Goal: Task Accomplishment & Management: Complete application form

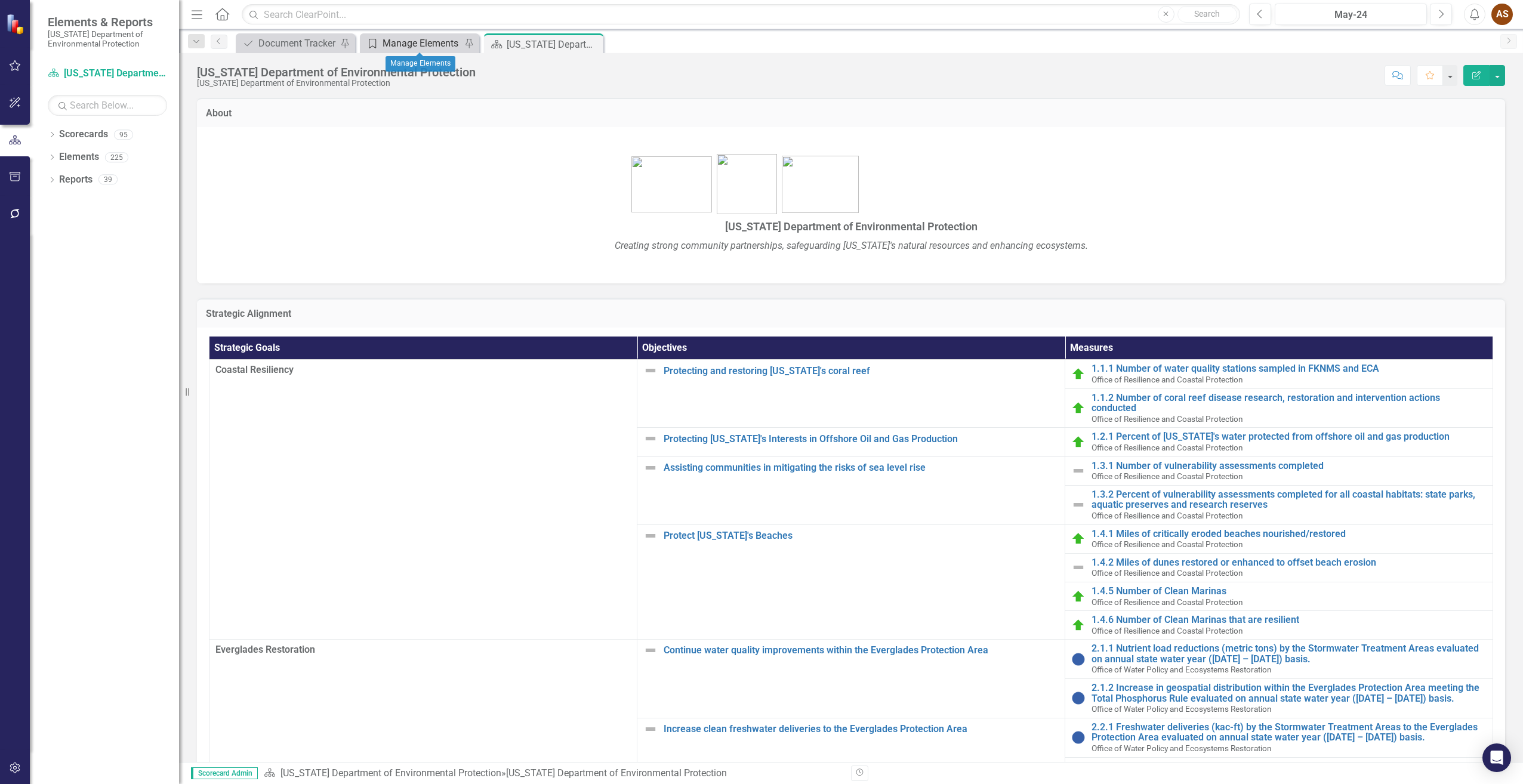
click at [404, 41] on div "Manage Elements" at bounding box center [422, 43] width 79 height 15
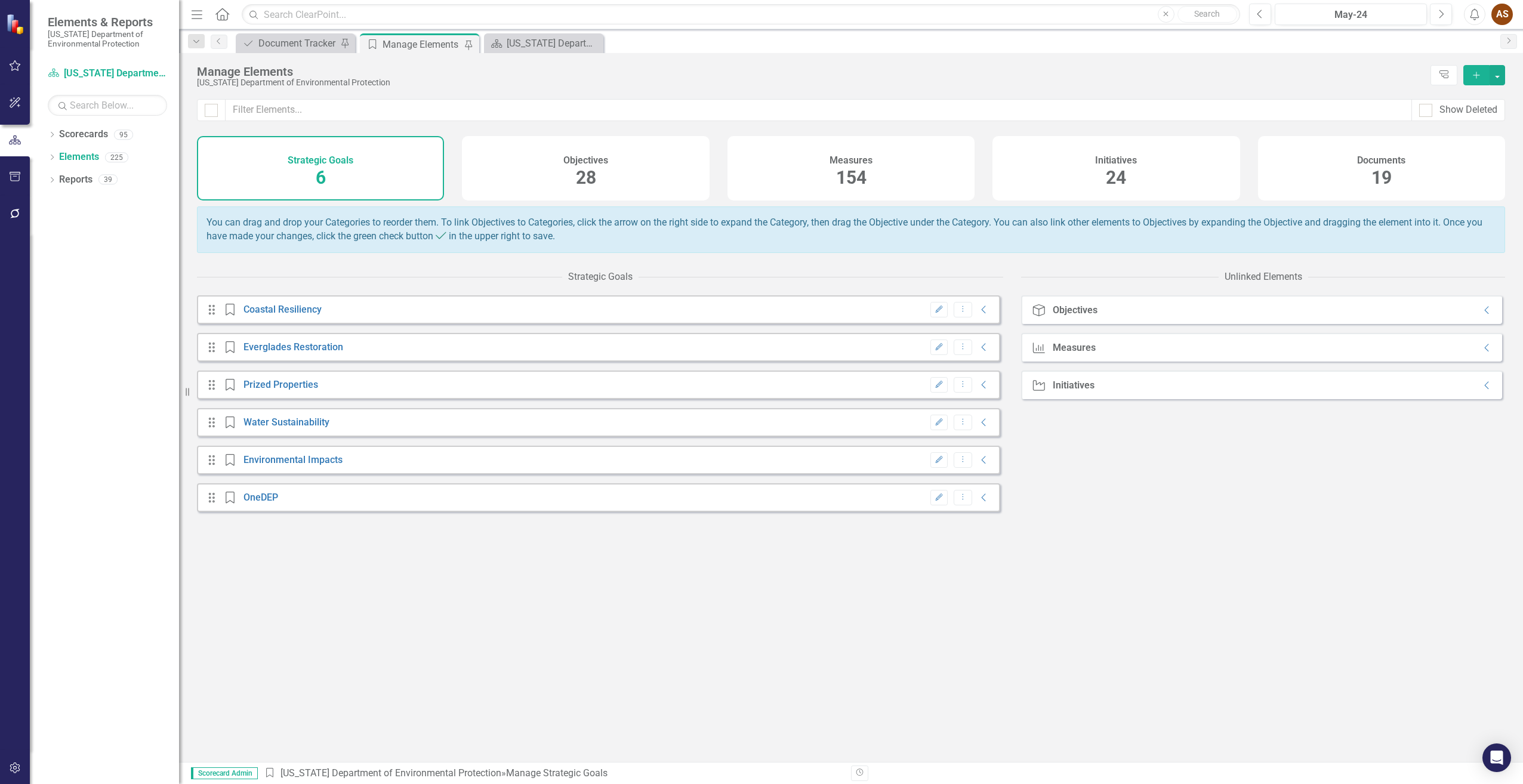
click at [1375, 166] on div "19" at bounding box center [1381, 178] width 20 height 25
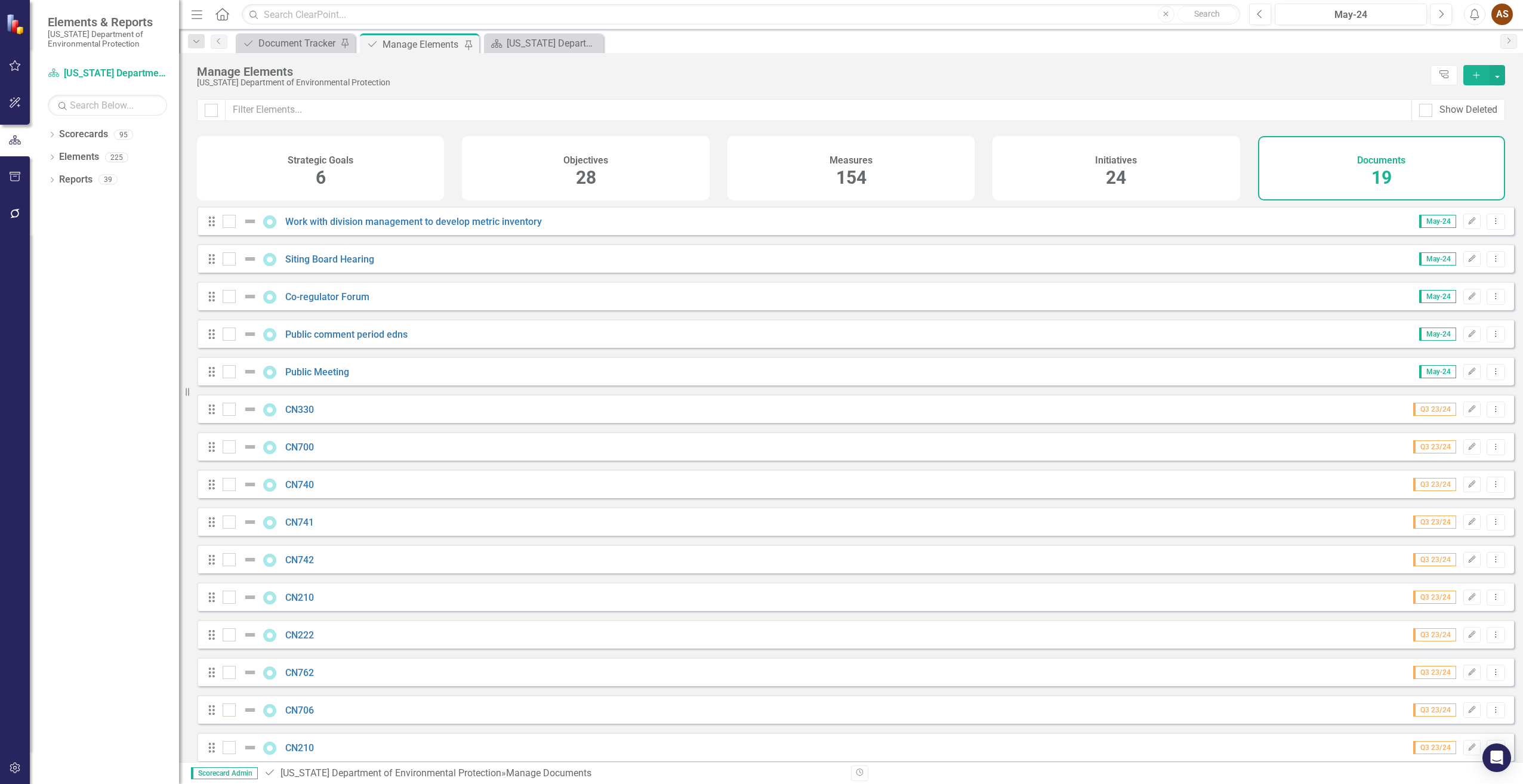
click at [1473, 75] on icon "Add" at bounding box center [1476, 75] width 10 height 8
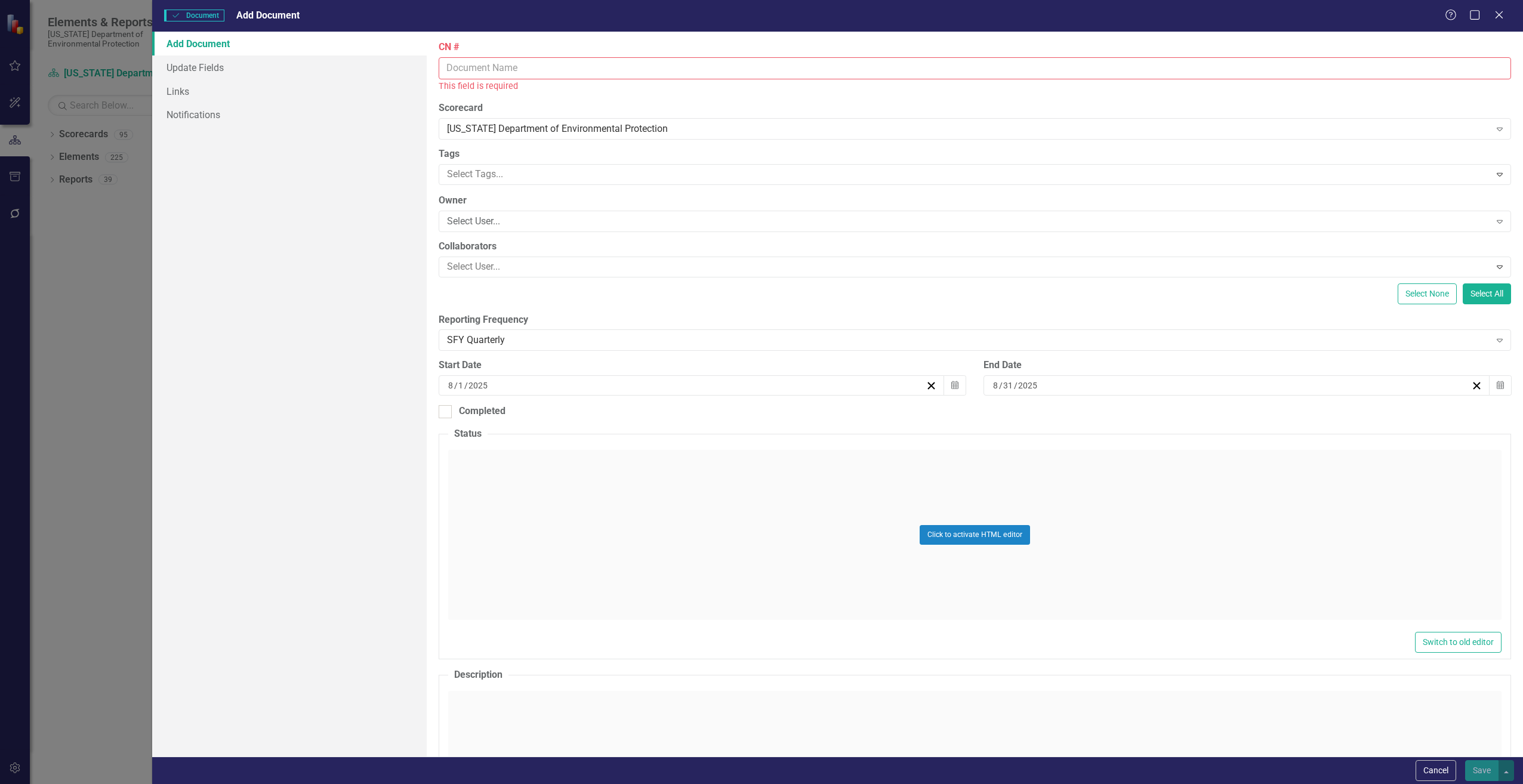
click at [476, 63] on input "CN #" at bounding box center [974, 69] width 1073 height 22
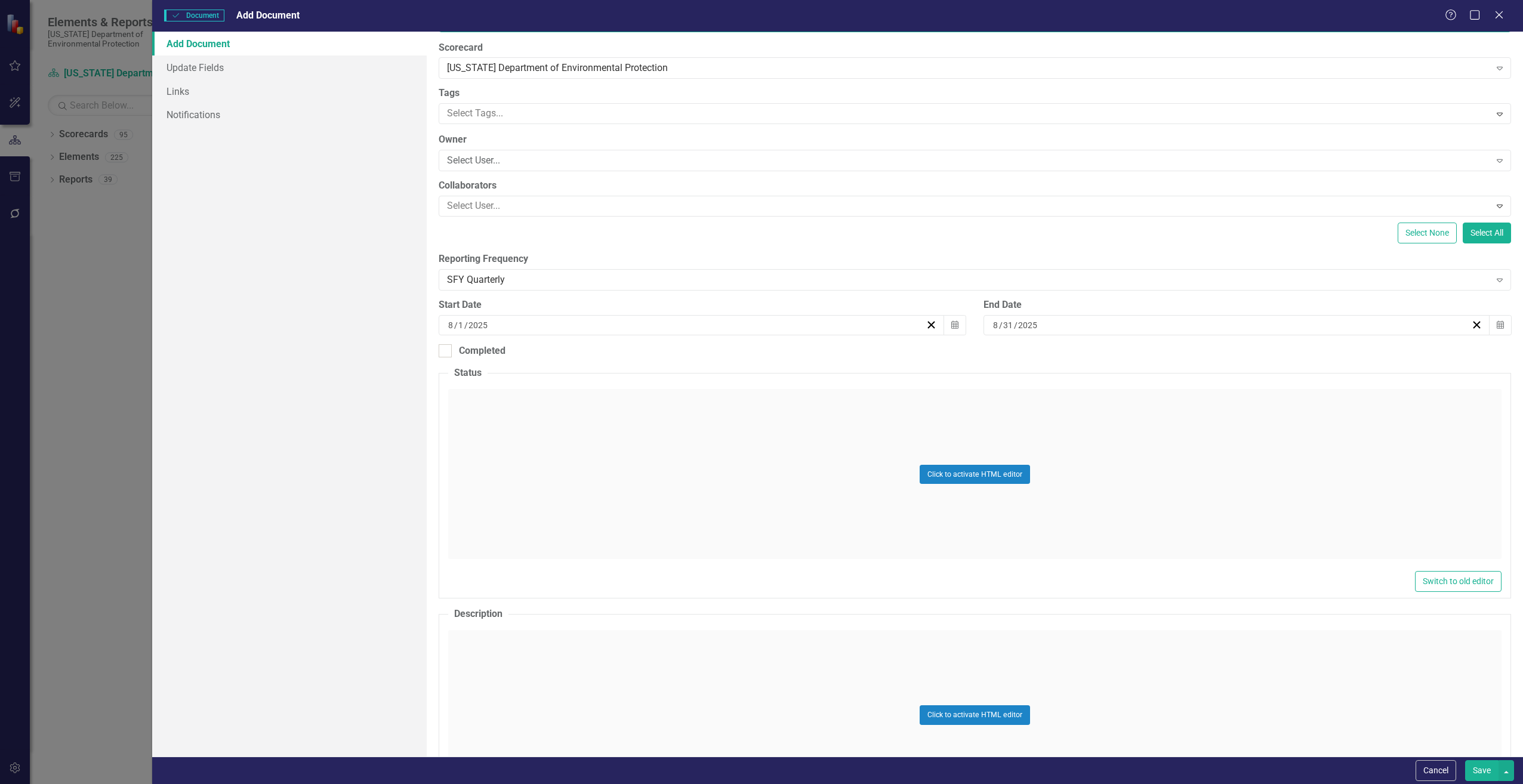
scroll to position [179, 0]
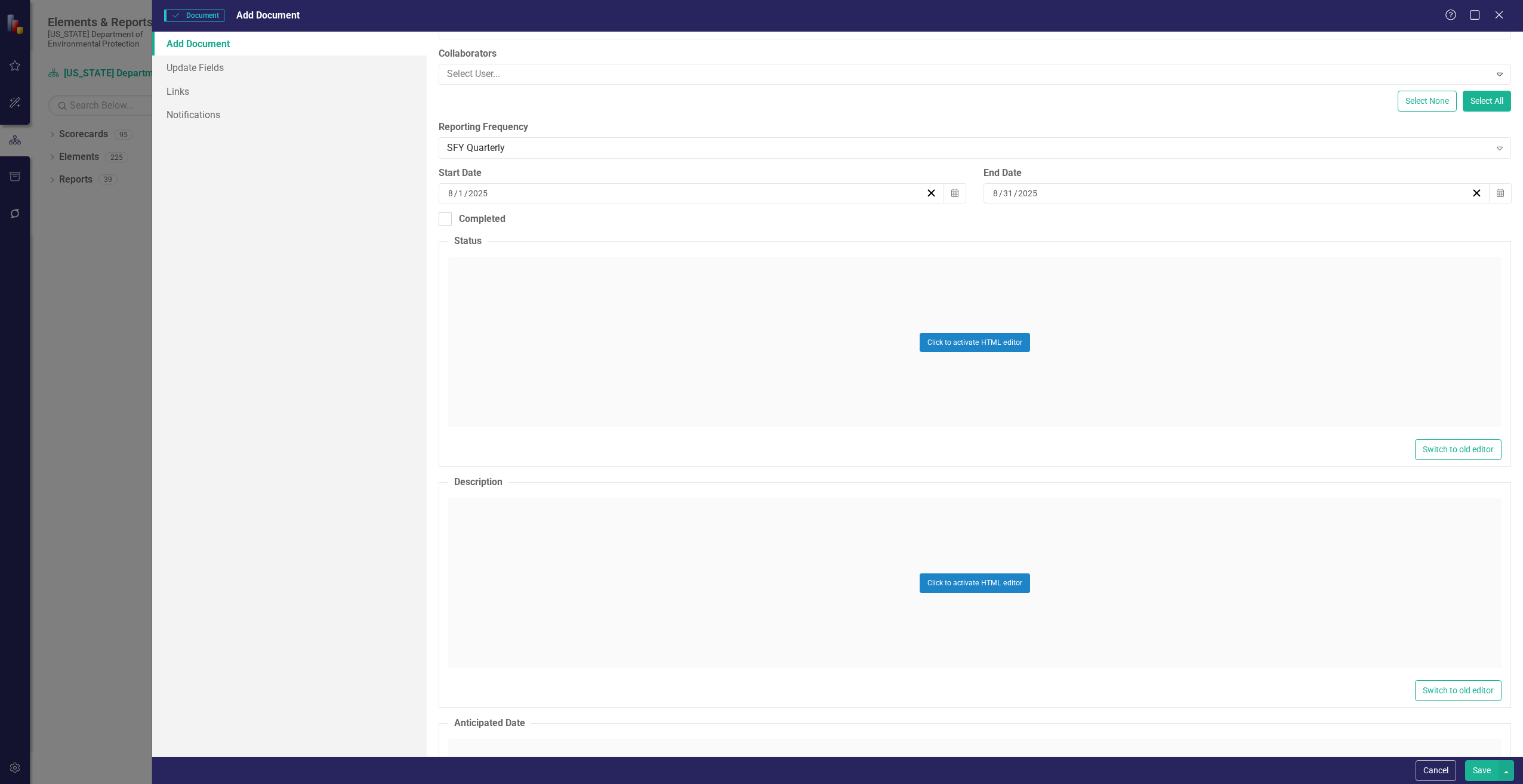
type input "CN801"
click at [496, 543] on div "Click to activate HTML editor" at bounding box center [974, 583] width 1053 height 170
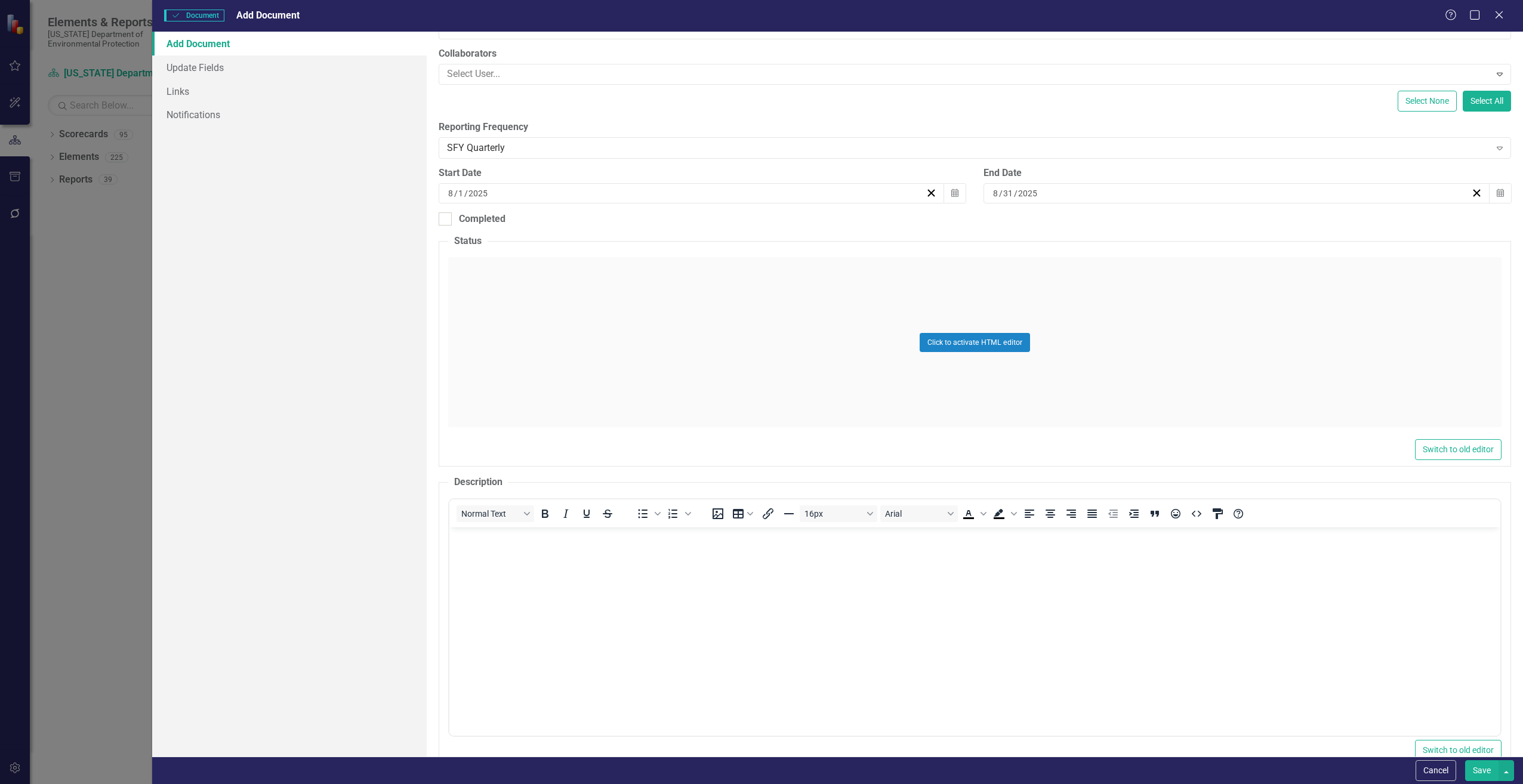
scroll to position [0, 0]
click at [478, 560] on body "Rich Text Area. Press ALT-0 for help." at bounding box center [974, 617] width 1051 height 179
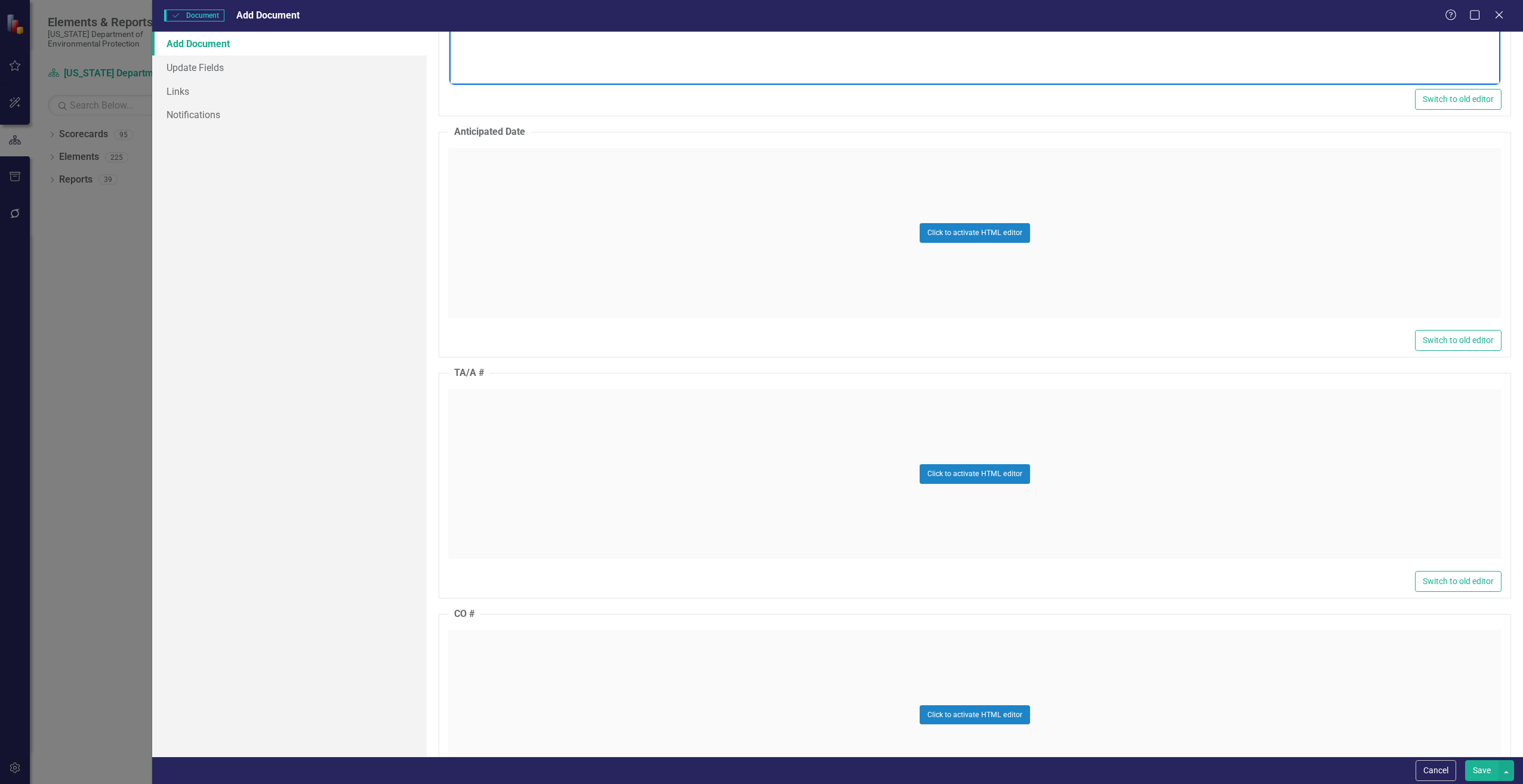
scroll to position [835, 0]
click at [529, 441] on div "Click to activate HTML editor" at bounding box center [974, 469] width 1053 height 170
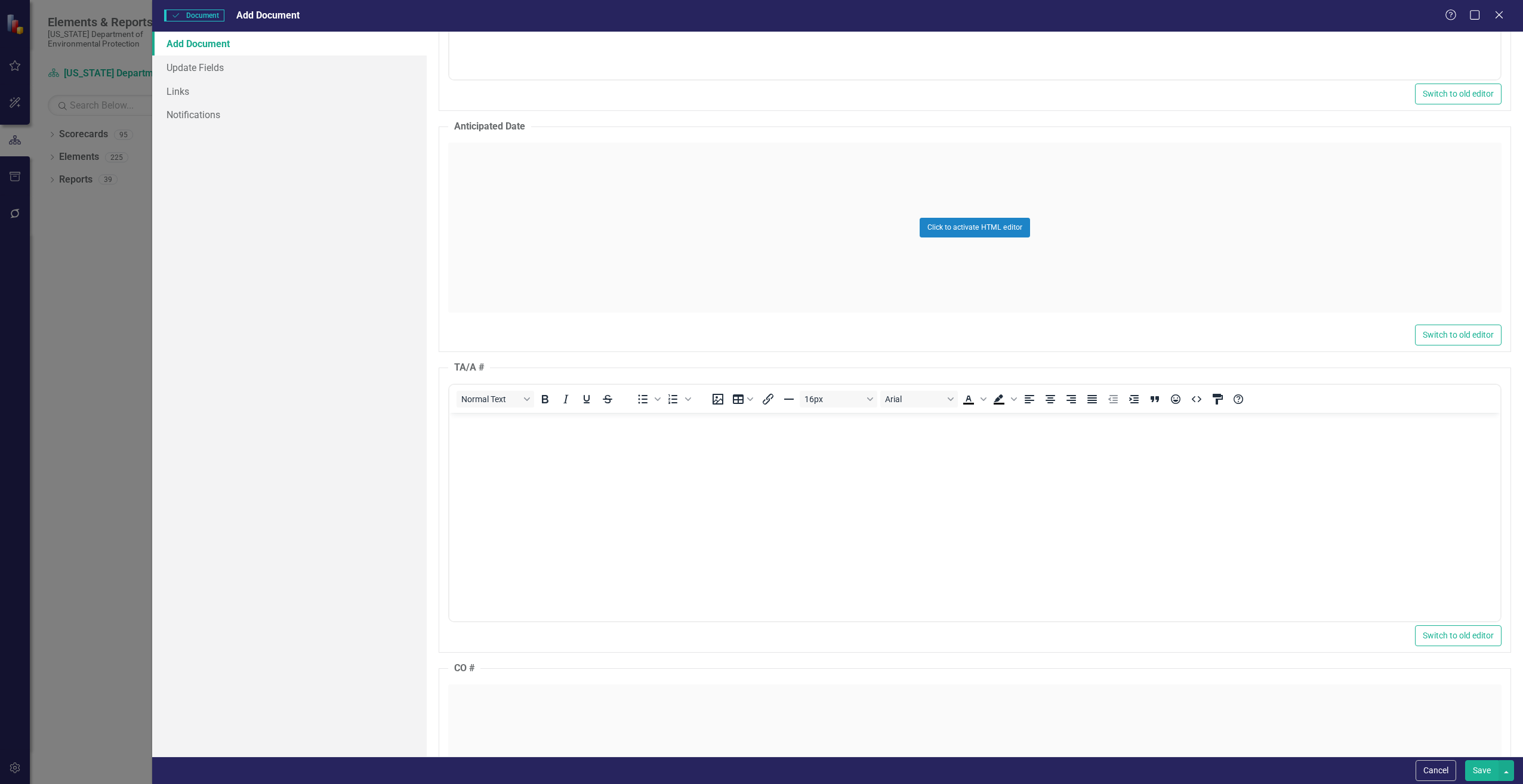
scroll to position [0, 0]
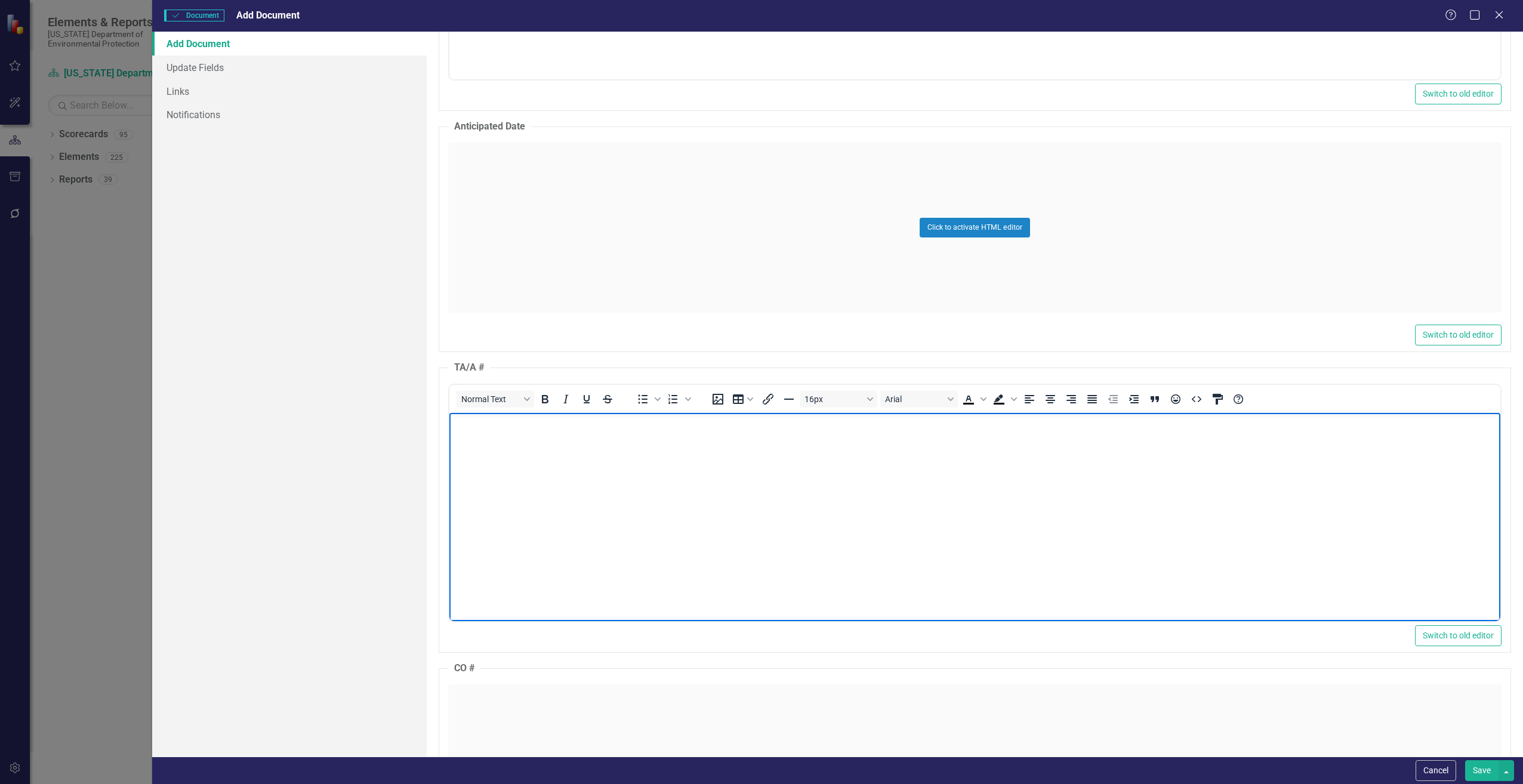
click at [526, 437] on body "Rich Text Area. Press ALT-0 for help." at bounding box center [974, 502] width 1051 height 179
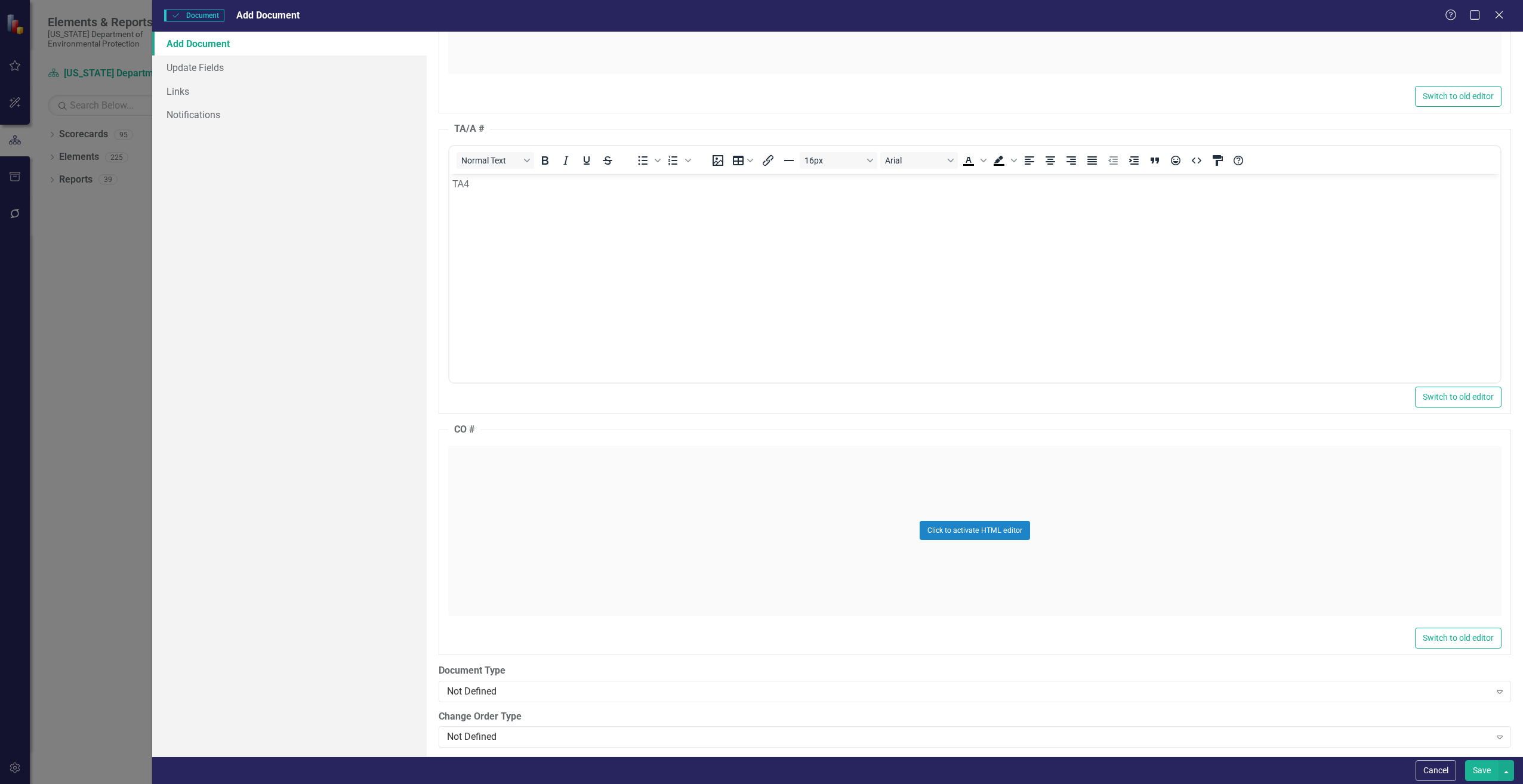
click at [542, 488] on div "Click to activate HTML editor" at bounding box center [974, 531] width 1053 height 170
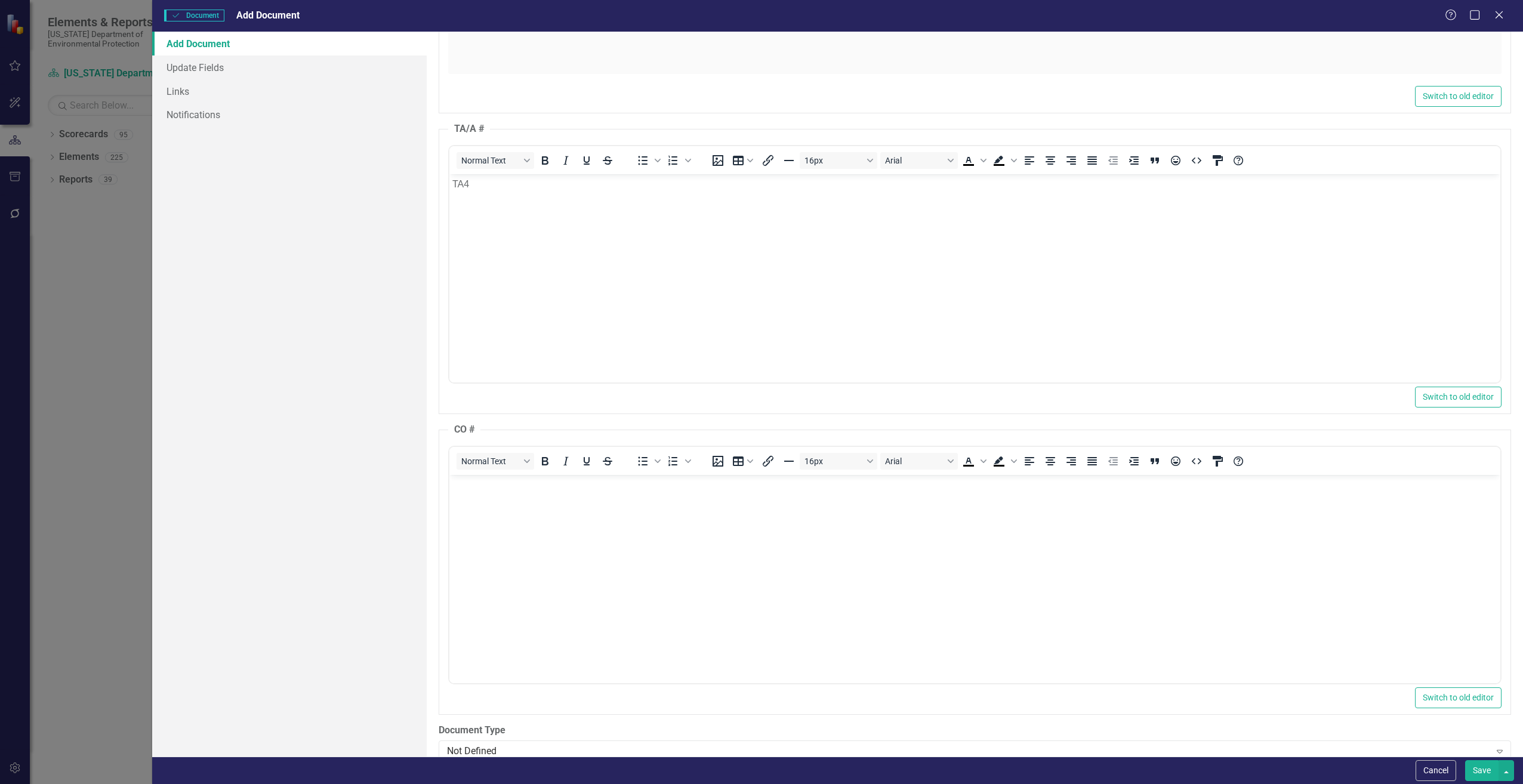
scroll to position [0, 0]
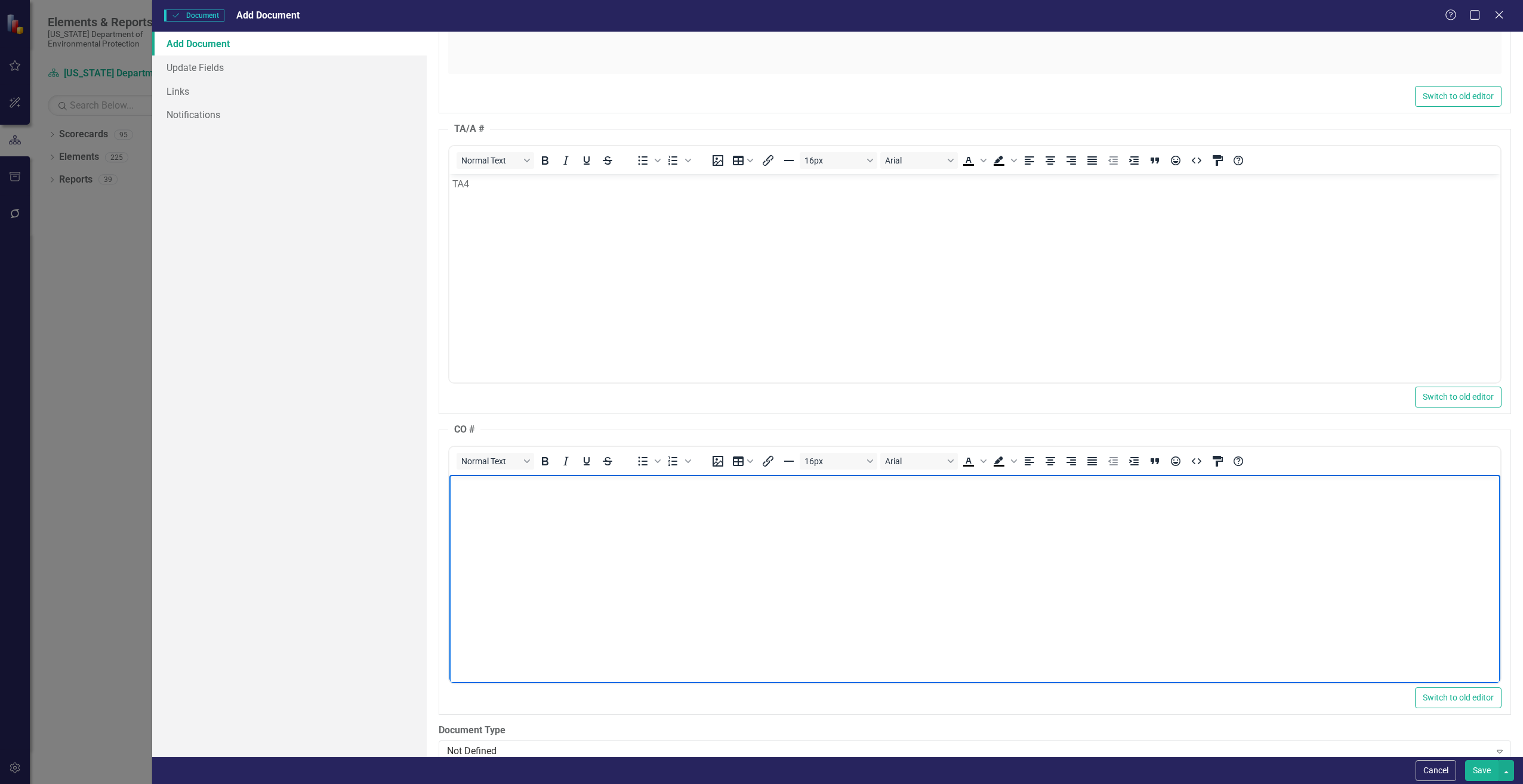
click at [537, 493] on body "Rich Text Area. Press ALT-0 for help." at bounding box center [974, 563] width 1051 height 179
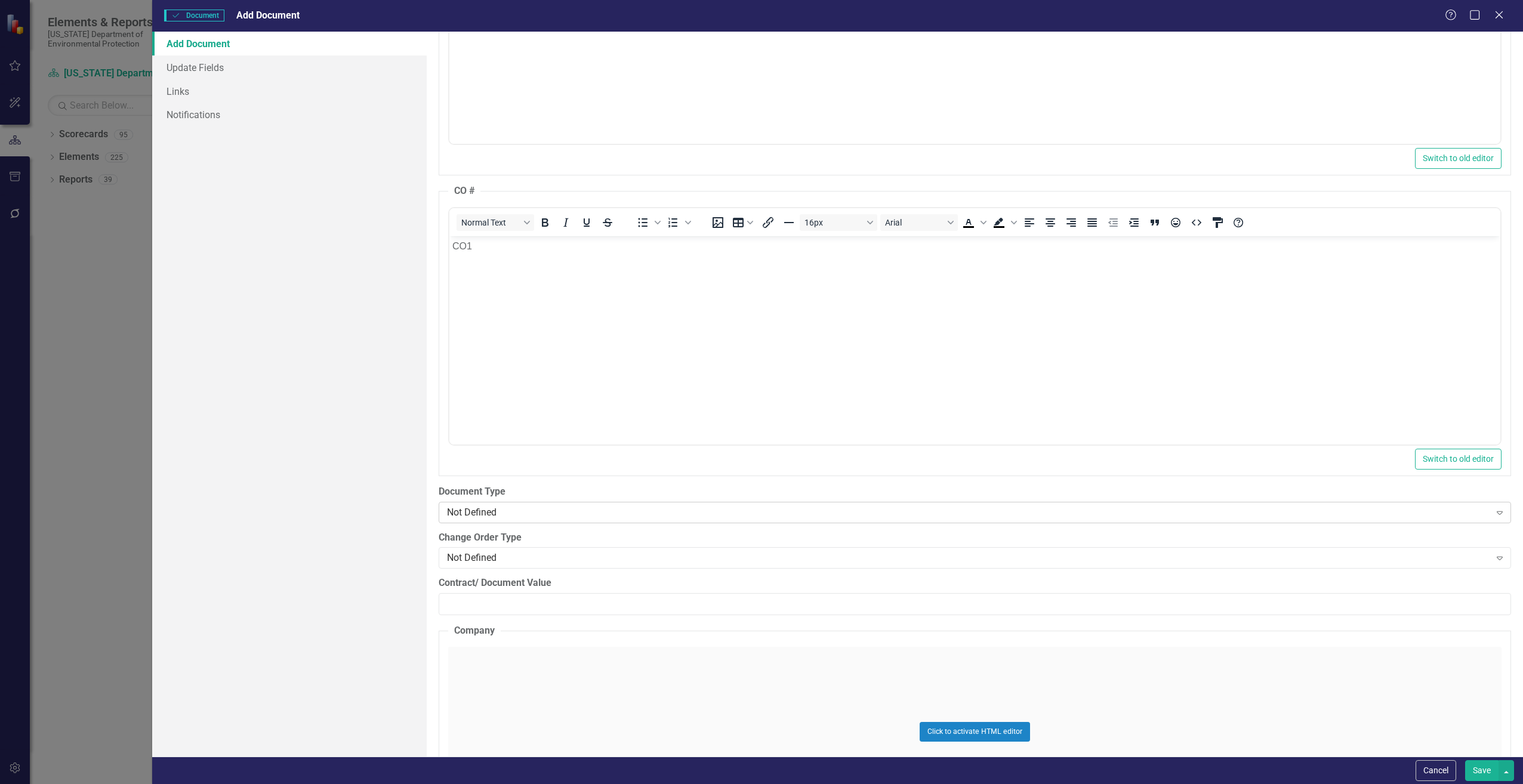
click at [506, 510] on div "Not Defined" at bounding box center [968, 512] width 1043 height 13
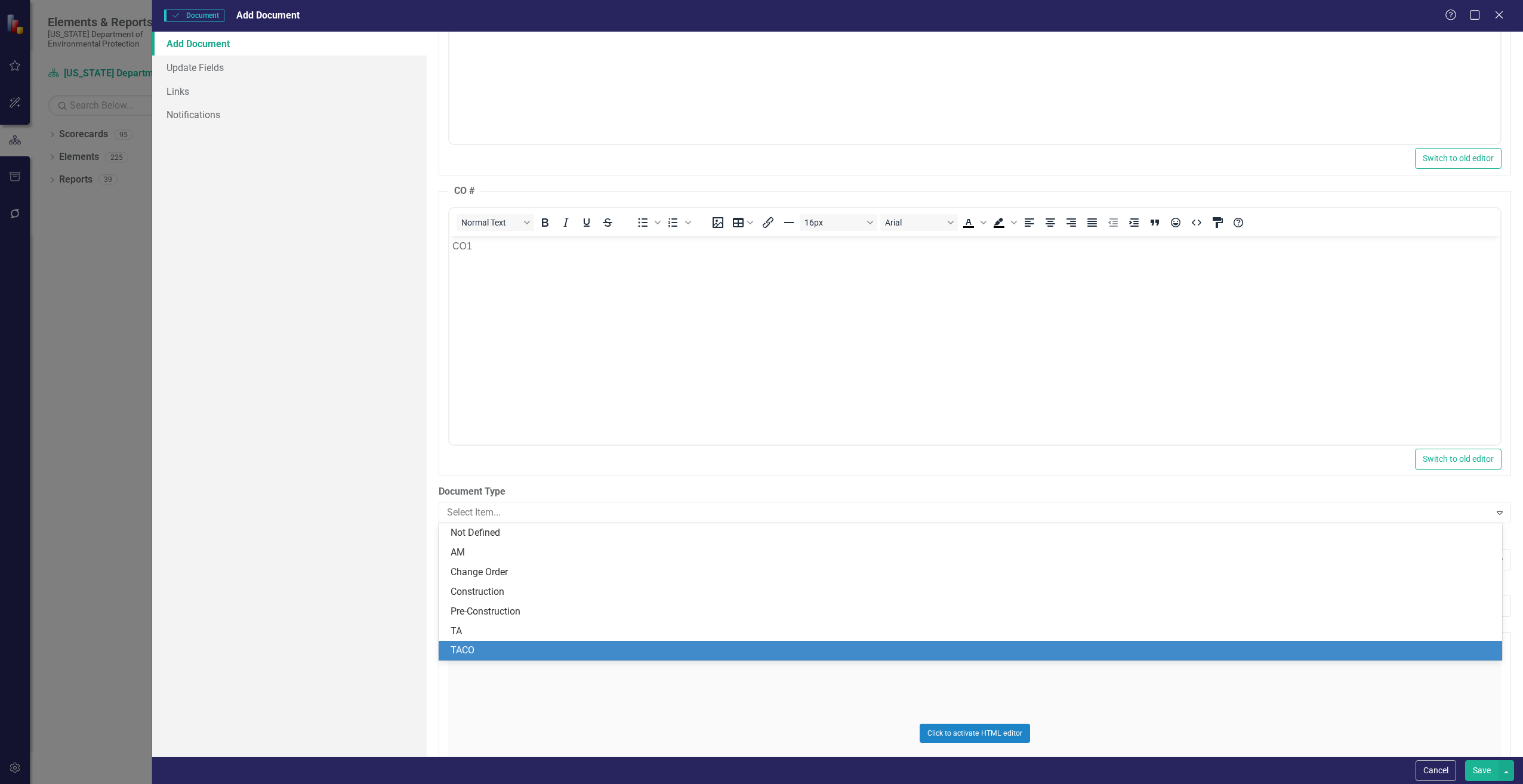
click at [501, 651] on div "TACO" at bounding box center [972, 651] width 1044 height 13
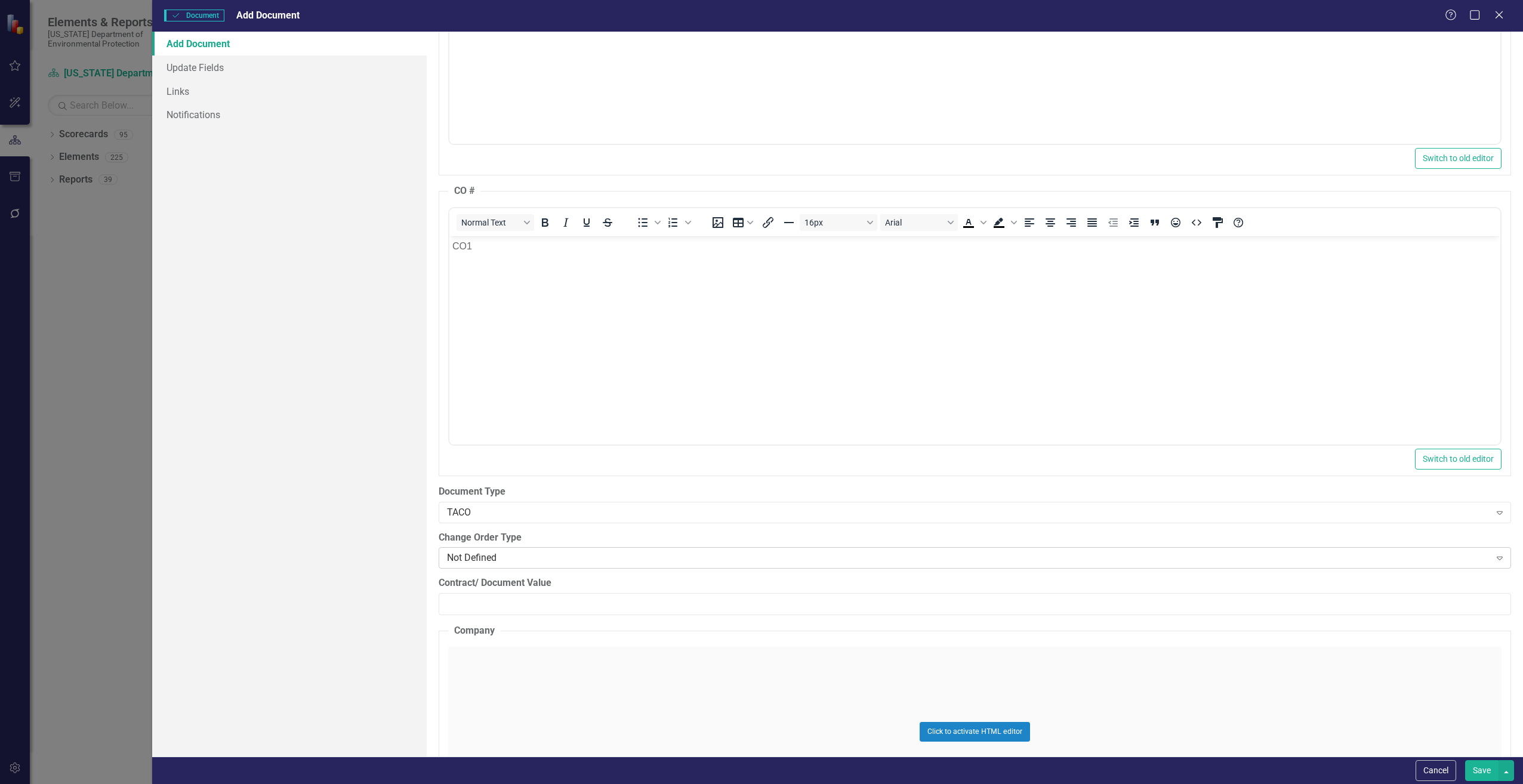
click at [531, 554] on div "Not Defined" at bounding box center [968, 558] width 1043 height 13
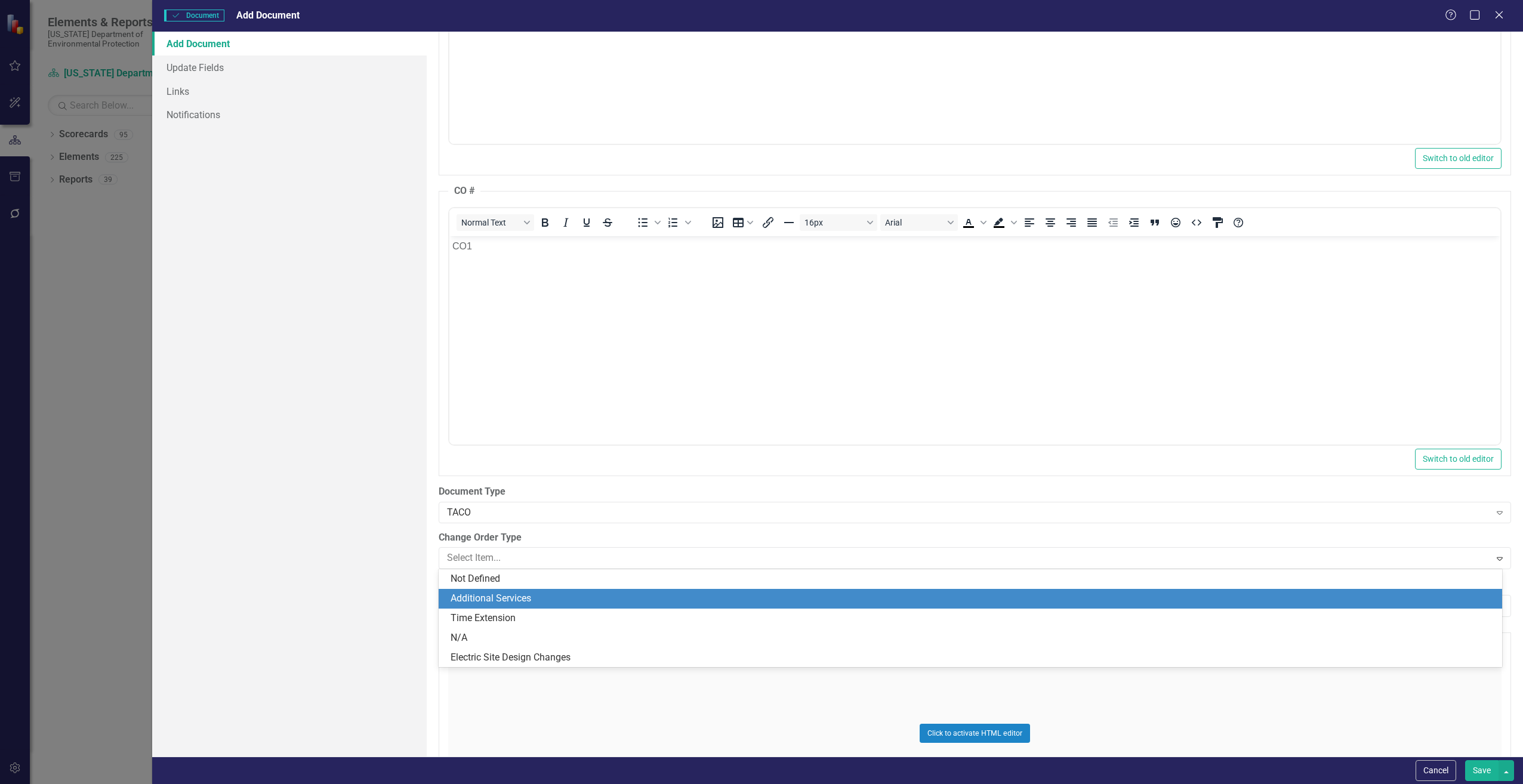
click at [535, 596] on div "Additional Services" at bounding box center [972, 598] width 1044 height 13
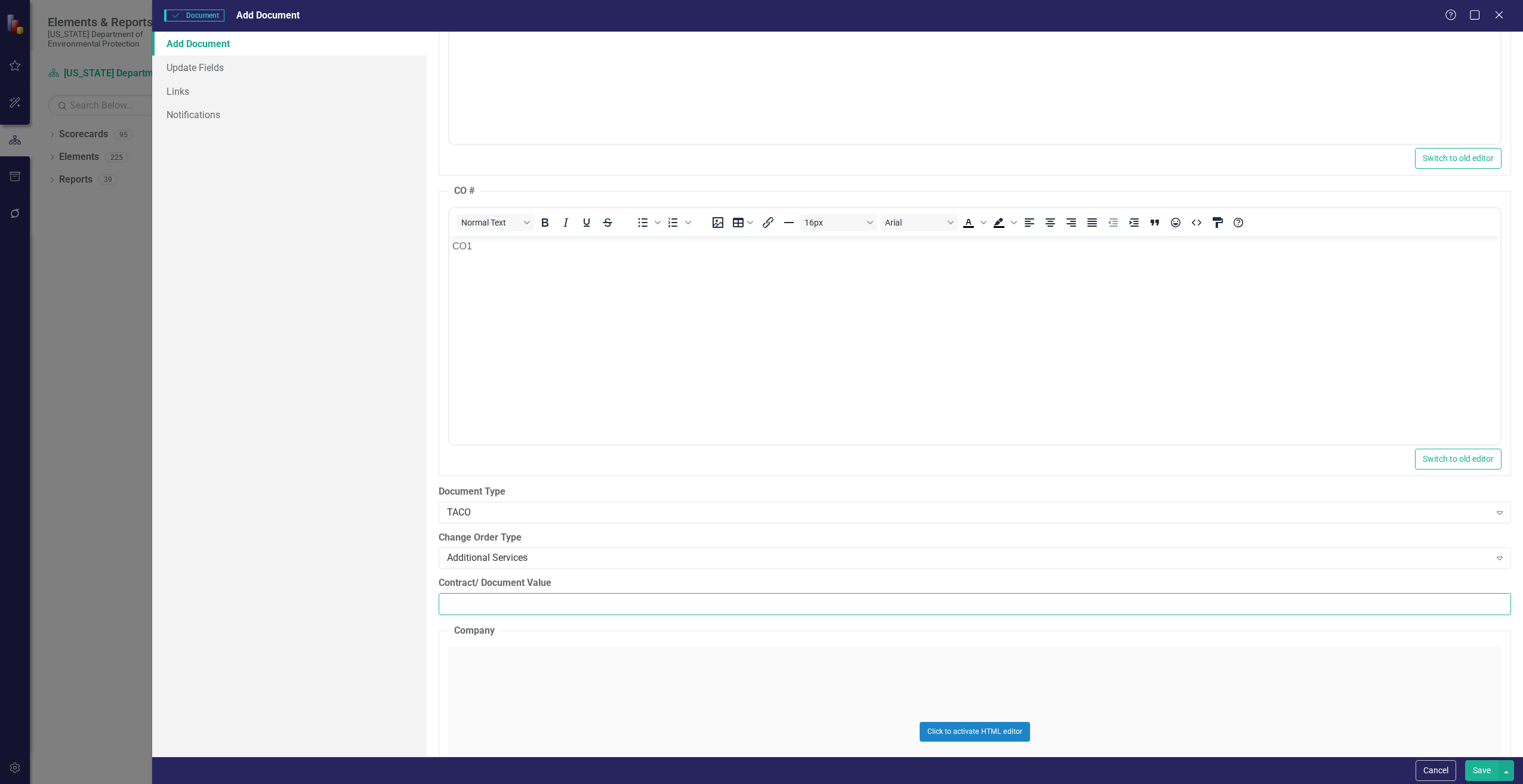
click at [546, 597] on input "Contract/ Document Value" at bounding box center [974, 604] width 1073 height 22
paste input "75031.13"
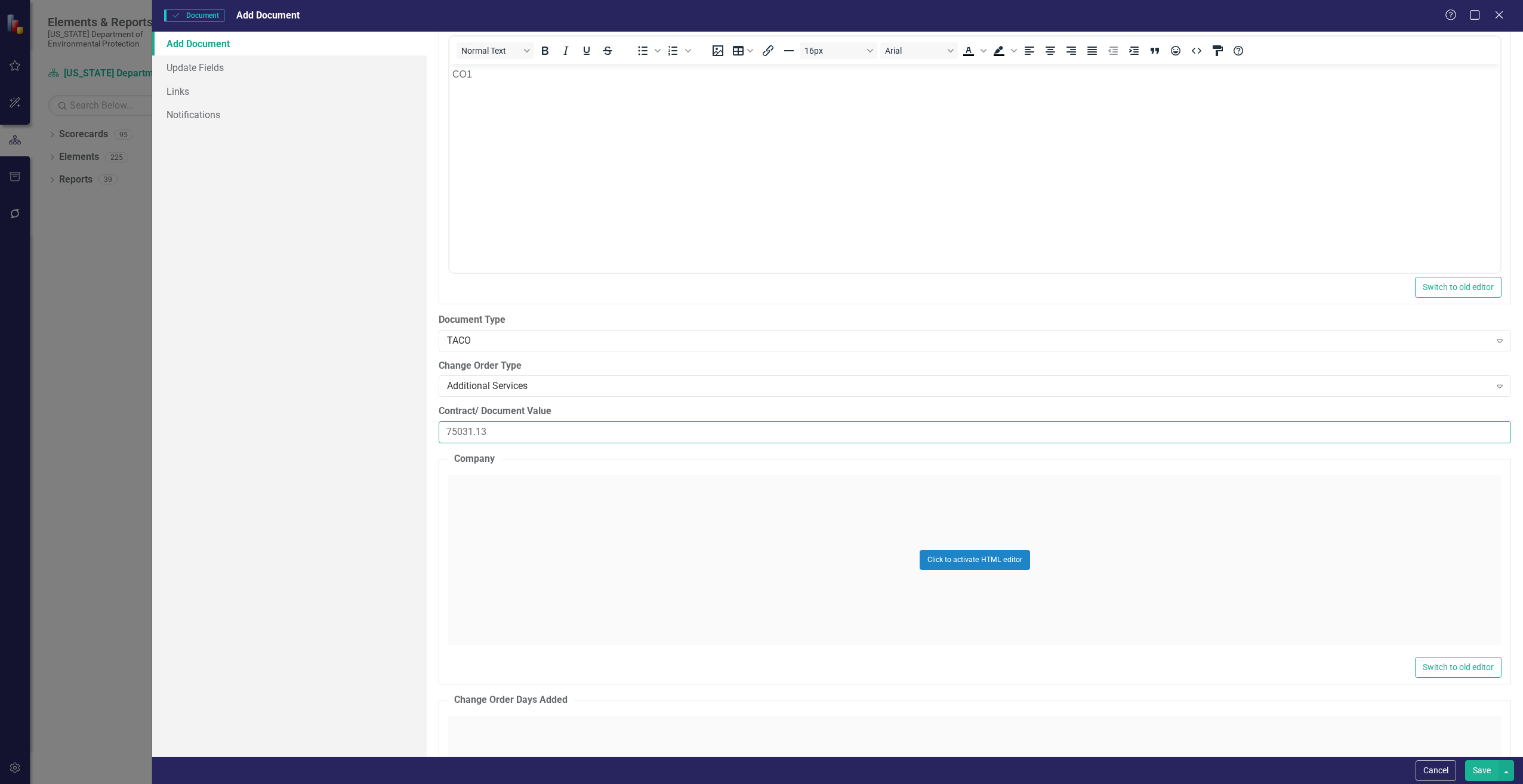
scroll to position [1491, 0]
type input "75031.13"
click at [540, 506] on div "Click to activate HTML editor" at bounding box center [974, 553] width 1053 height 170
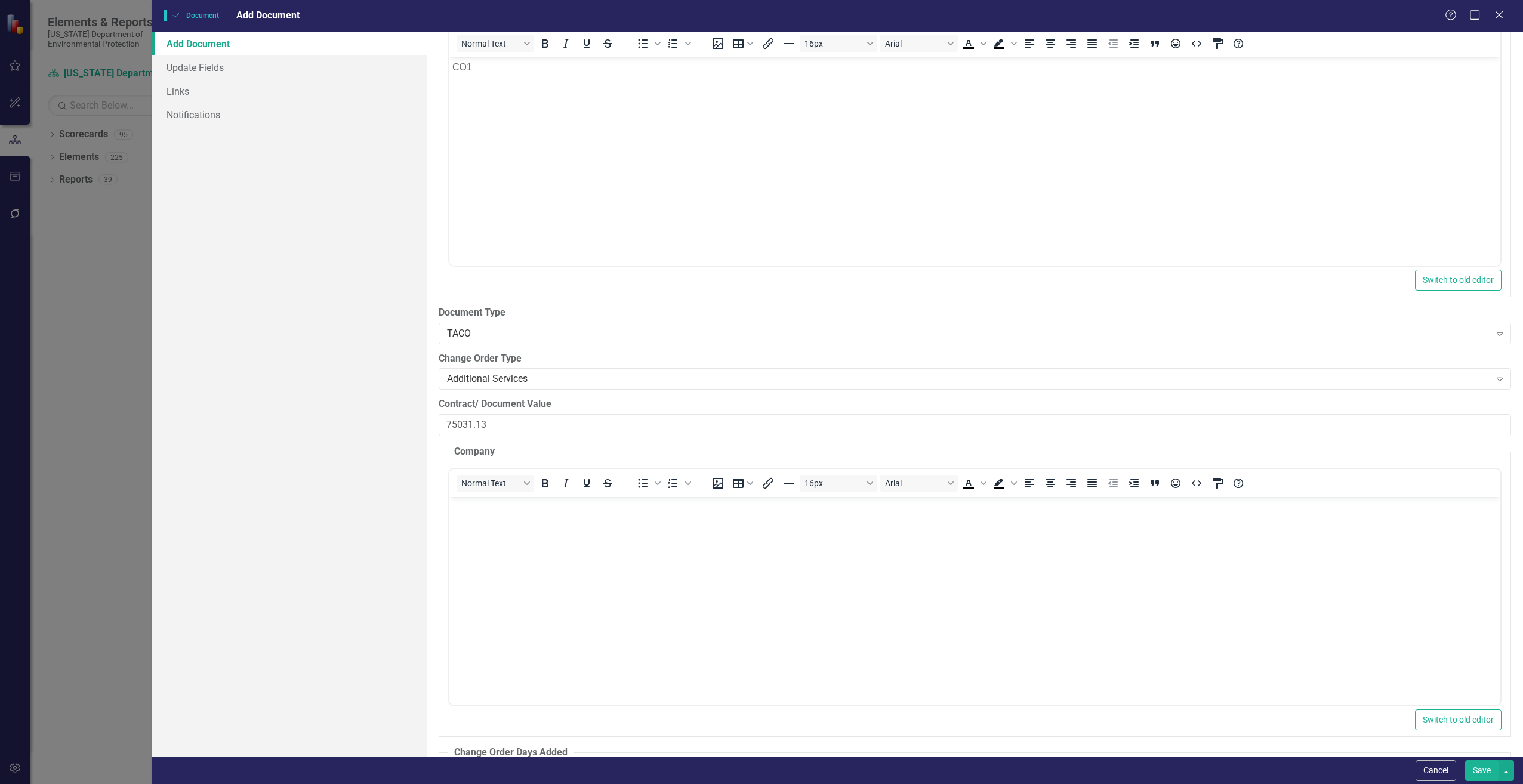
scroll to position [0, 0]
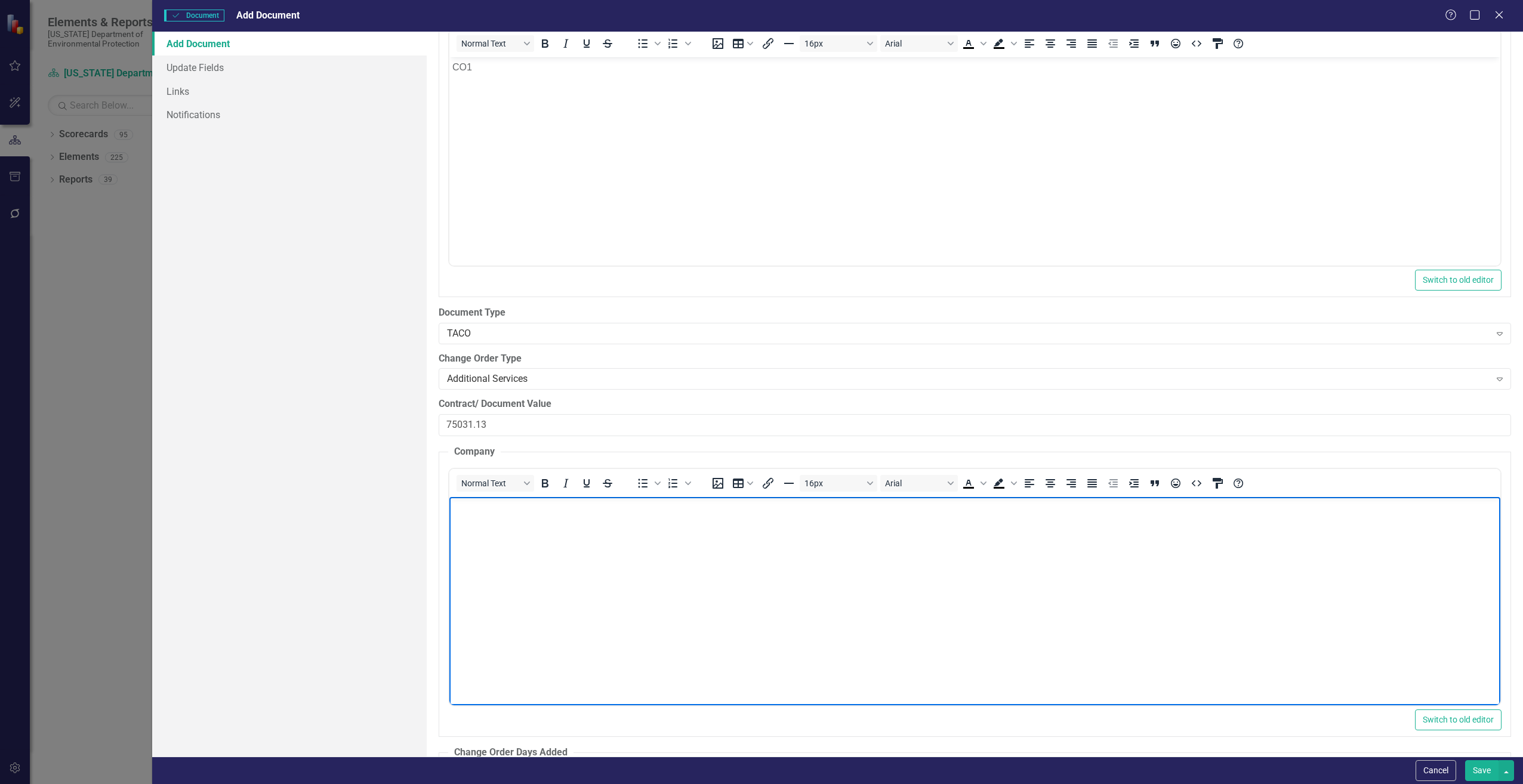
click at [532, 513] on body "Rich Text Area. Press ALT-0 for help." at bounding box center [974, 586] width 1051 height 179
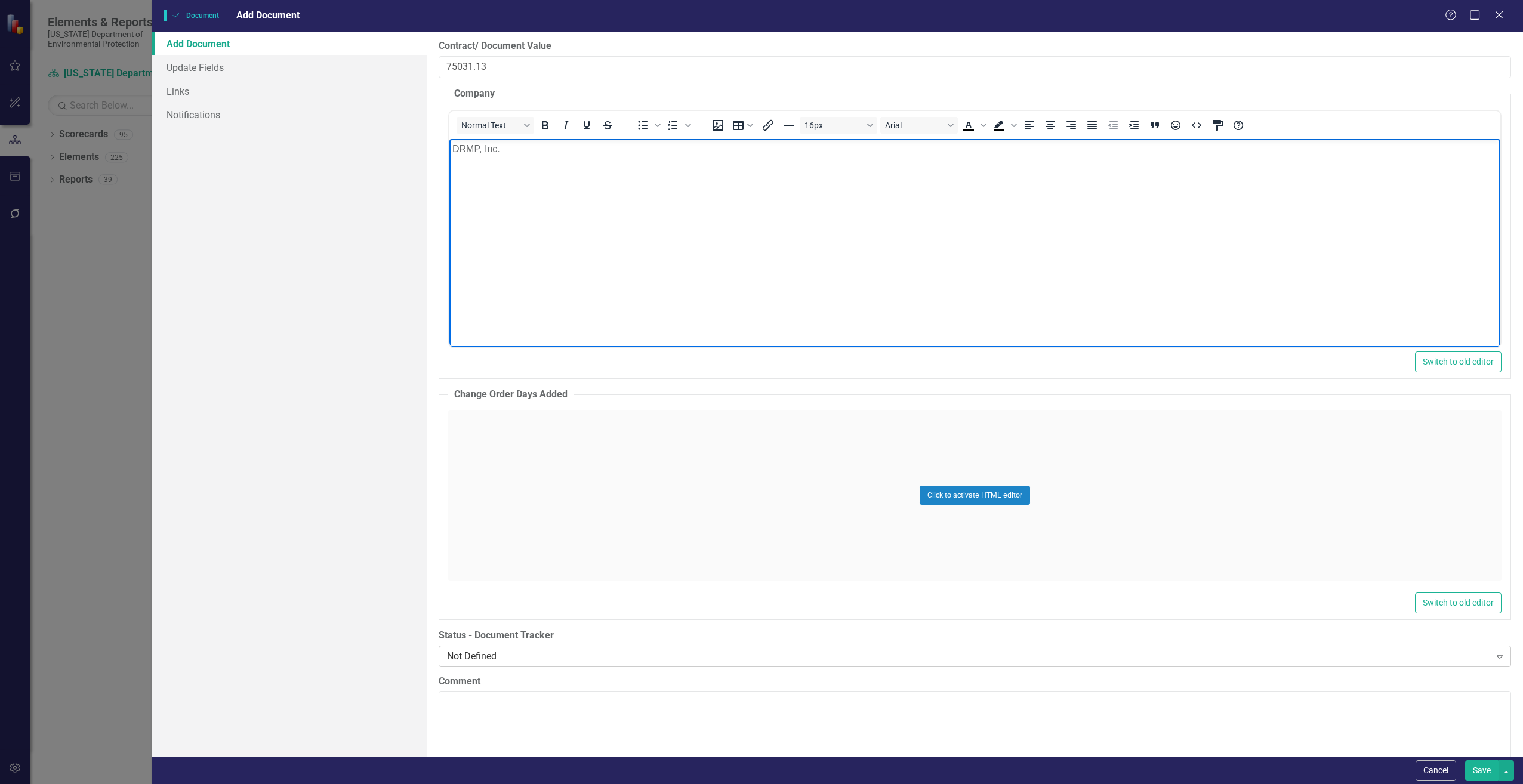
scroll to position [1969, 0]
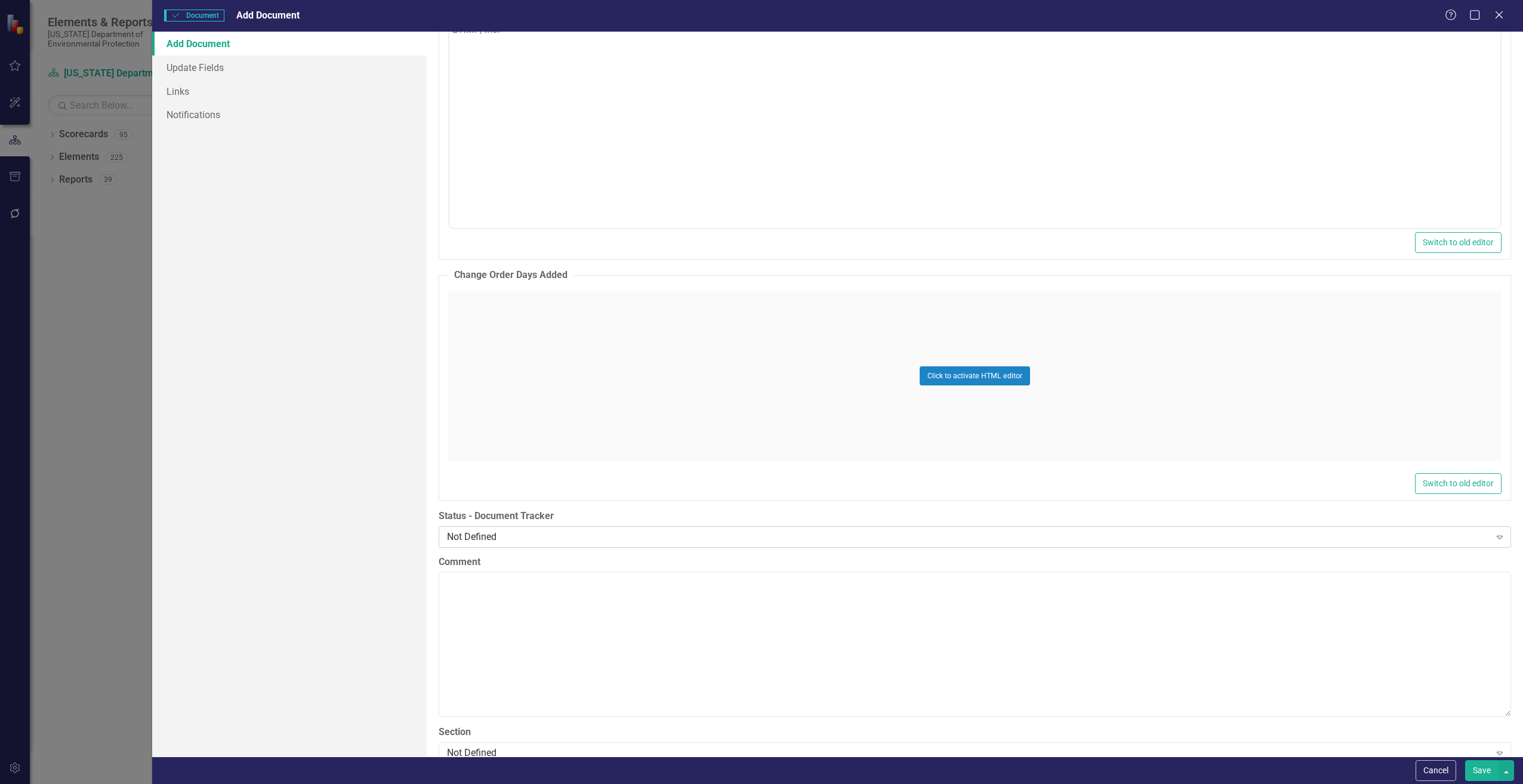
click at [537, 546] on div "Not Defined Expand" at bounding box center [974, 537] width 1073 height 22
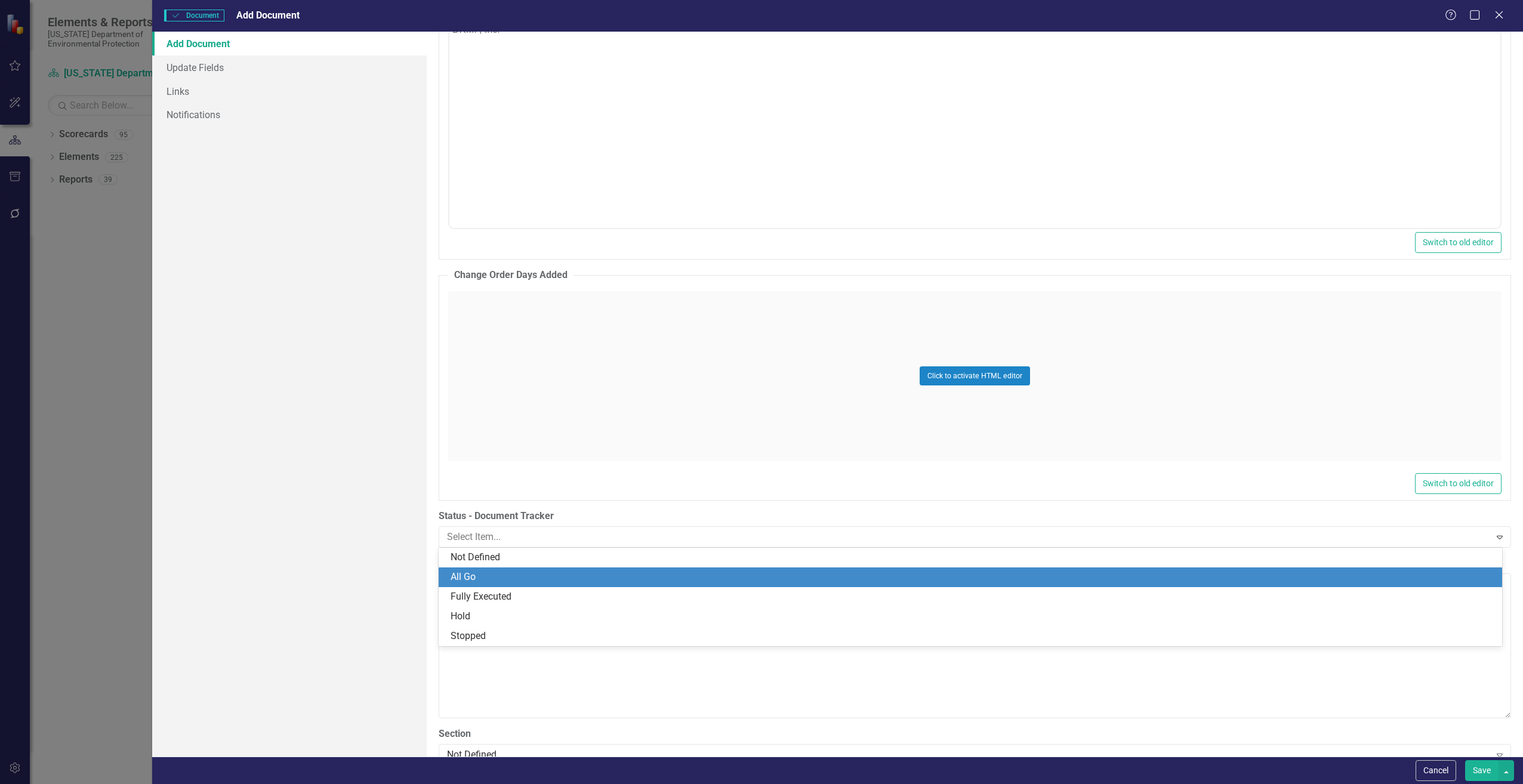
click at [517, 572] on div "All Go" at bounding box center [972, 577] width 1044 height 13
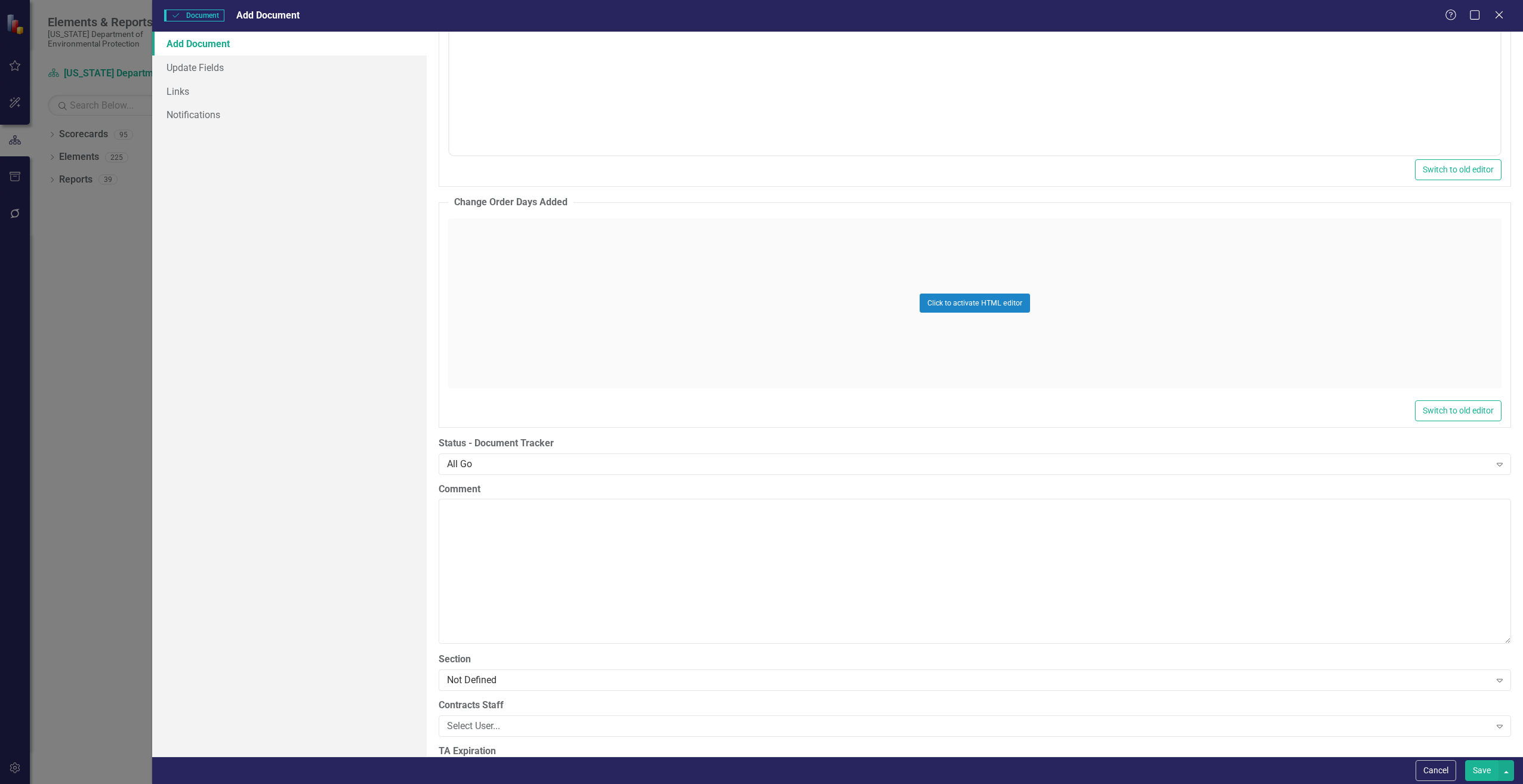
scroll to position [2148, 0]
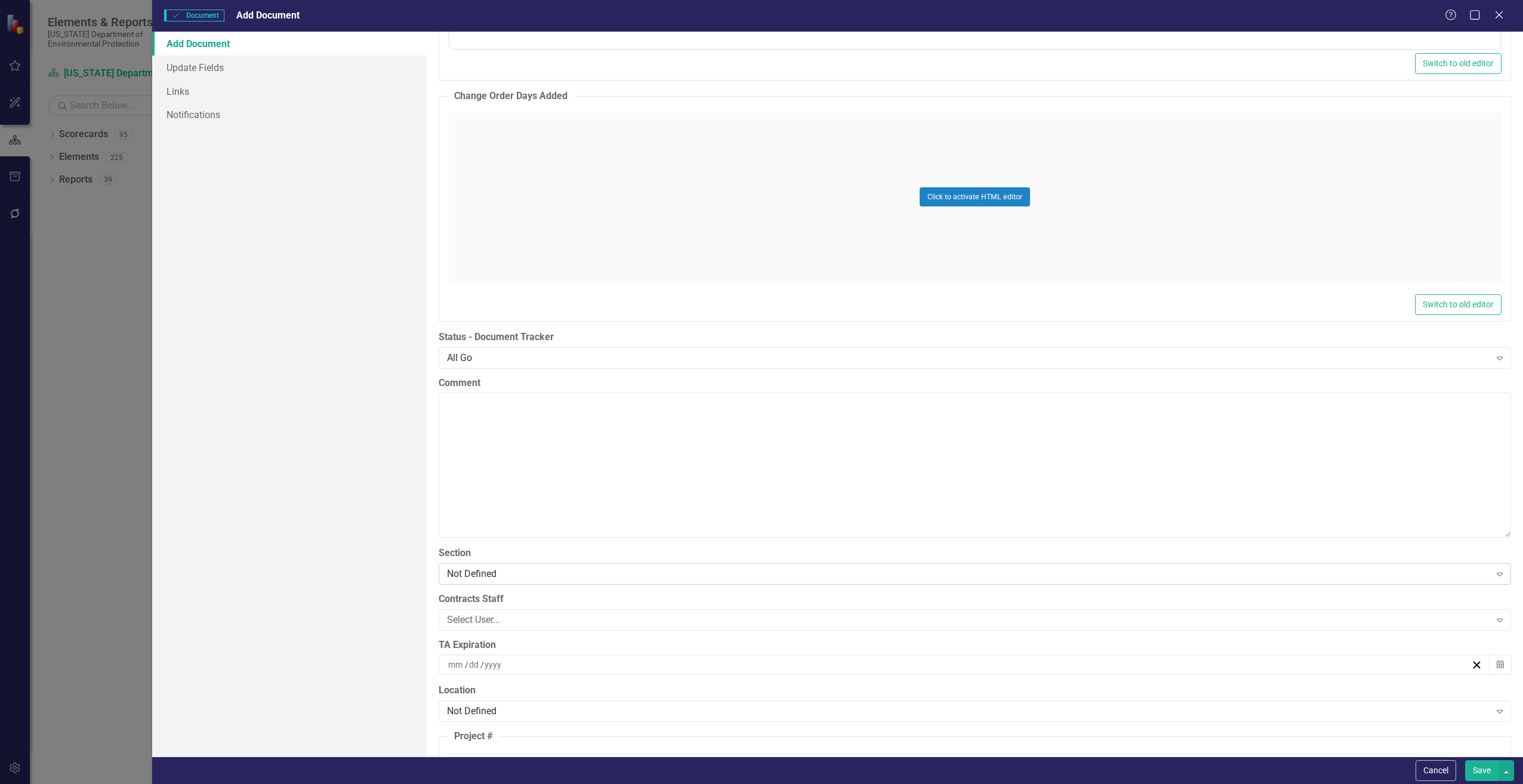
click at [505, 577] on div "Not Defined" at bounding box center [968, 574] width 1043 height 13
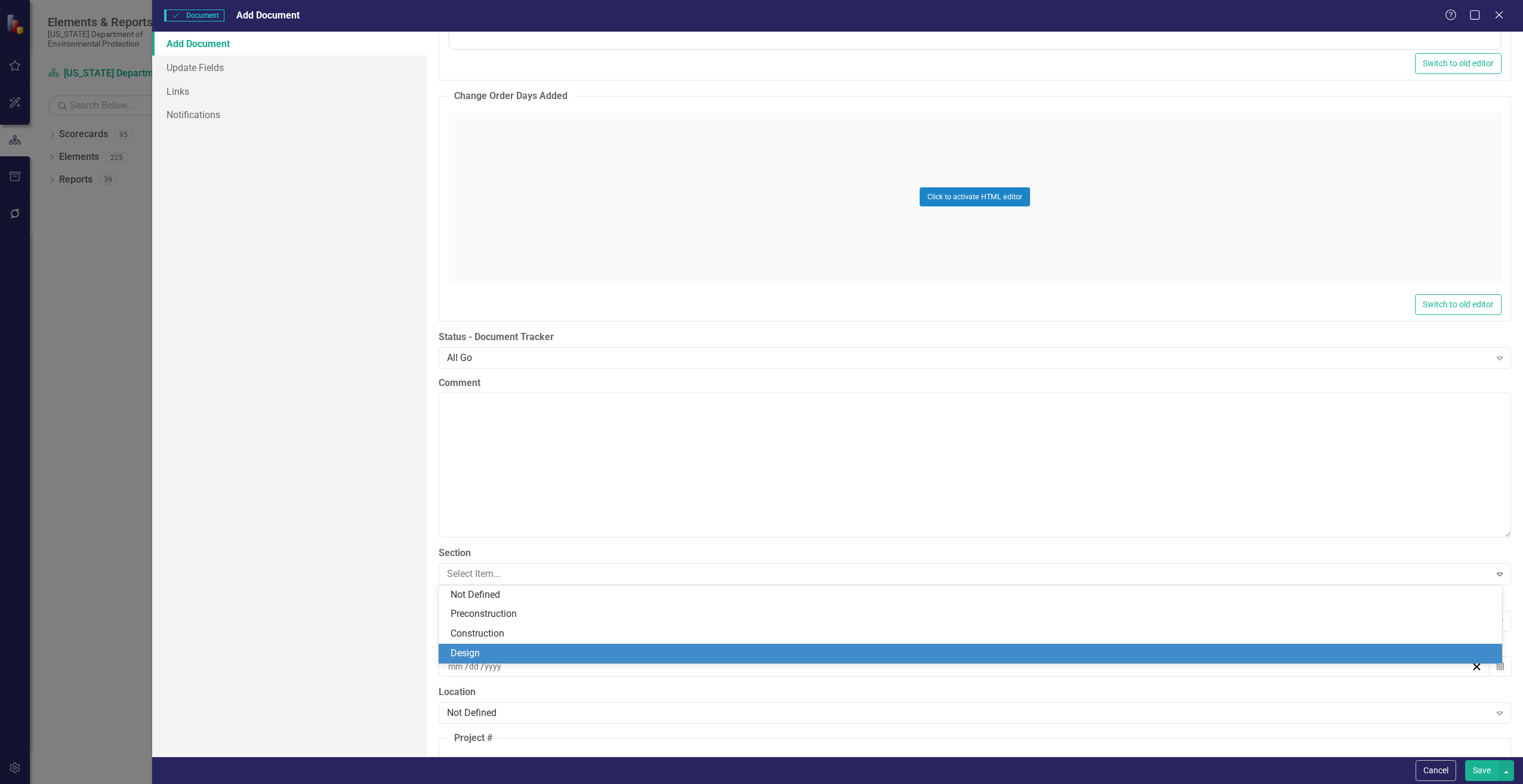
click at [479, 650] on div "Design" at bounding box center [972, 654] width 1044 height 13
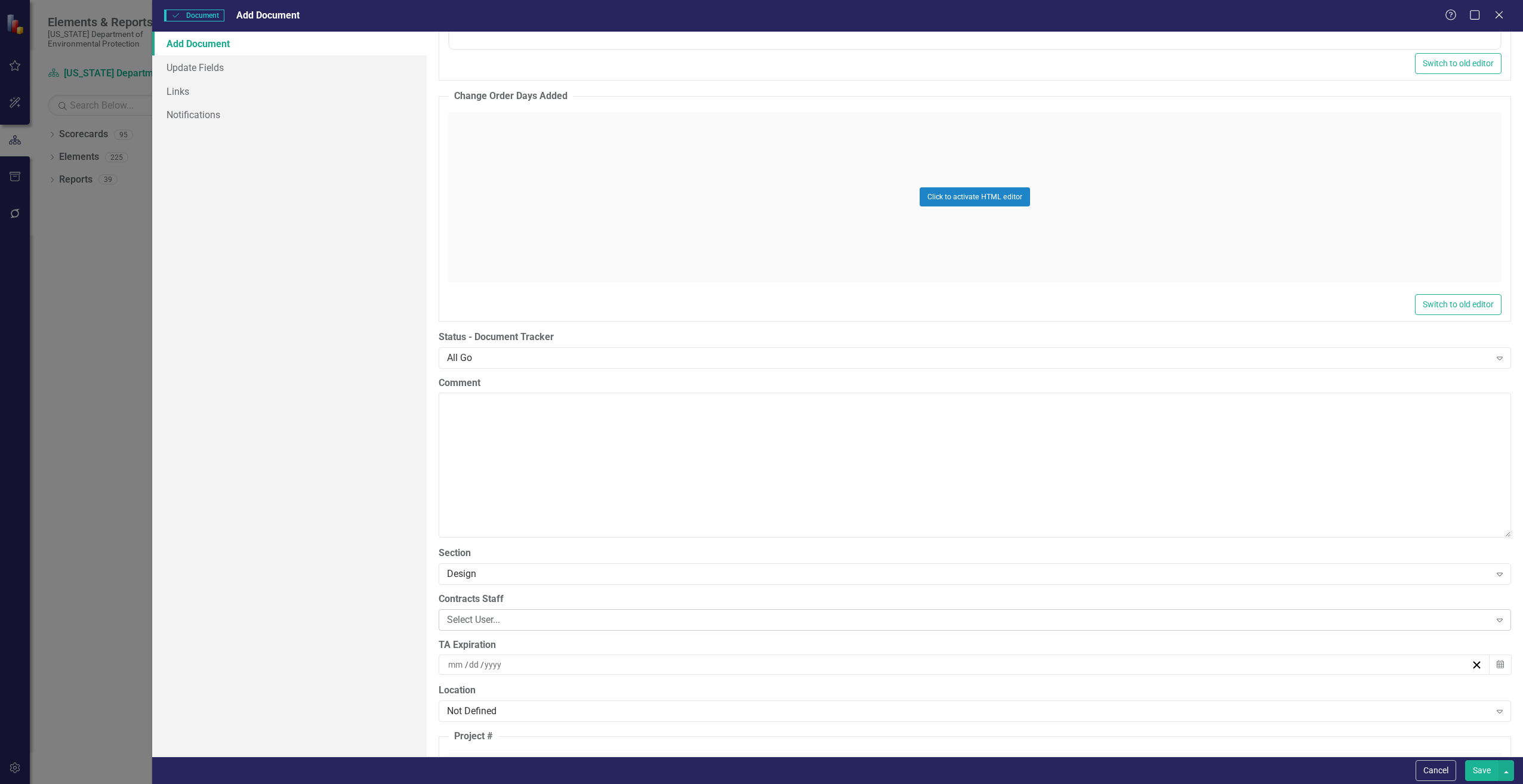
click at [521, 623] on div "Select User..." at bounding box center [968, 619] width 1043 height 13
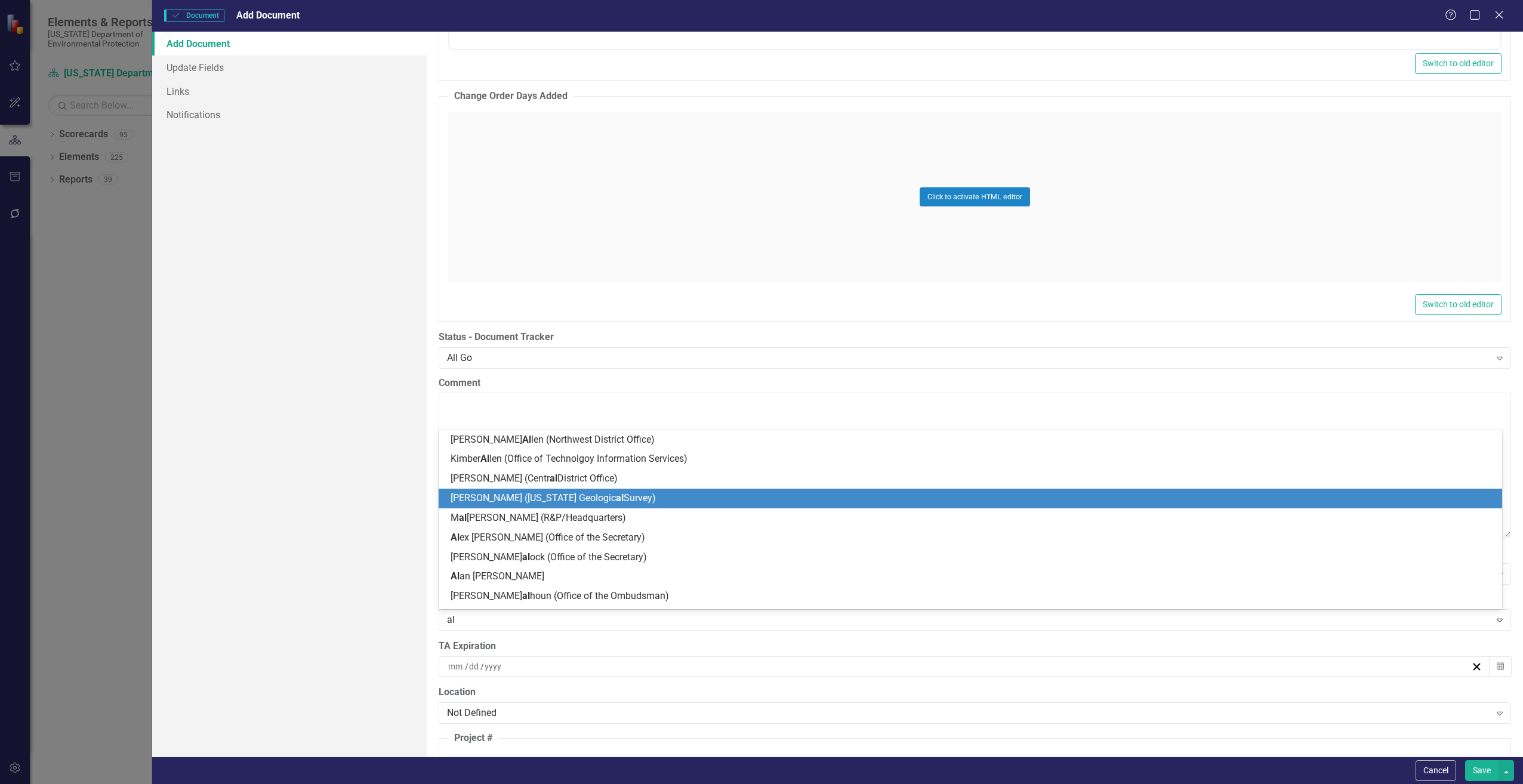
type input "ali"
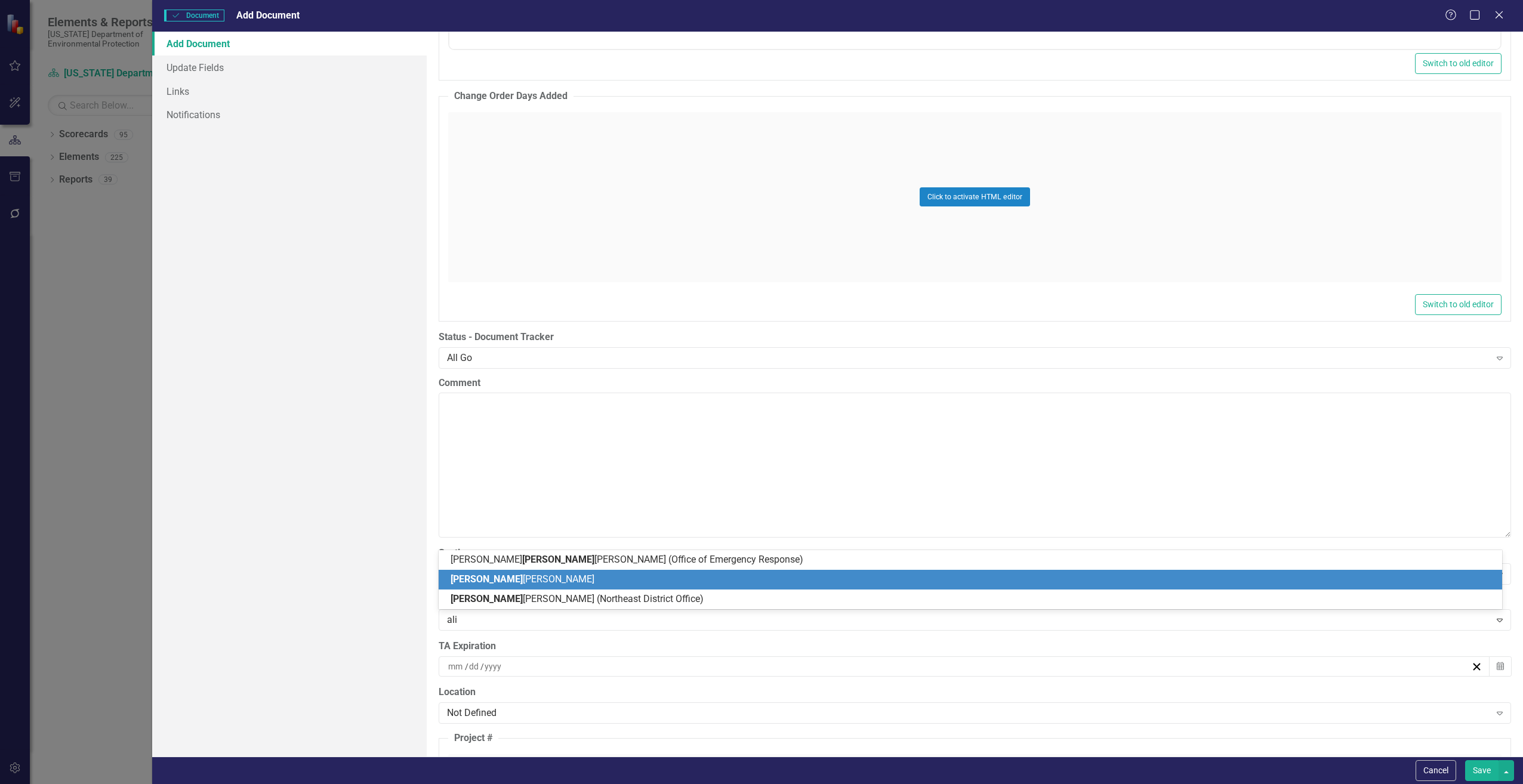
click at [558, 585] on div "[PERSON_NAME]" at bounding box center [972, 580] width 1044 height 13
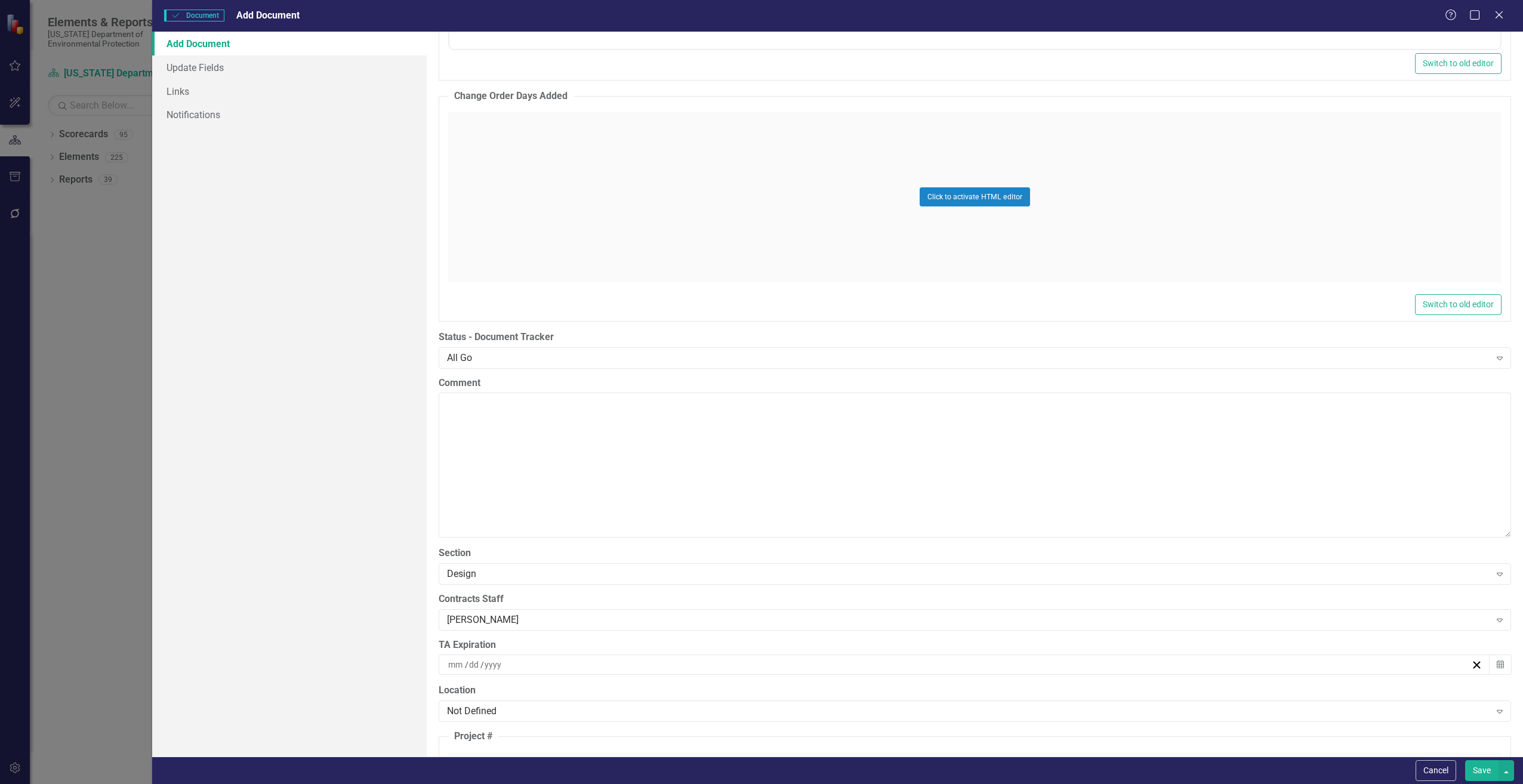
click at [324, 630] on div "Add Document Update Fields Links Notifications" at bounding box center [288, 393] width 274 height 725
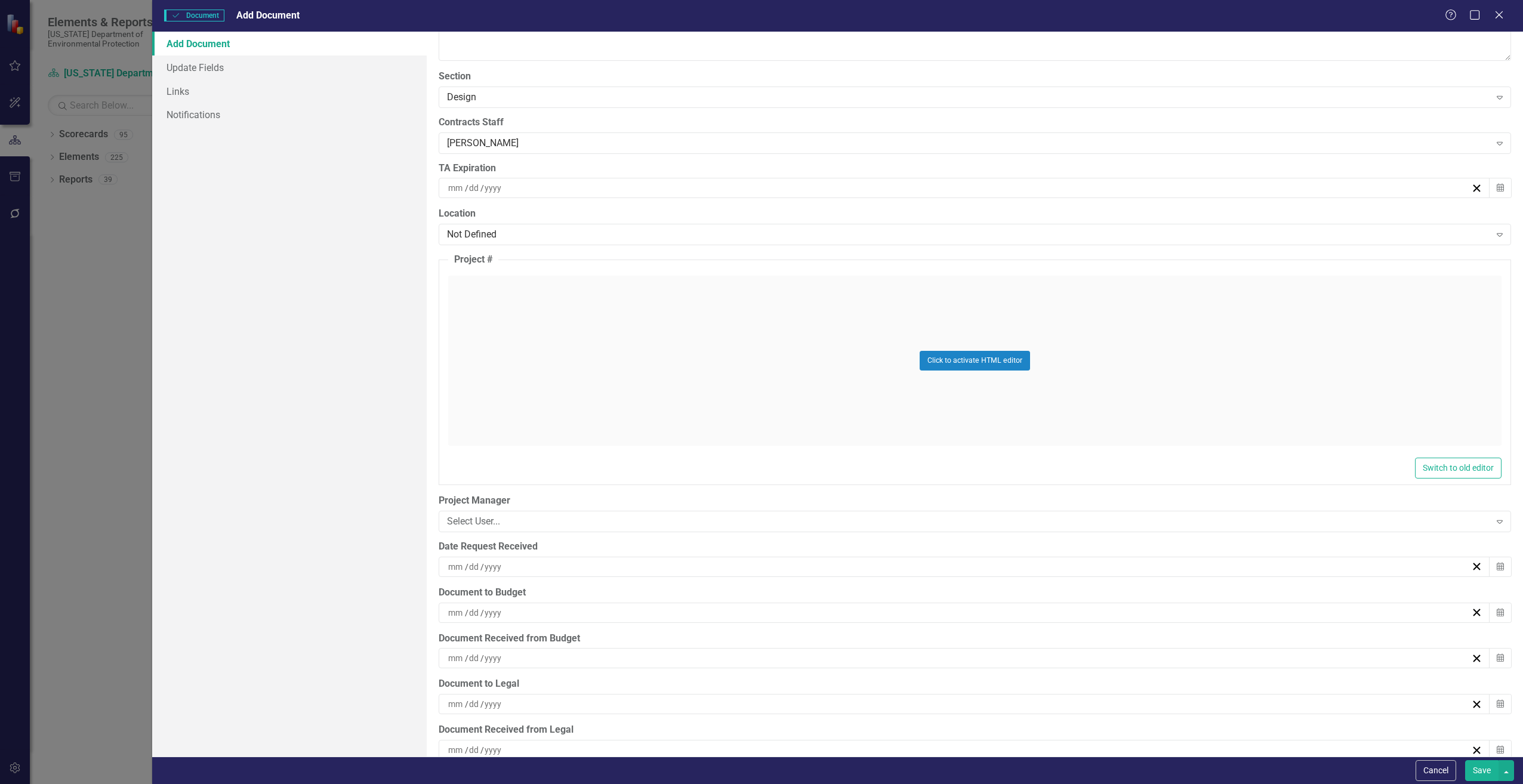
scroll to position [2626, 0]
click at [537, 569] on div "/ /" at bounding box center [959, 566] width 1025 height 12
click at [956, 693] on button "20" at bounding box center [959, 700] width 30 height 22
click at [532, 615] on div "/ /" at bounding box center [959, 612] width 1025 height 12
click at [956, 543] on abbr "20" at bounding box center [959, 541] width 10 height 10
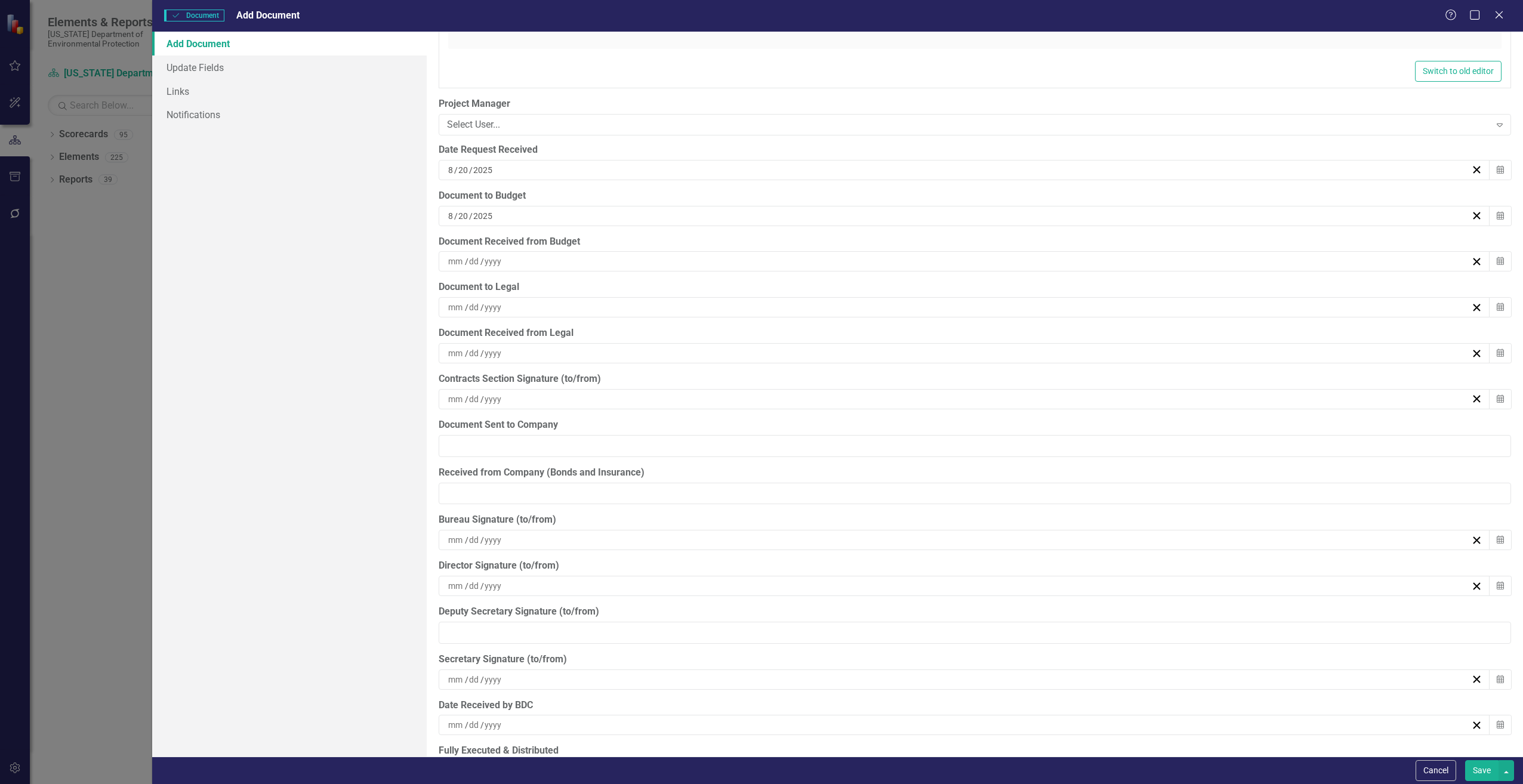
scroll to position [3064, 0]
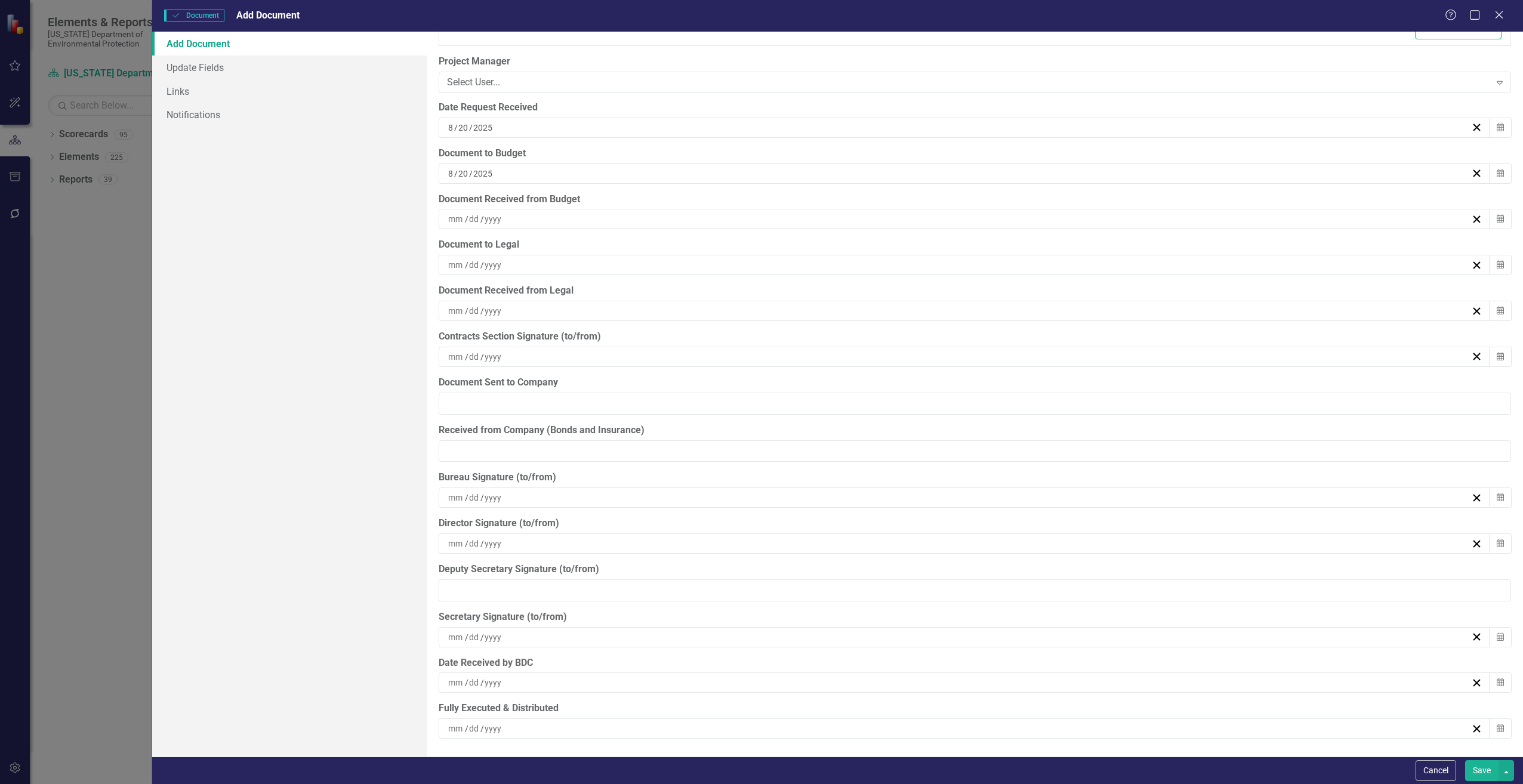
click at [1481, 770] on button "Save" at bounding box center [1481, 771] width 34 height 21
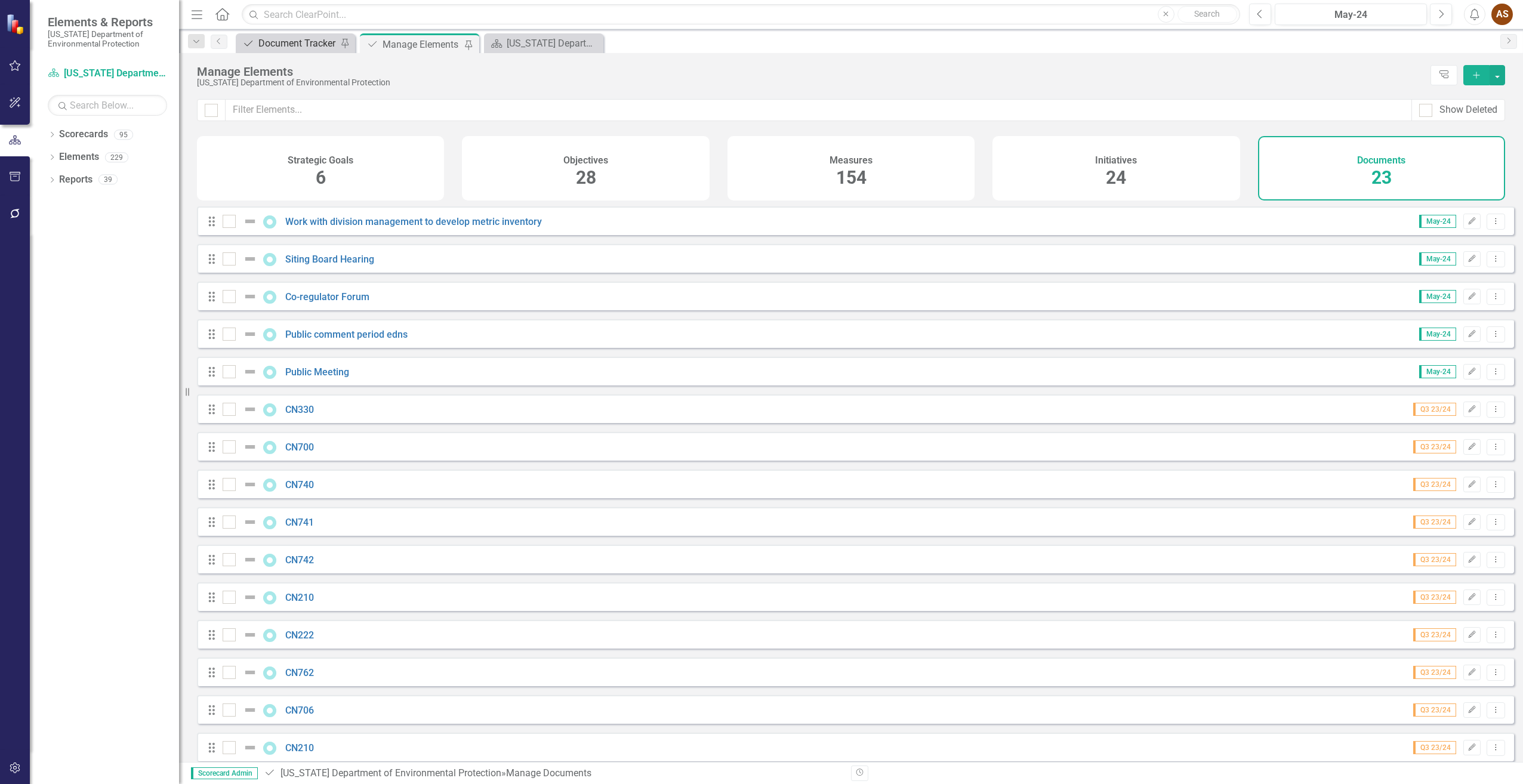
click at [269, 41] on div "Document Tracker" at bounding box center [298, 43] width 79 height 15
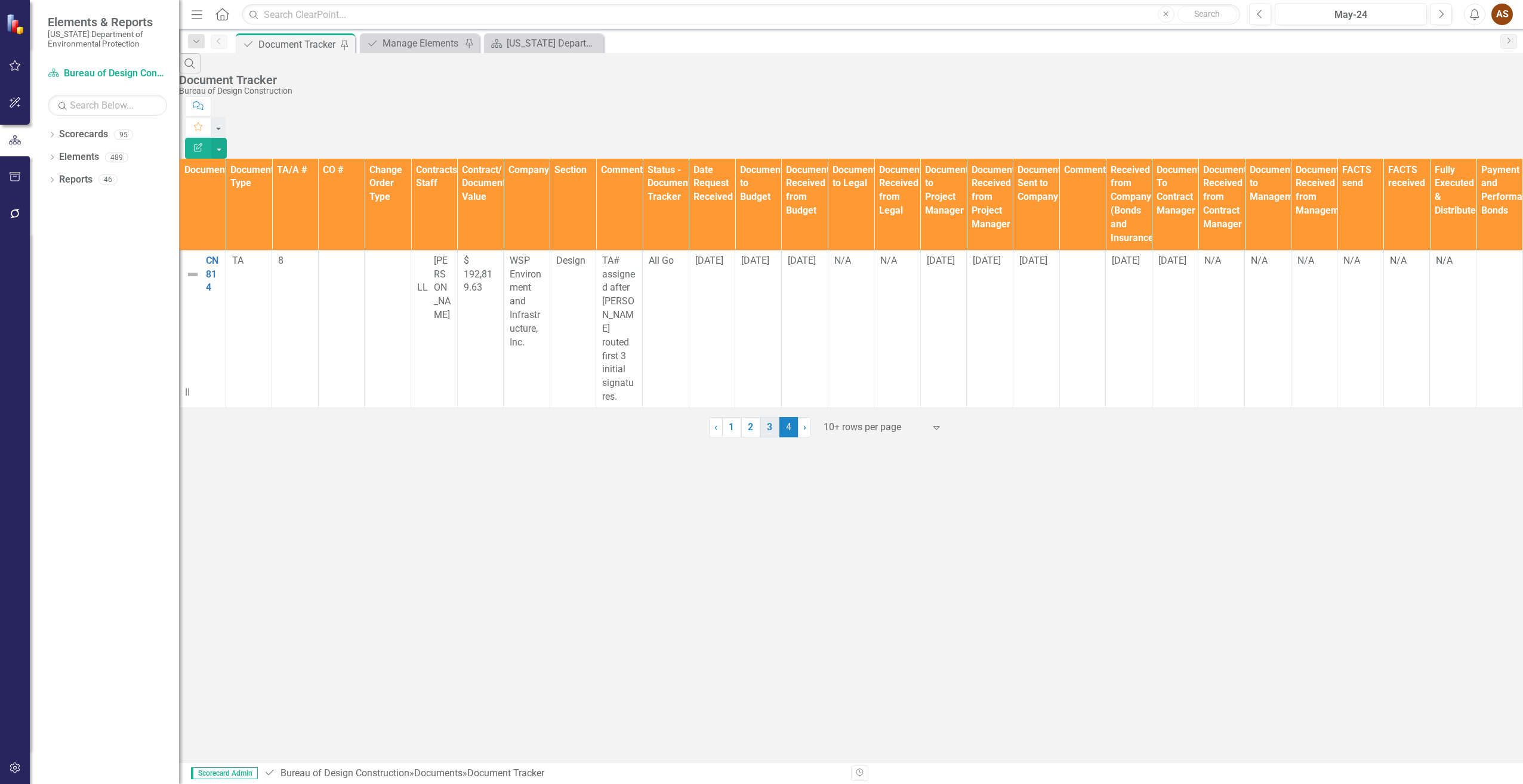
click at [774, 437] on link "3" at bounding box center [770, 427] width 19 height 20
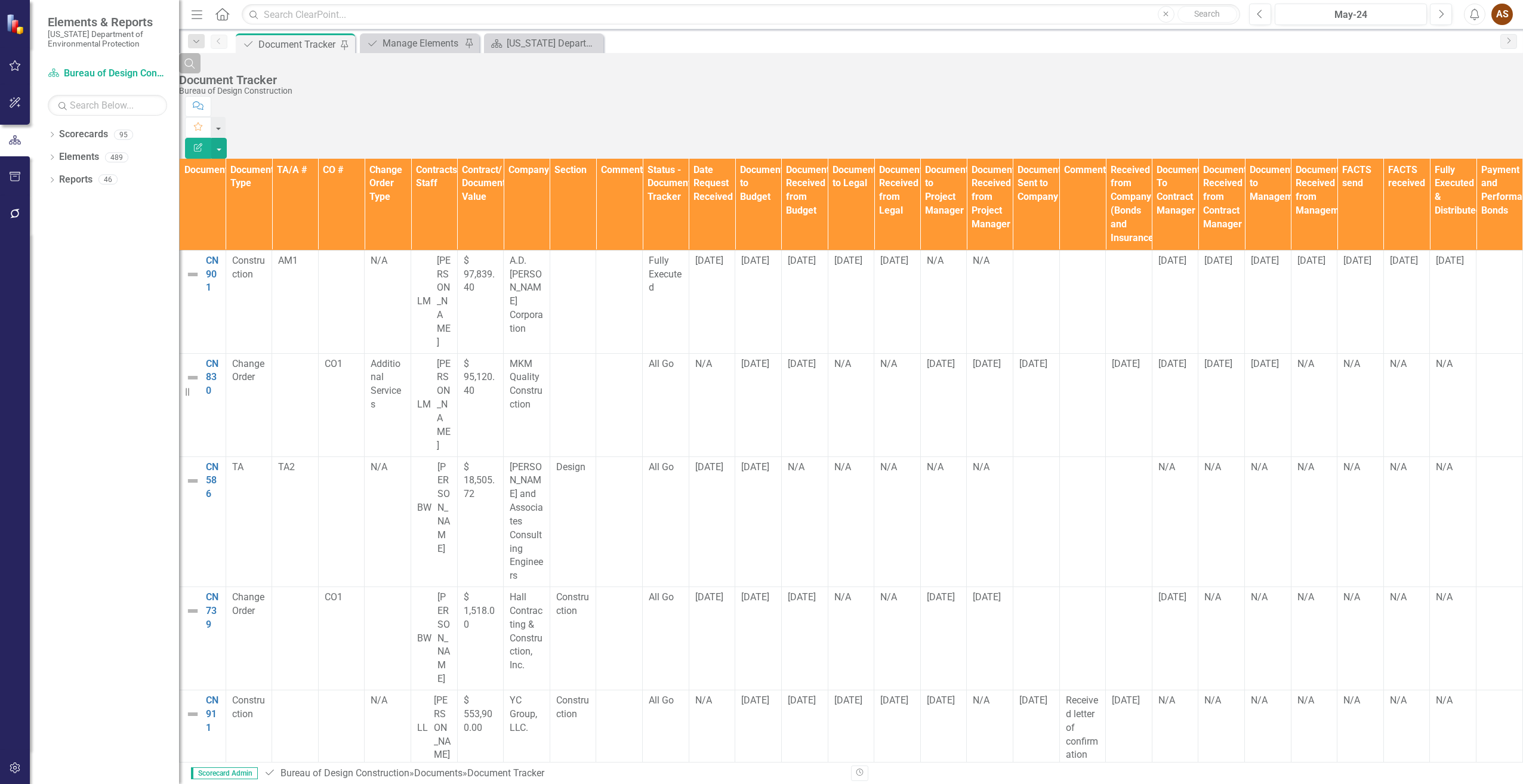
click at [196, 69] on icon "Search" at bounding box center [190, 63] width 13 height 10
click at [259, 80] on input "text" at bounding box center [851, 84] width 1344 height 22
type input "cn801"
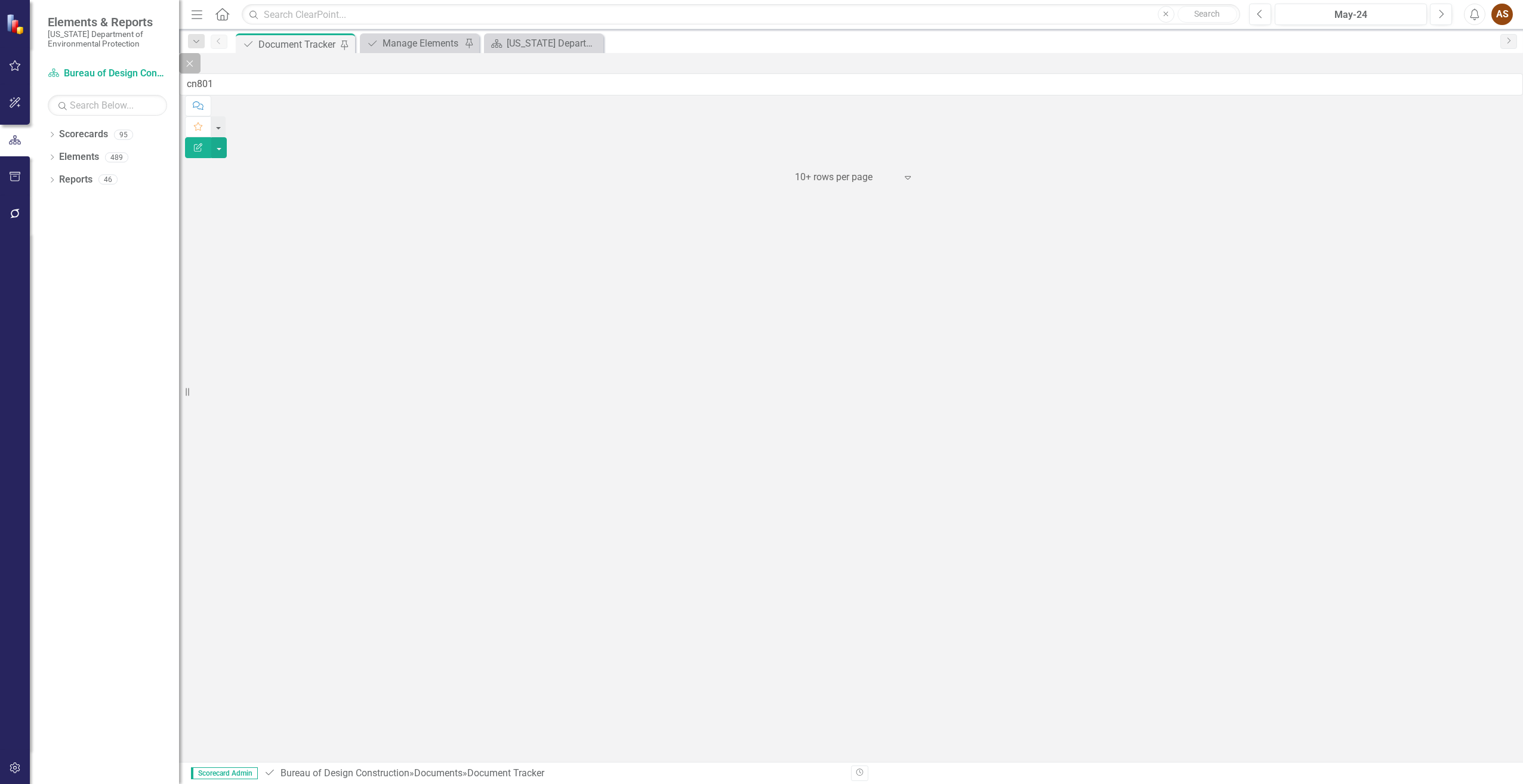
click at [196, 69] on icon "Close" at bounding box center [190, 63] width 13 height 10
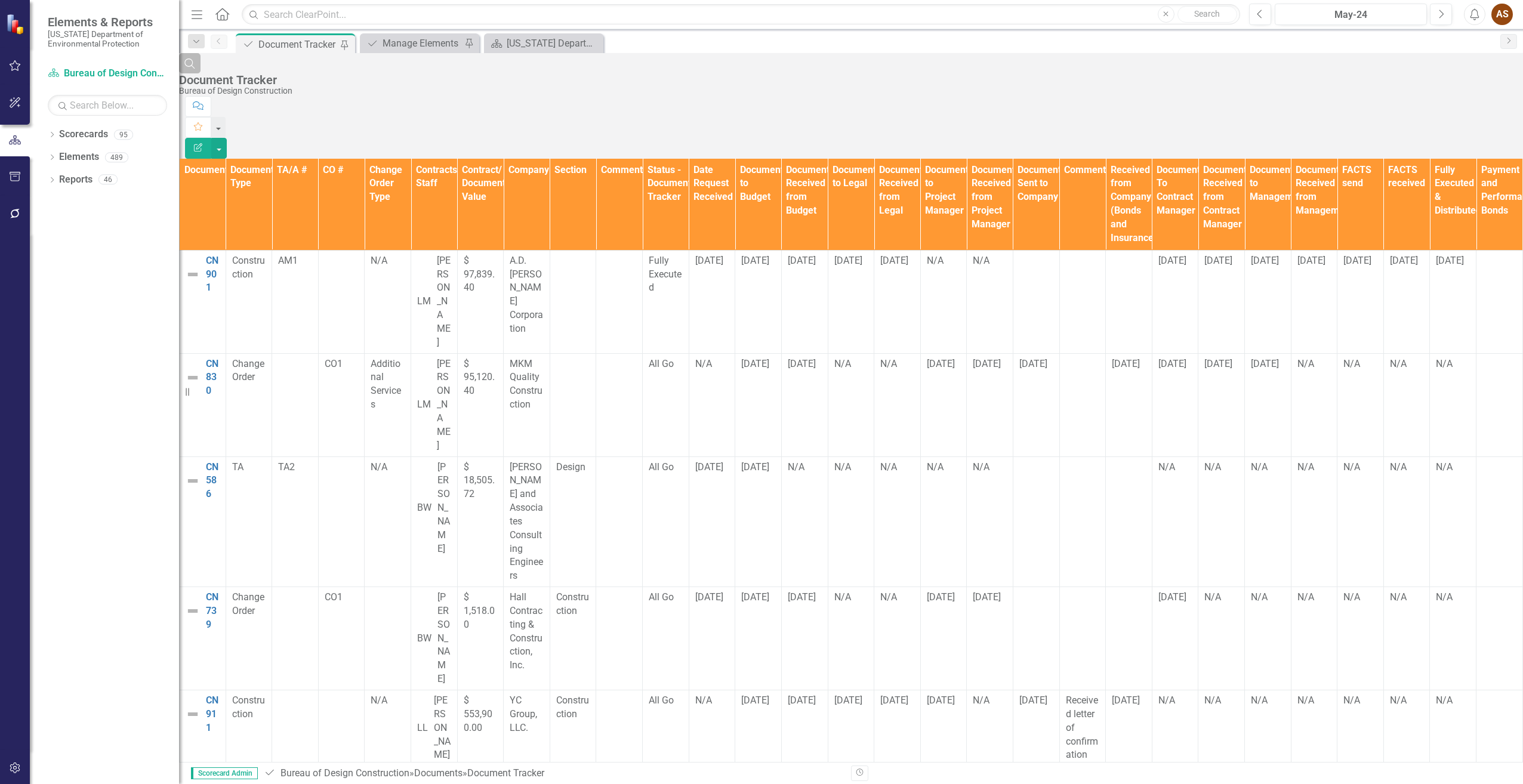
click at [196, 69] on icon "Search" at bounding box center [190, 63] width 13 height 10
click at [250, 78] on input "text" at bounding box center [851, 84] width 1344 height 22
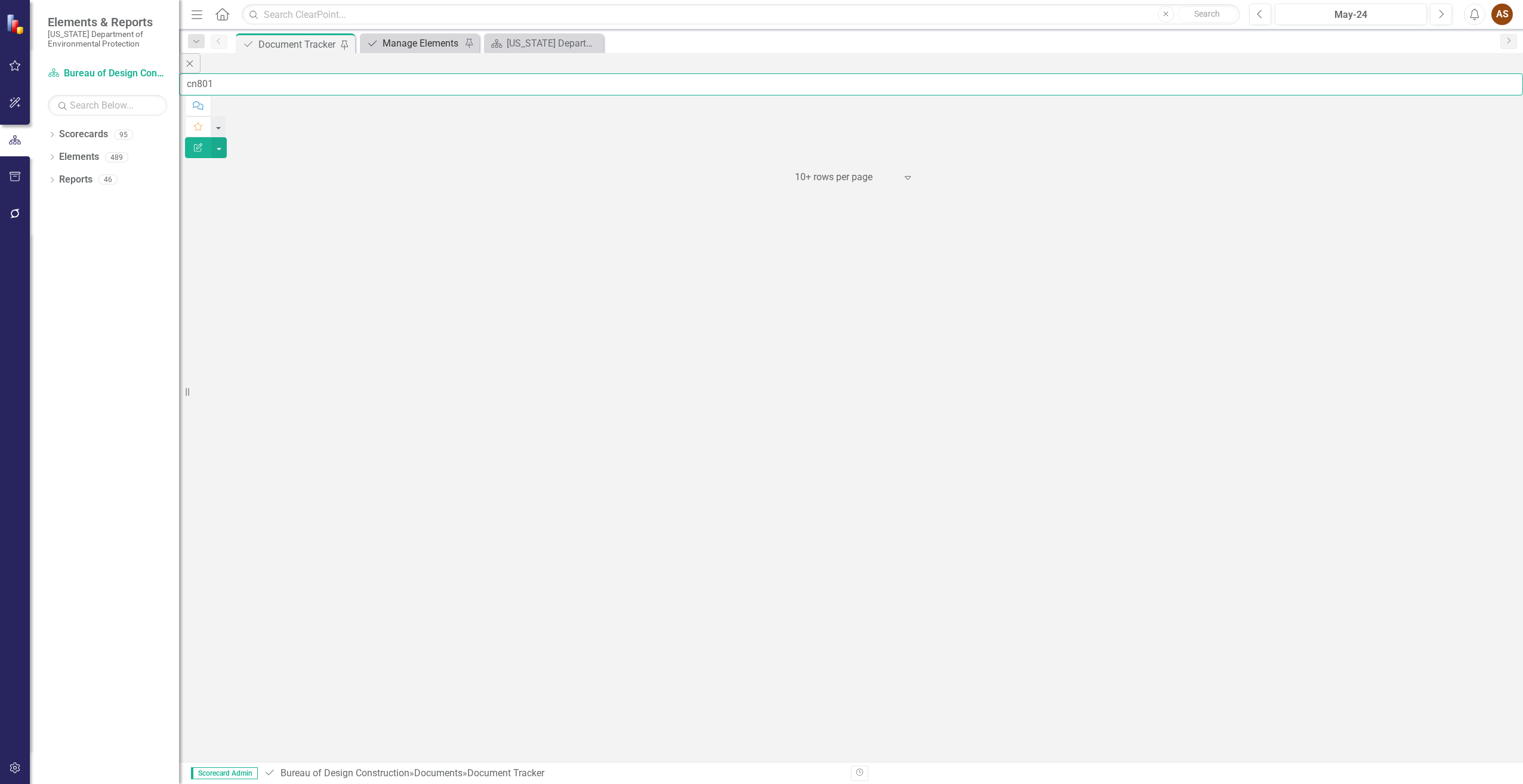
type input "cn801"
click at [399, 37] on div "Manage Elements" at bounding box center [422, 43] width 79 height 15
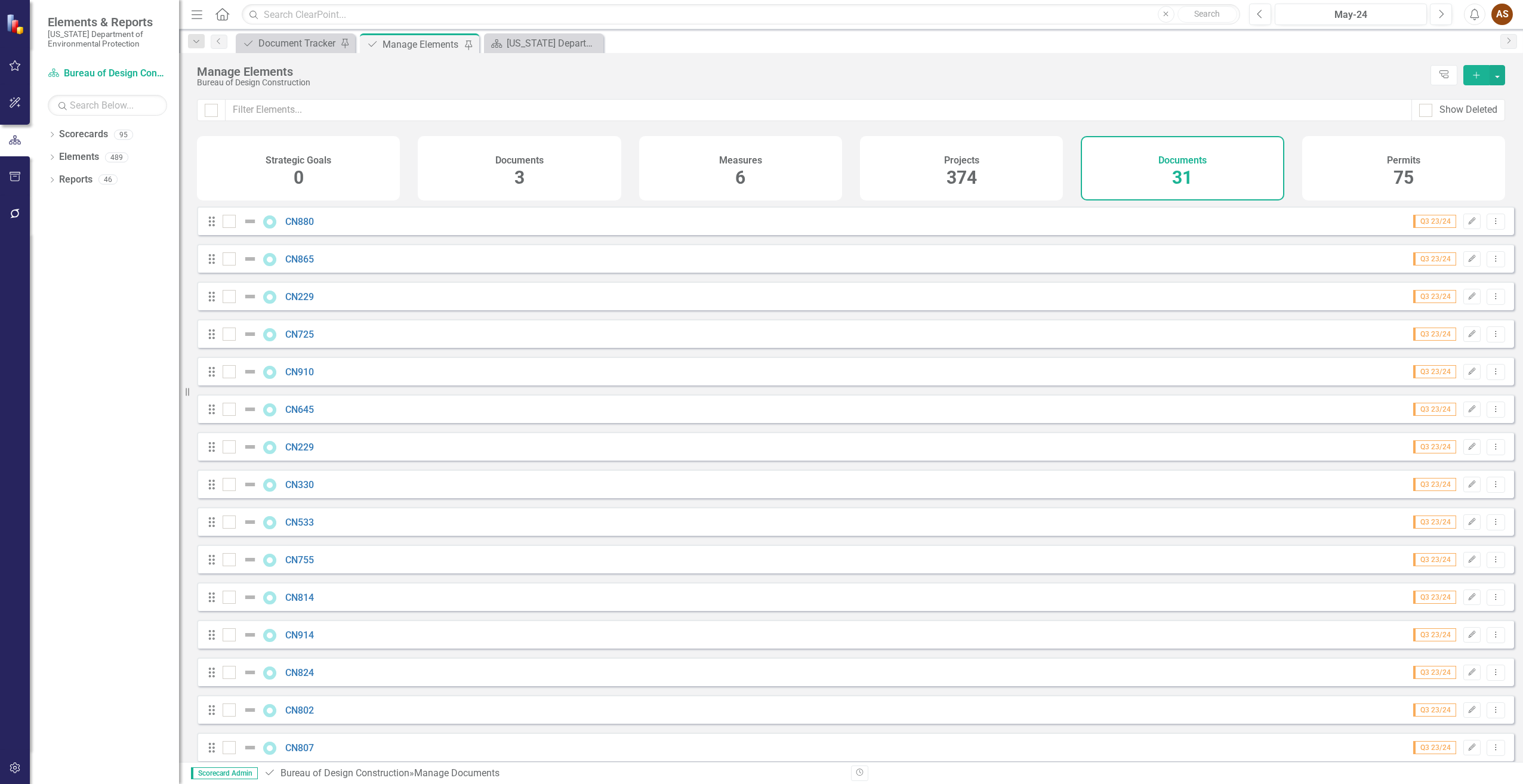
click at [1474, 76] on icon "Add" at bounding box center [1476, 75] width 10 height 8
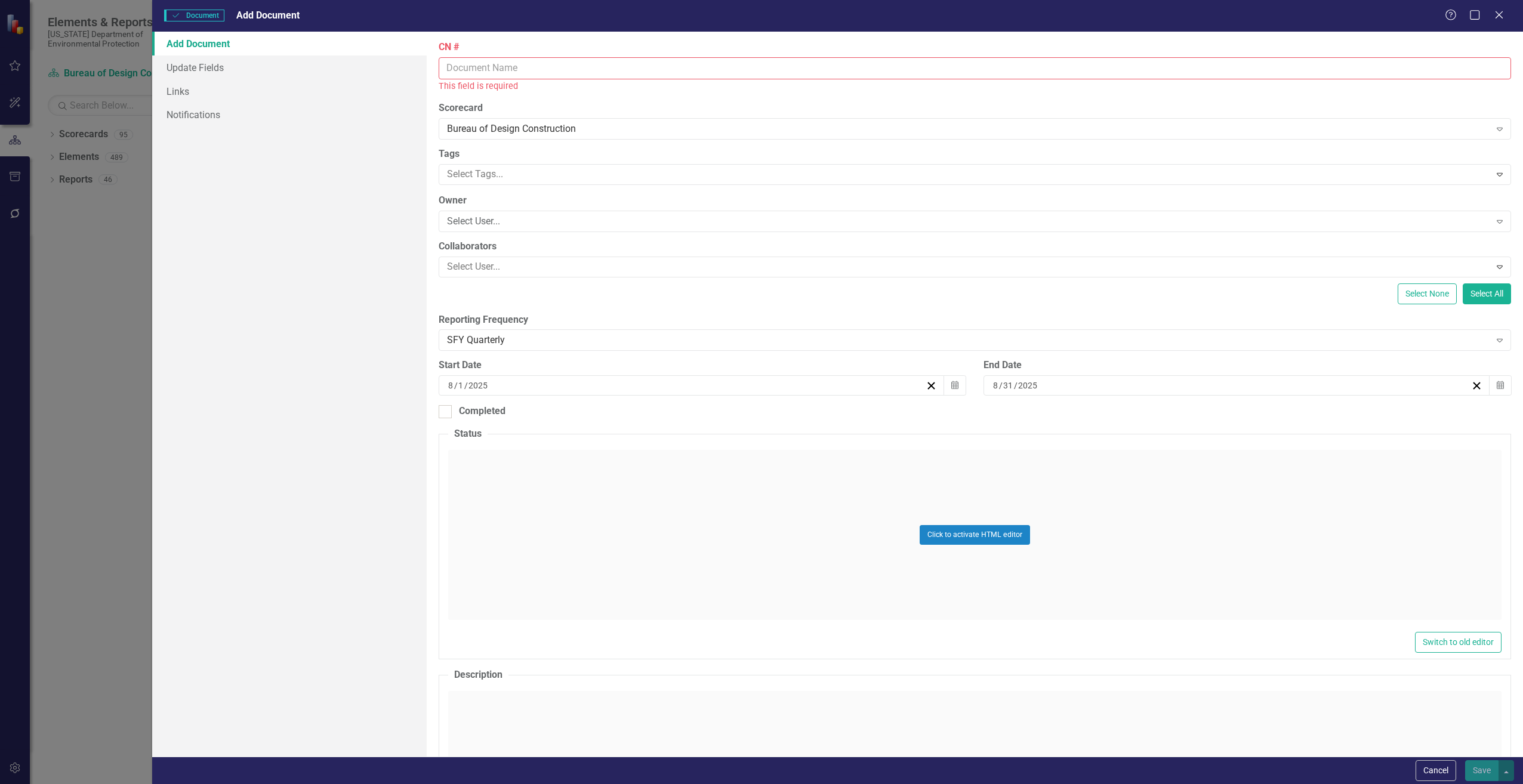
click at [467, 73] on input "CN #" at bounding box center [974, 69] width 1073 height 22
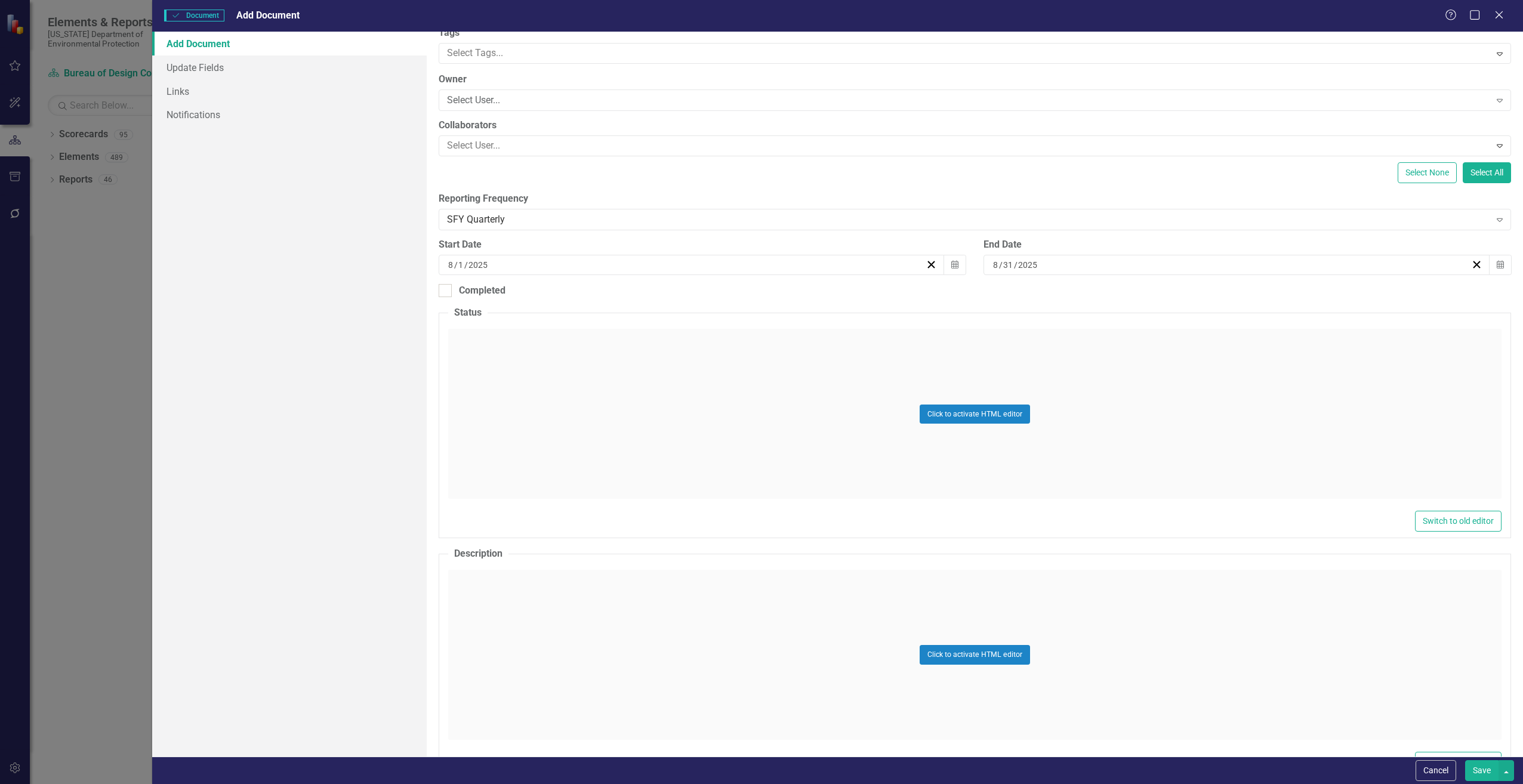
scroll to position [119, 0]
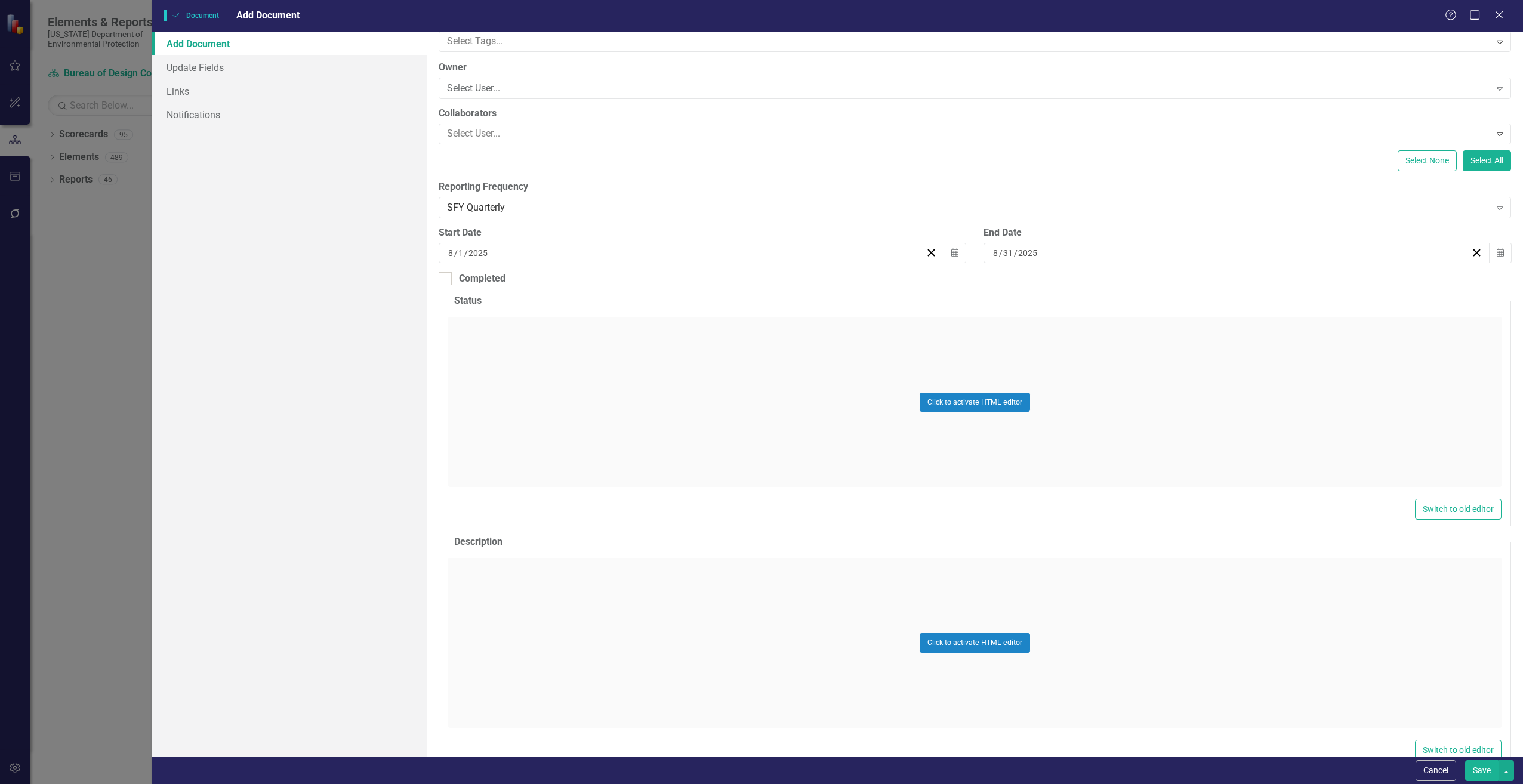
type input "CN801"
click at [532, 625] on div "Click to activate HTML editor" at bounding box center [974, 643] width 1053 height 170
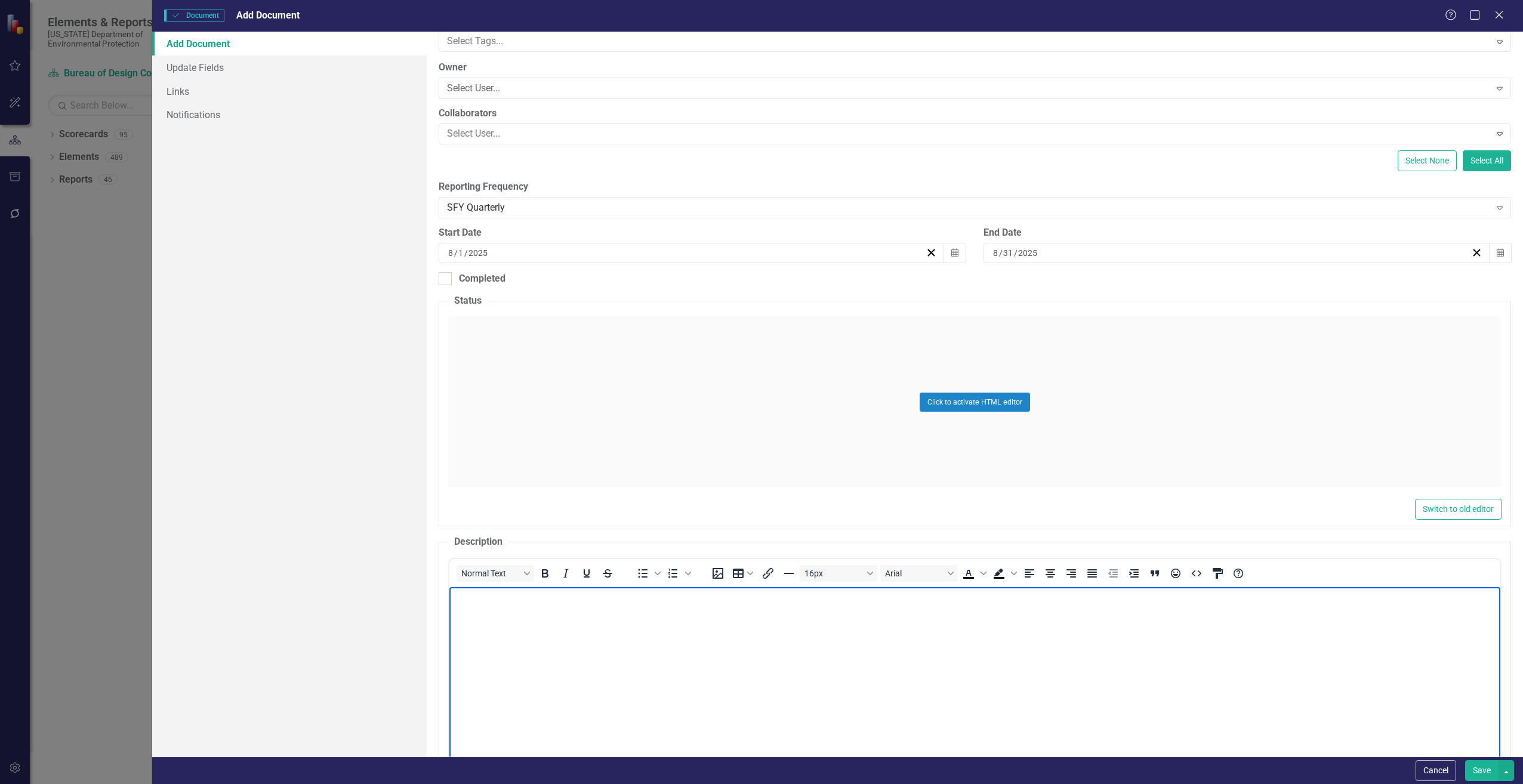
click at [526, 613] on body "Rich Text Area. Press ALT-0 for help." at bounding box center [974, 677] width 1051 height 179
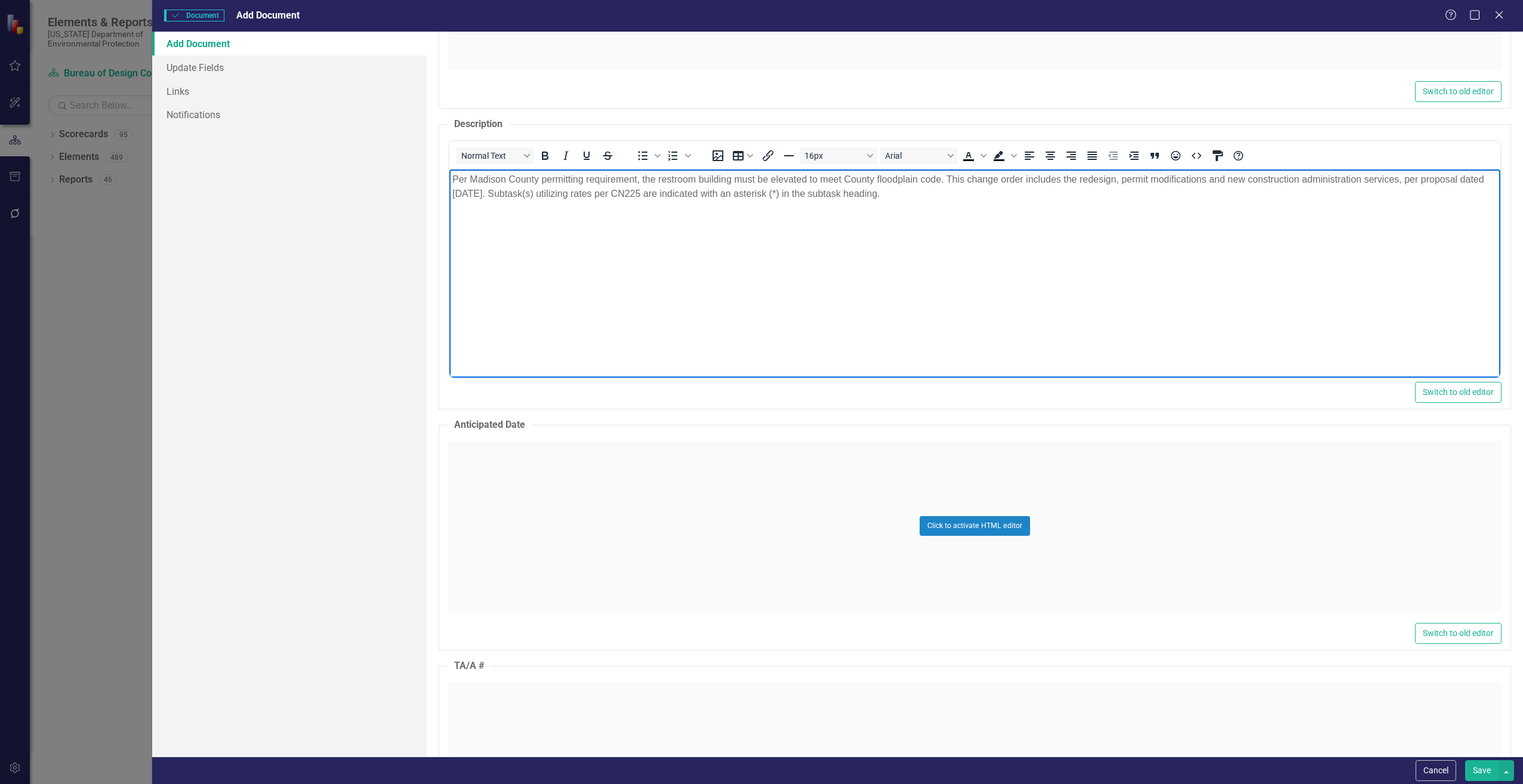
scroll to position [776, 0]
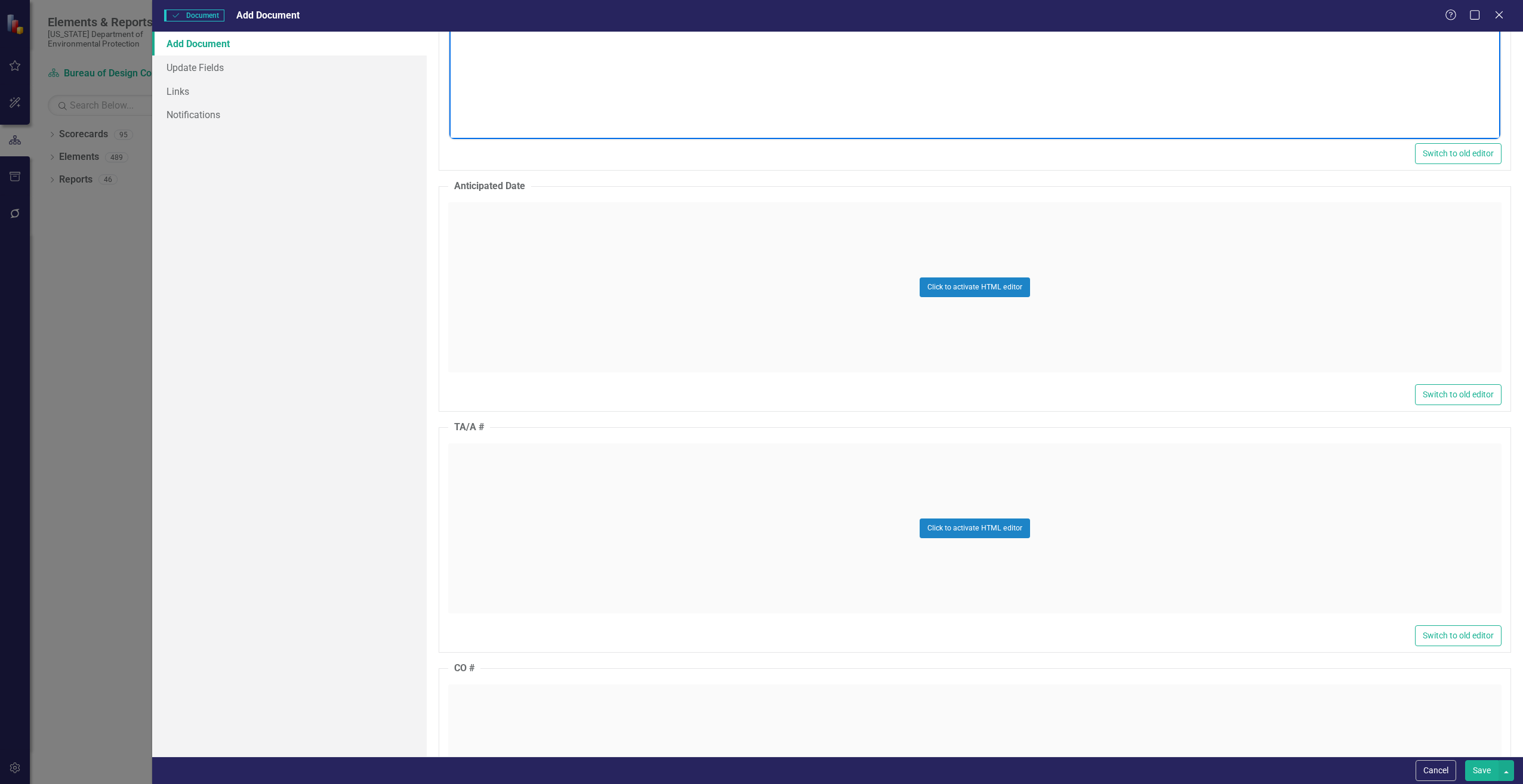
click at [530, 513] on div "Click to activate HTML editor" at bounding box center [974, 528] width 1053 height 170
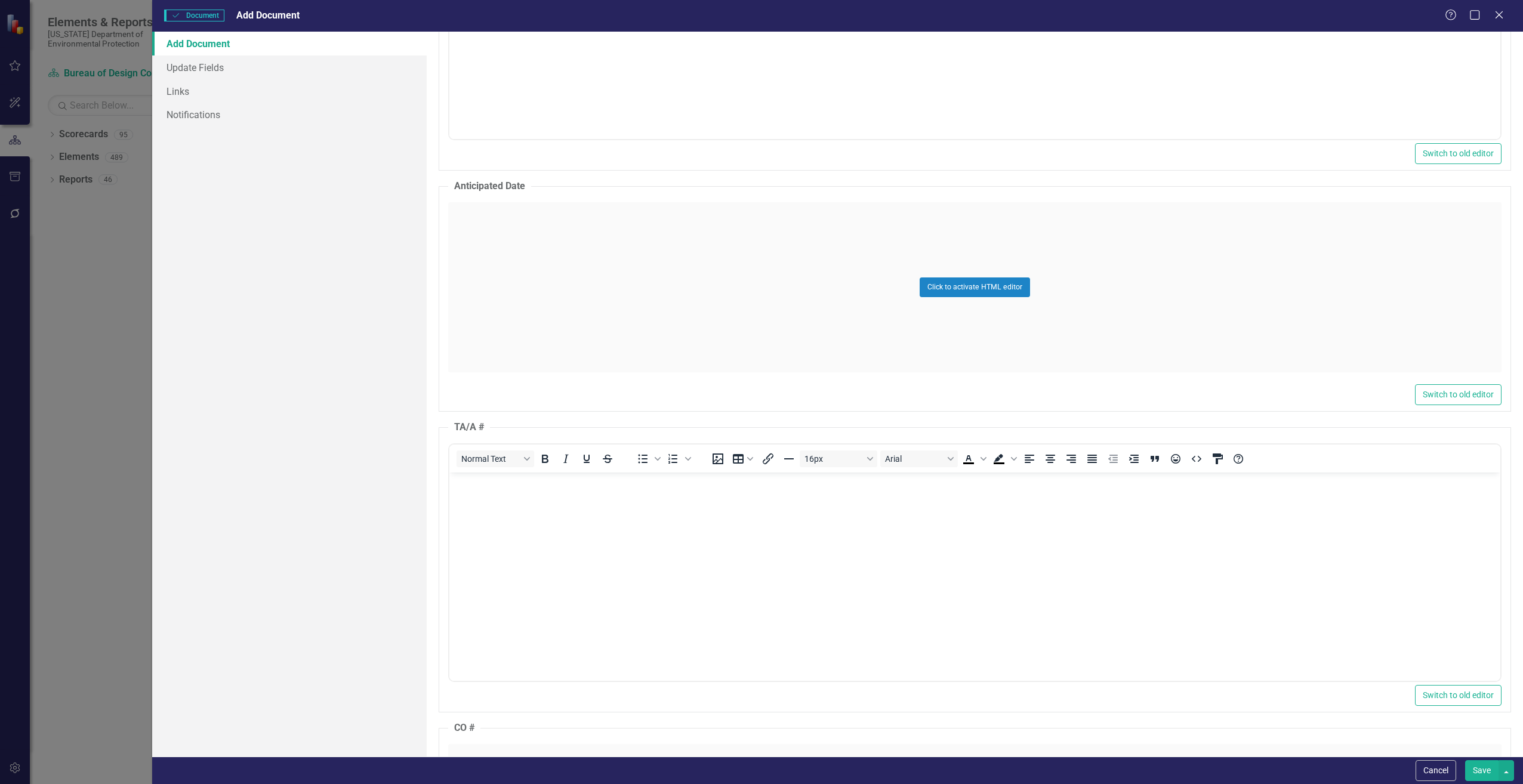
scroll to position [0, 0]
click at [516, 506] on body "Rich Text Area. Press ALT-0 for help." at bounding box center [974, 561] width 1051 height 179
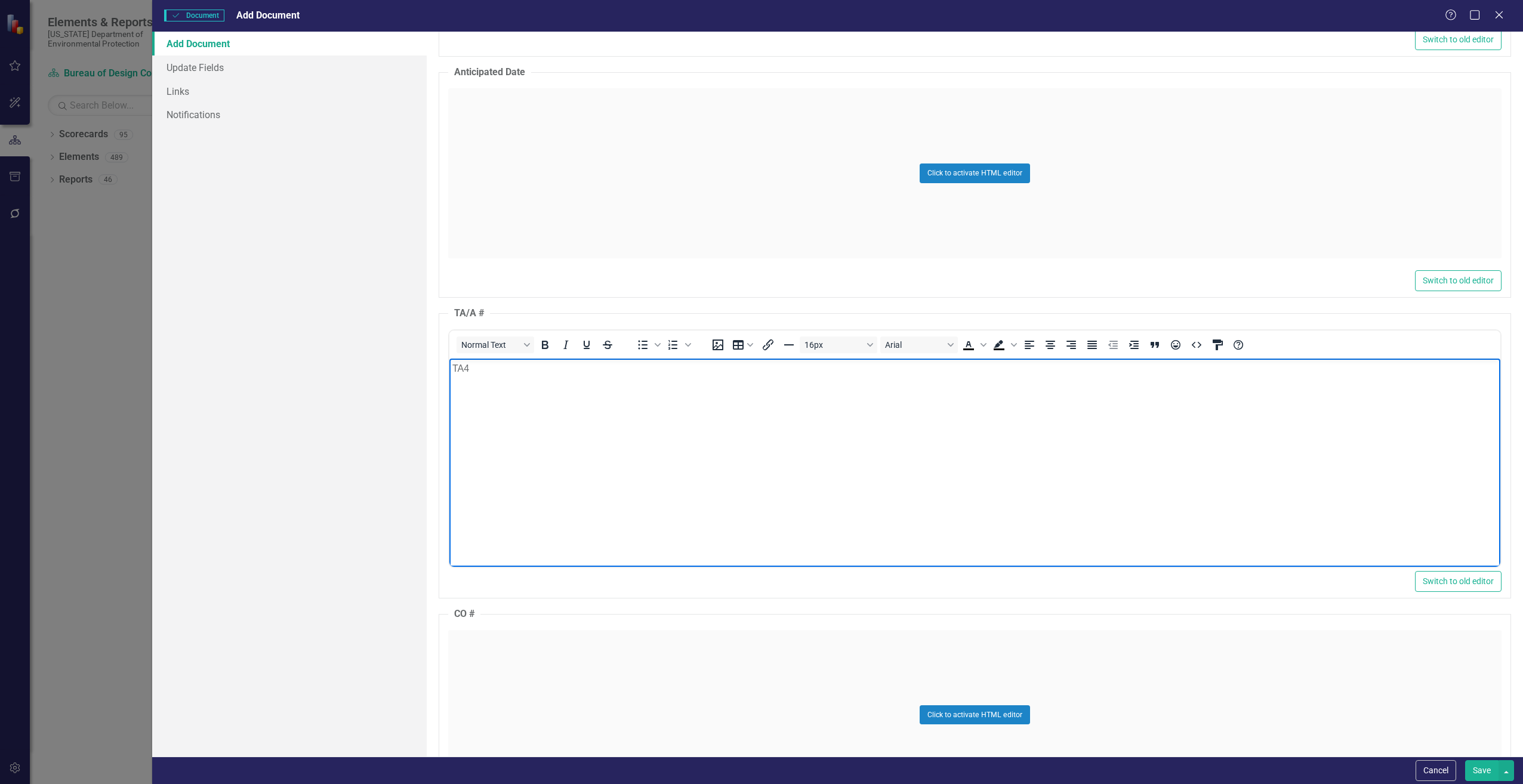
scroll to position [1074, 0]
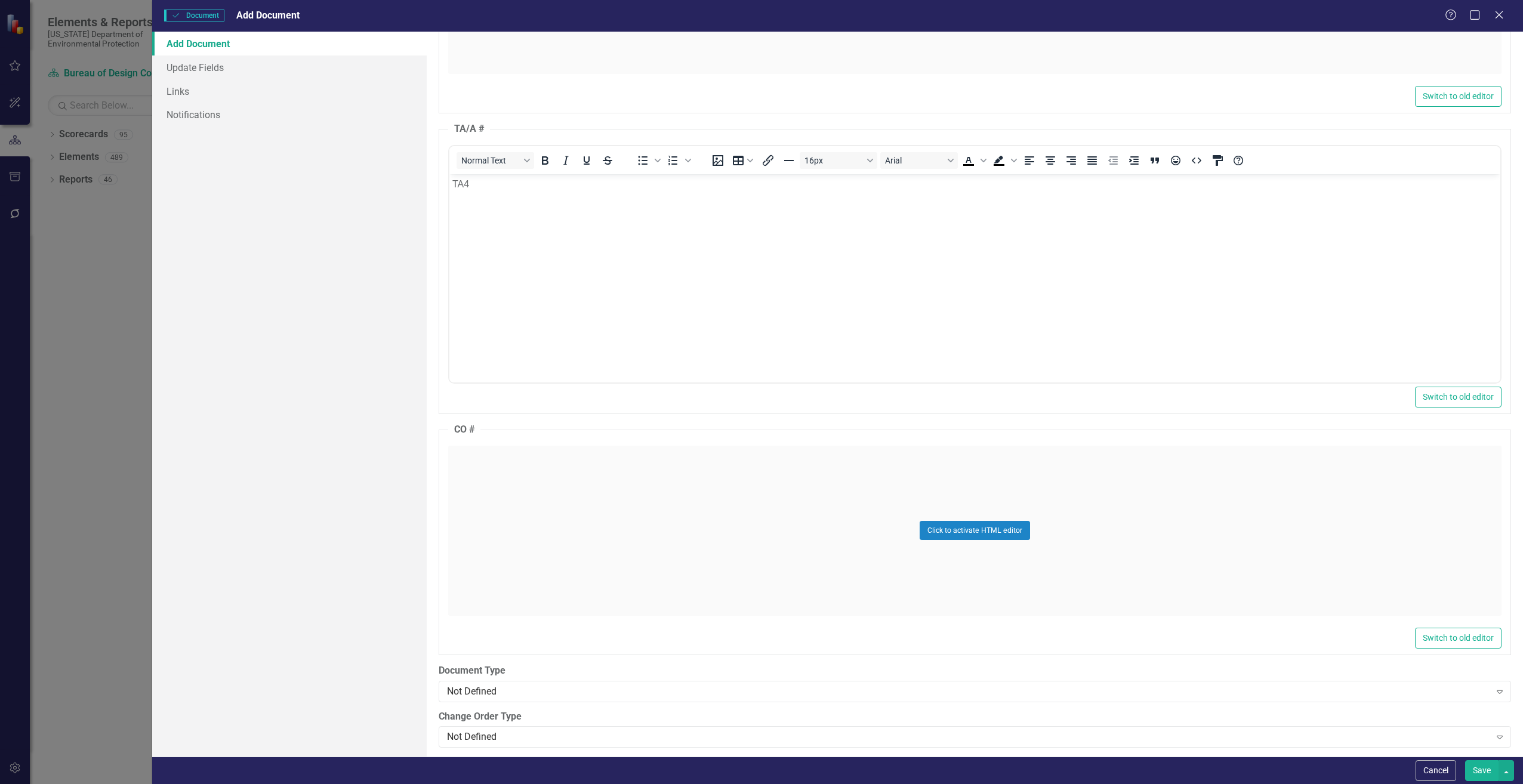
click at [669, 504] on div "Click to activate HTML editor" at bounding box center [974, 531] width 1053 height 170
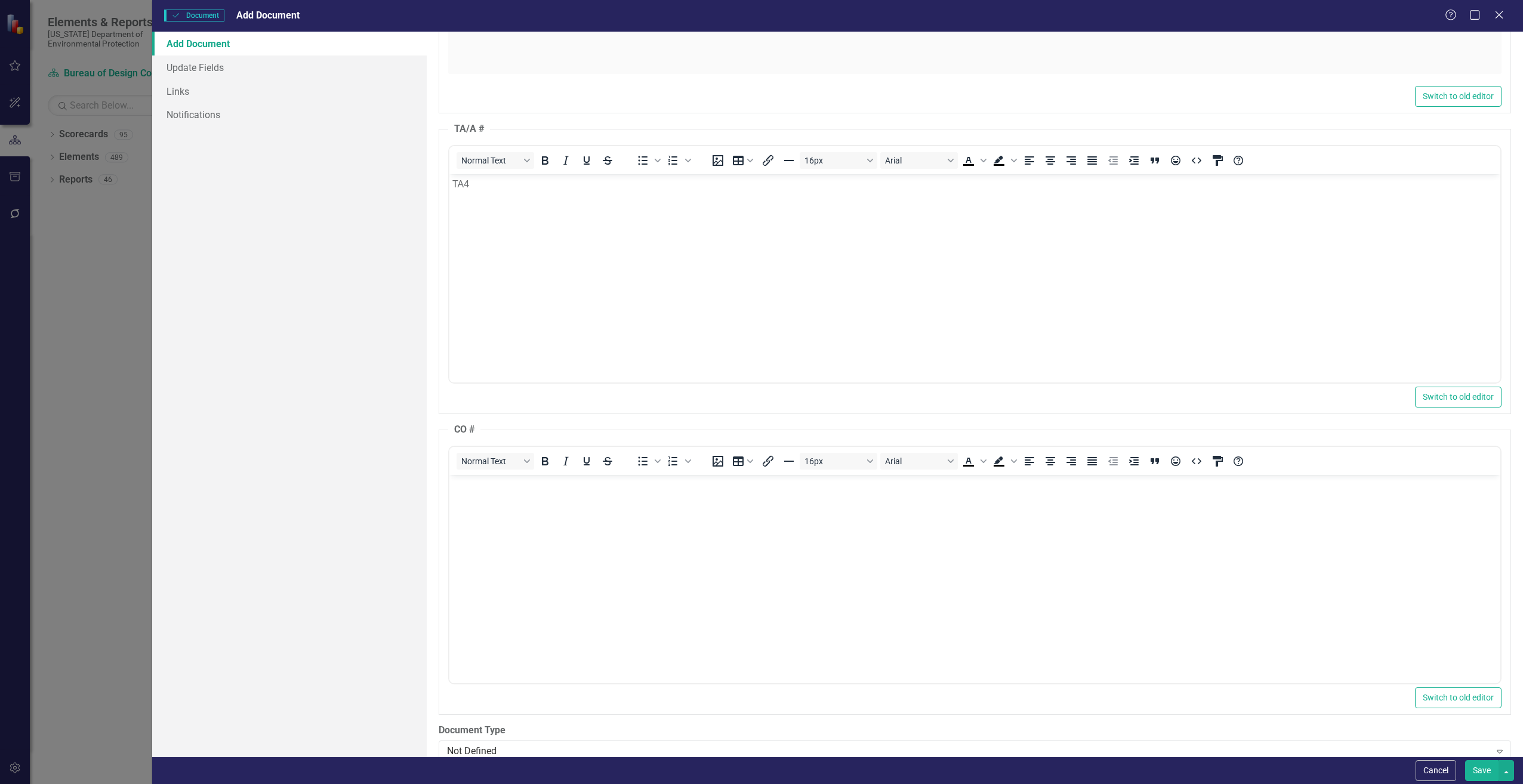
scroll to position [0, 0]
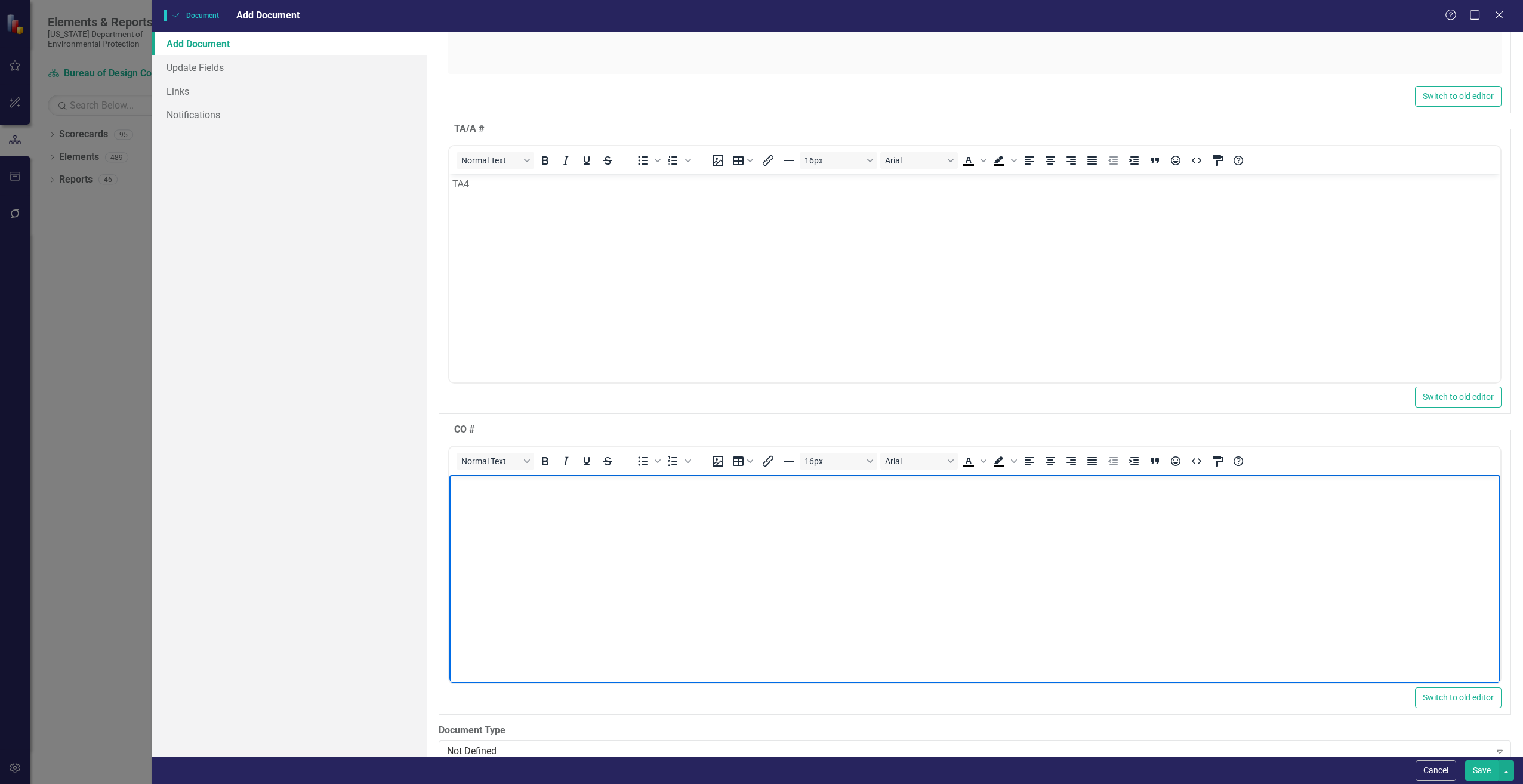
click at [634, 530] on body "Rich Text Area. Press ALT-0 for help." at bounding box center [974, 563] width 1051 height 179
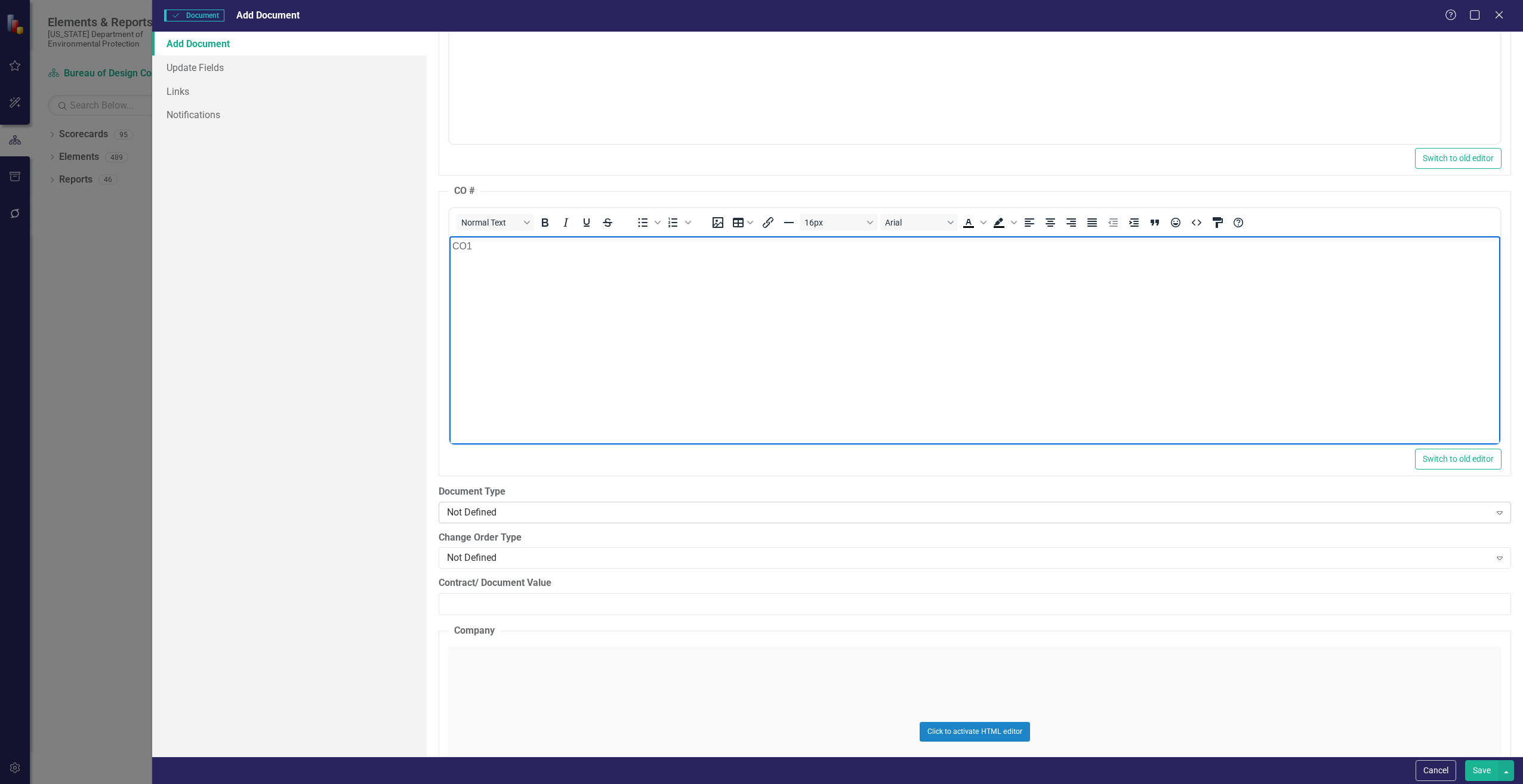
click at [543, 507] on div "Not Defined" at bounding box center [968, 512] width 1043 height 13
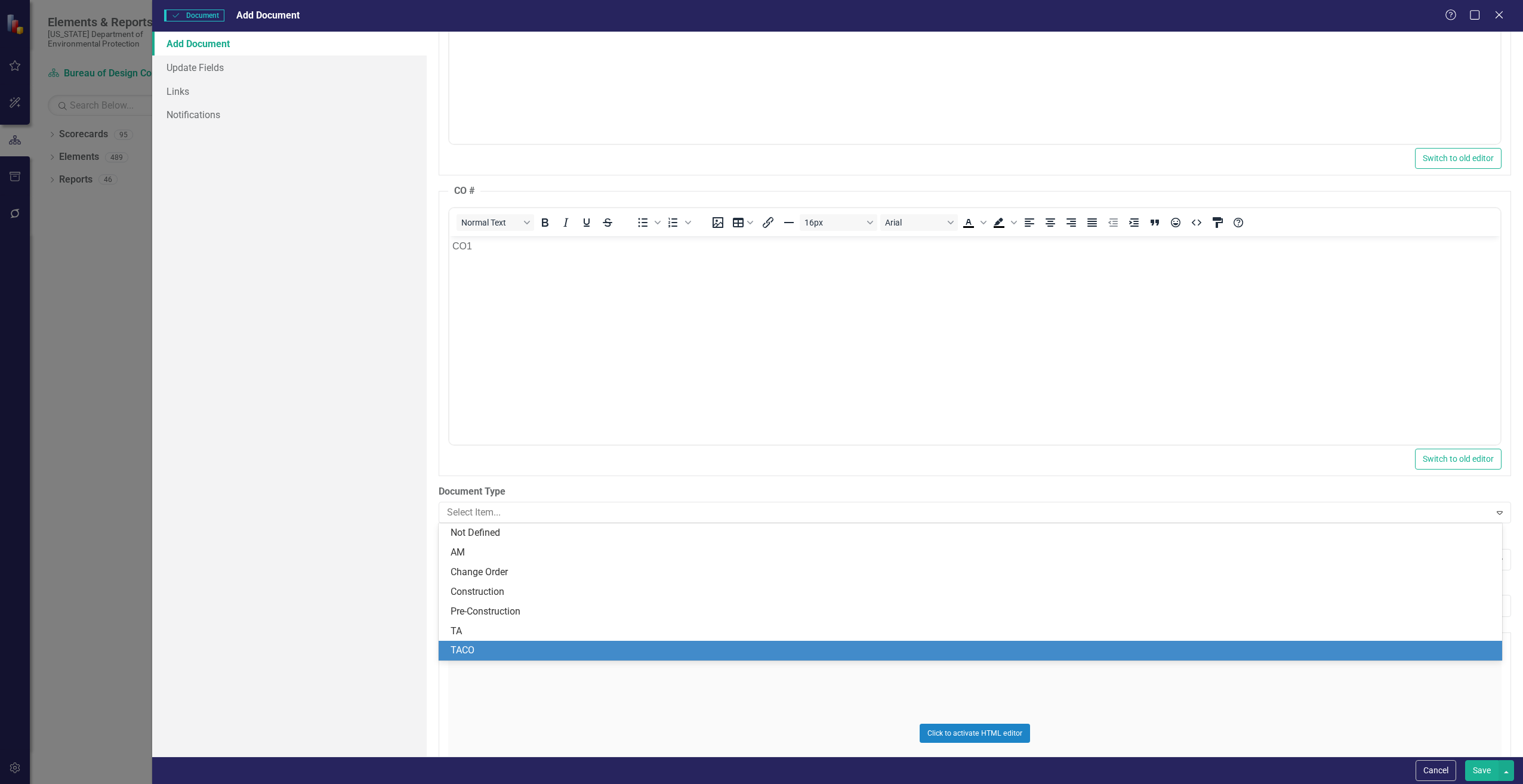
click at [473, 650] on div "TACO" at bounding box center [972, 651] width 1044 height 13
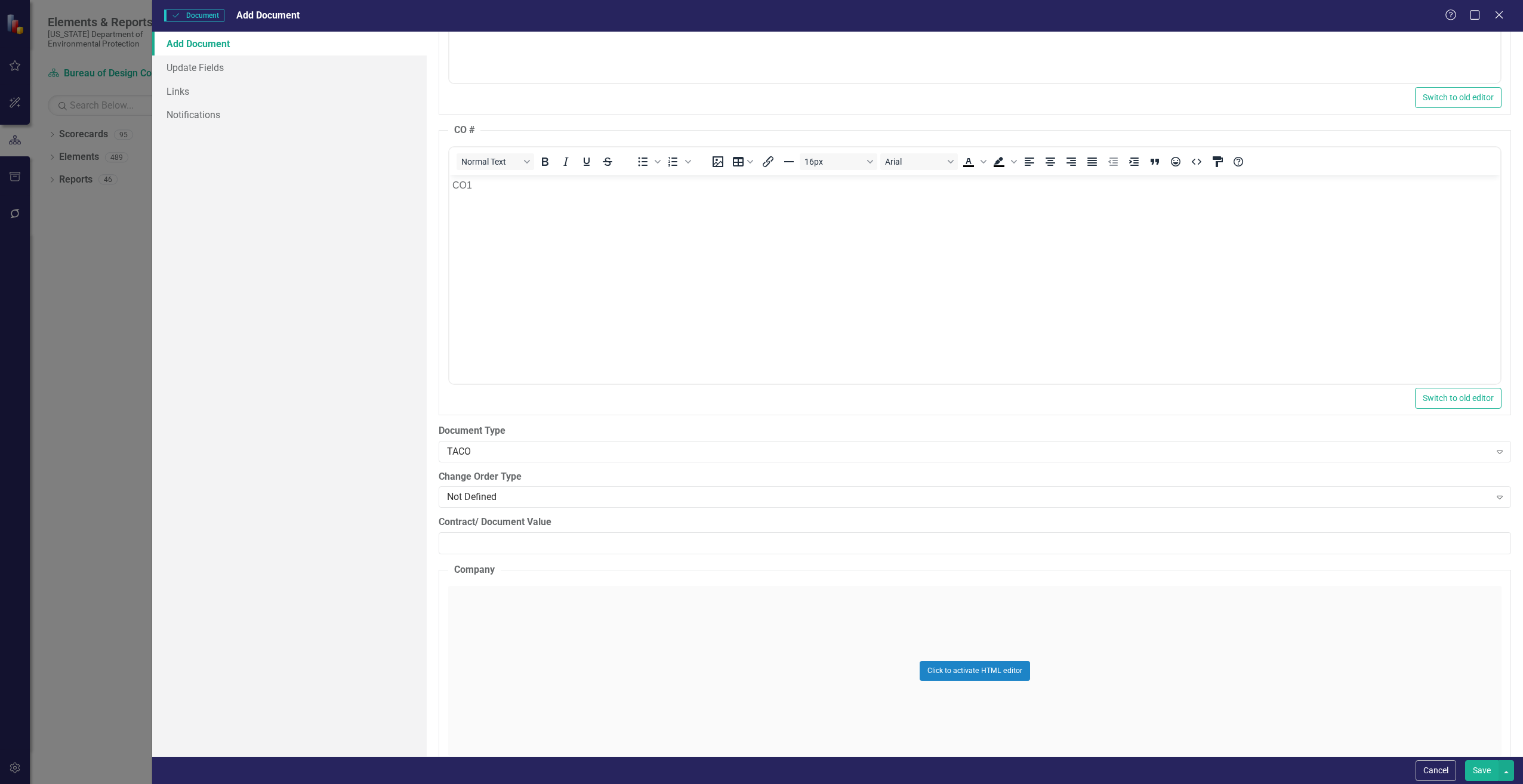
scroll to position [1432, 0]
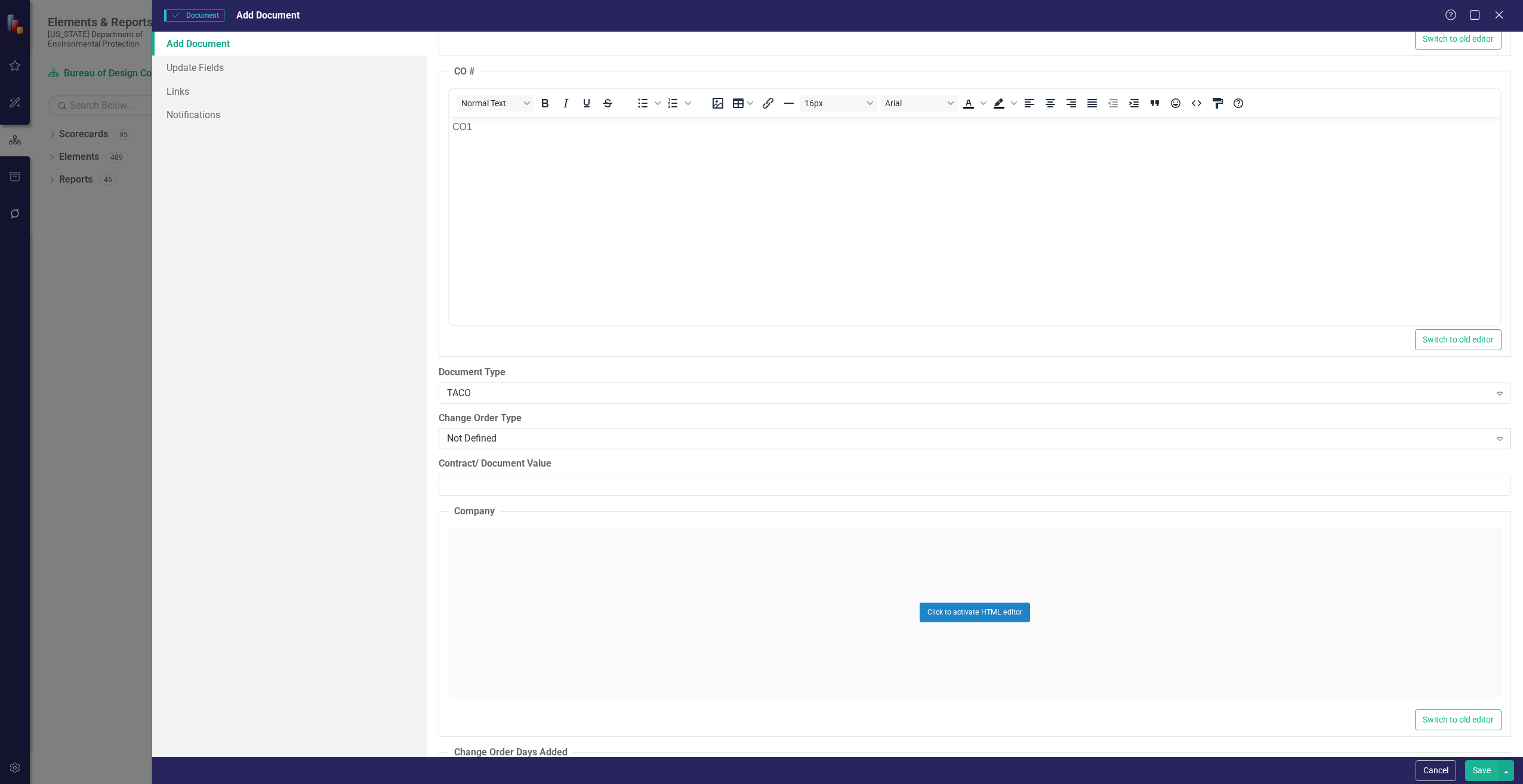
click at [550, 441] on div "Not Defined" at bounding box center [968, 439] width 1043 height 13
click at [487, 482] on input "Contract/ Document Value" at bounding box center [974, 485] width 1073 height 22
paste input "75031.13"
type input "75031.13"
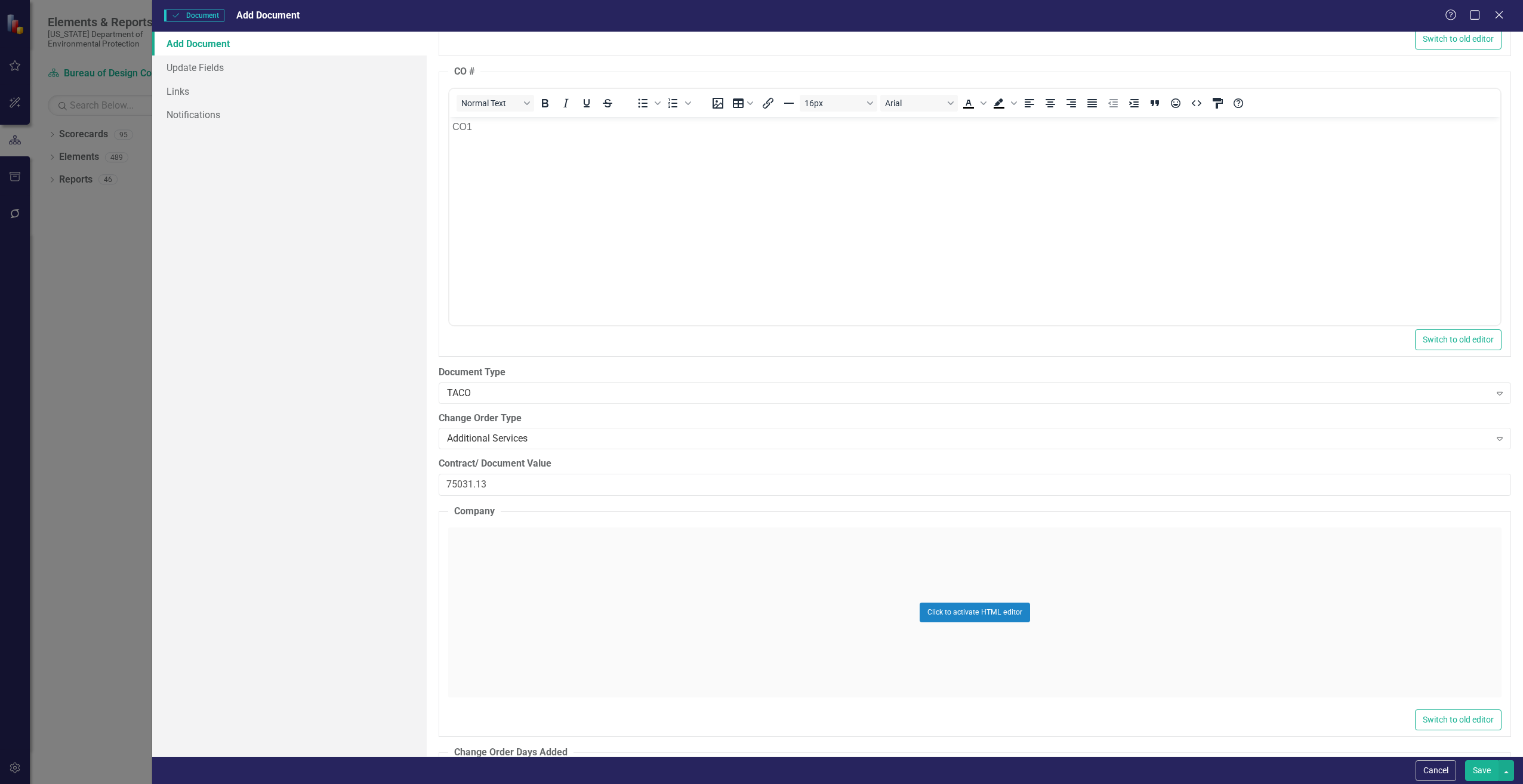
click at [615, 613] on div "Click to activate HTML editor" at bounding box center [974, 613] width 1053 height 170
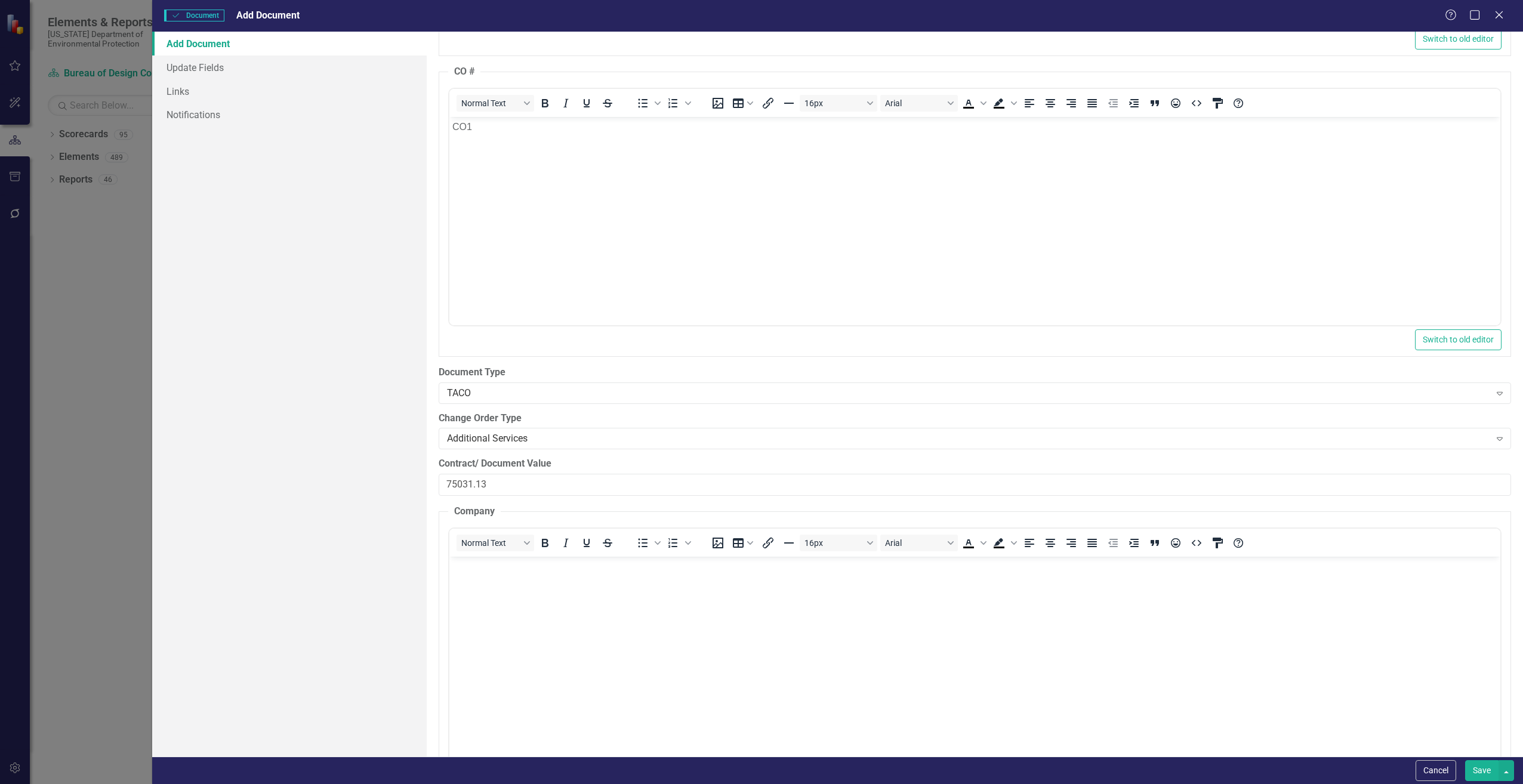
scroll to position [0, 0]
click at [593, 604] on body "Rich Text Area. Press ALT-0 for help." at bounding box center [974, 645] width 1051 height 179
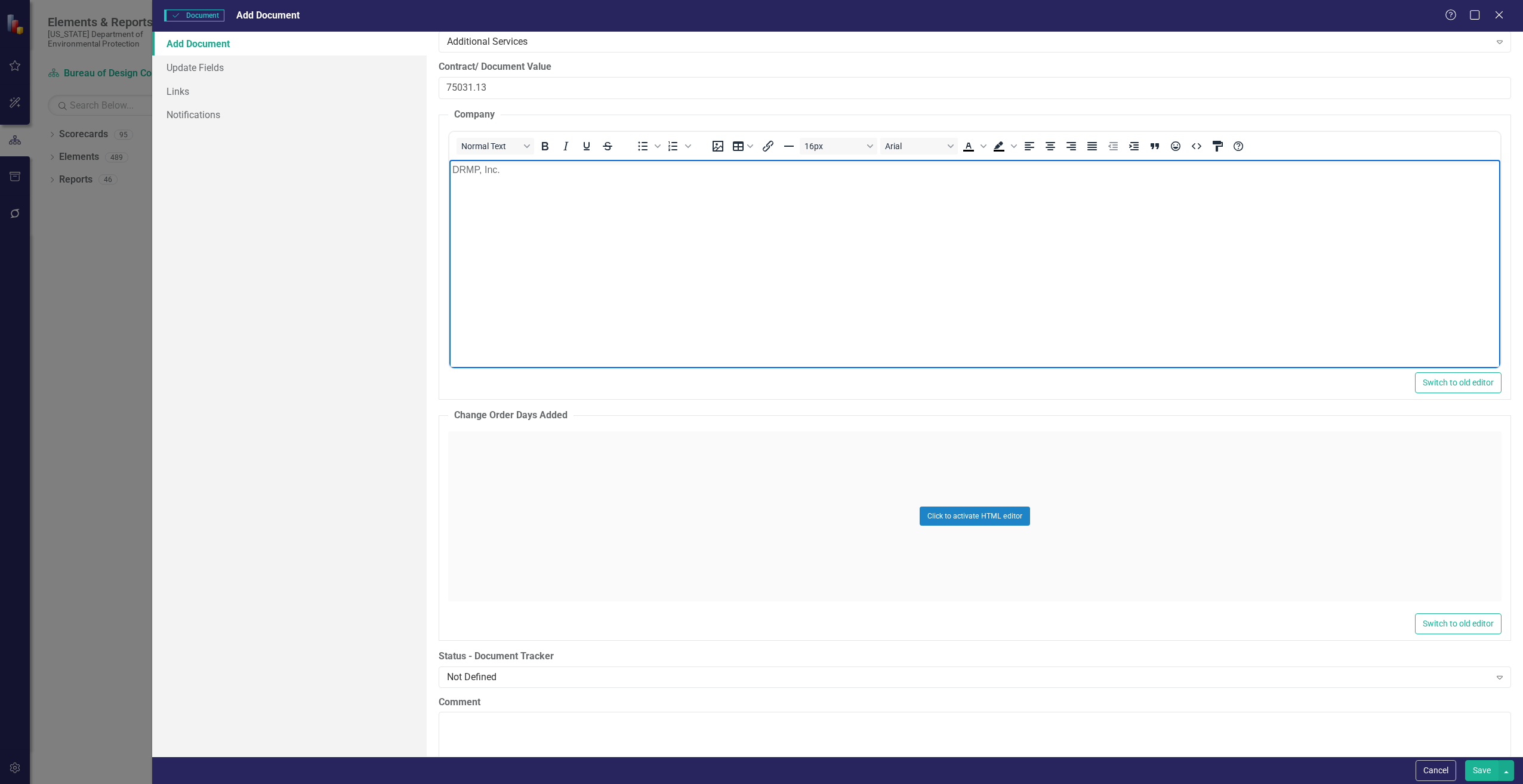
scroll to position [1909, 0]
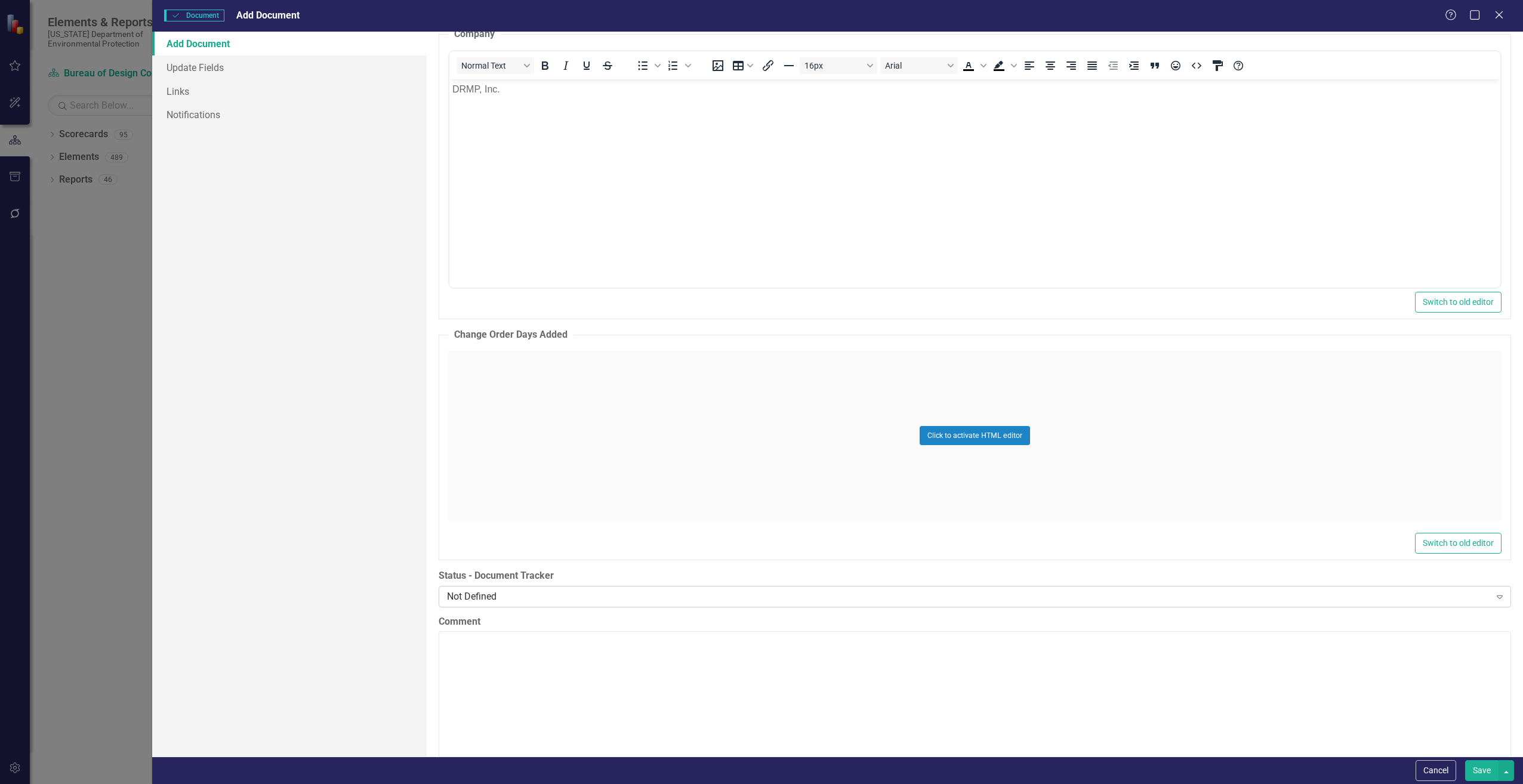
click at [511, 605] on div "Not Defined Expand" at bounding box center [974, 596] width 1073 height 22
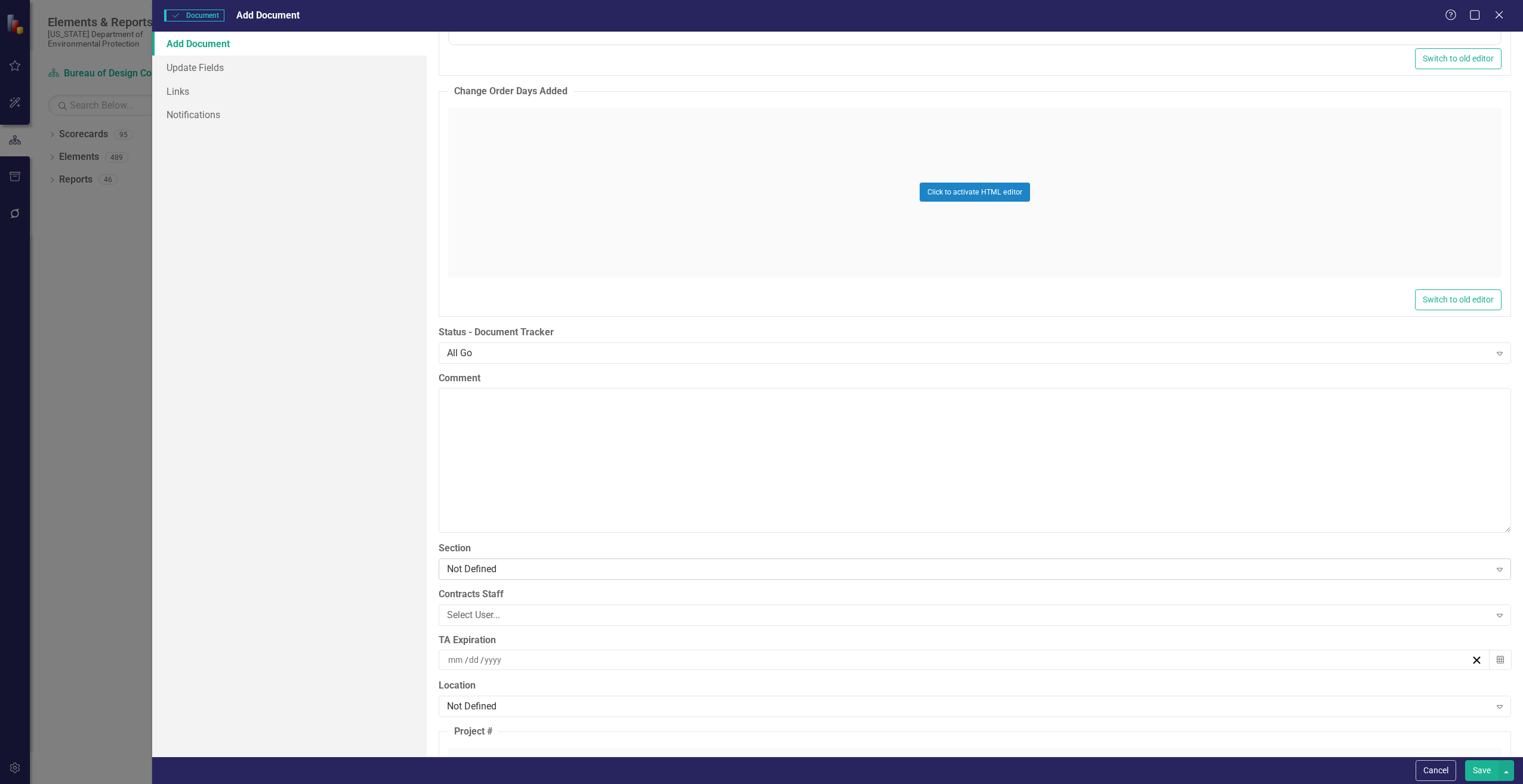
scroll to position [2207, 0]
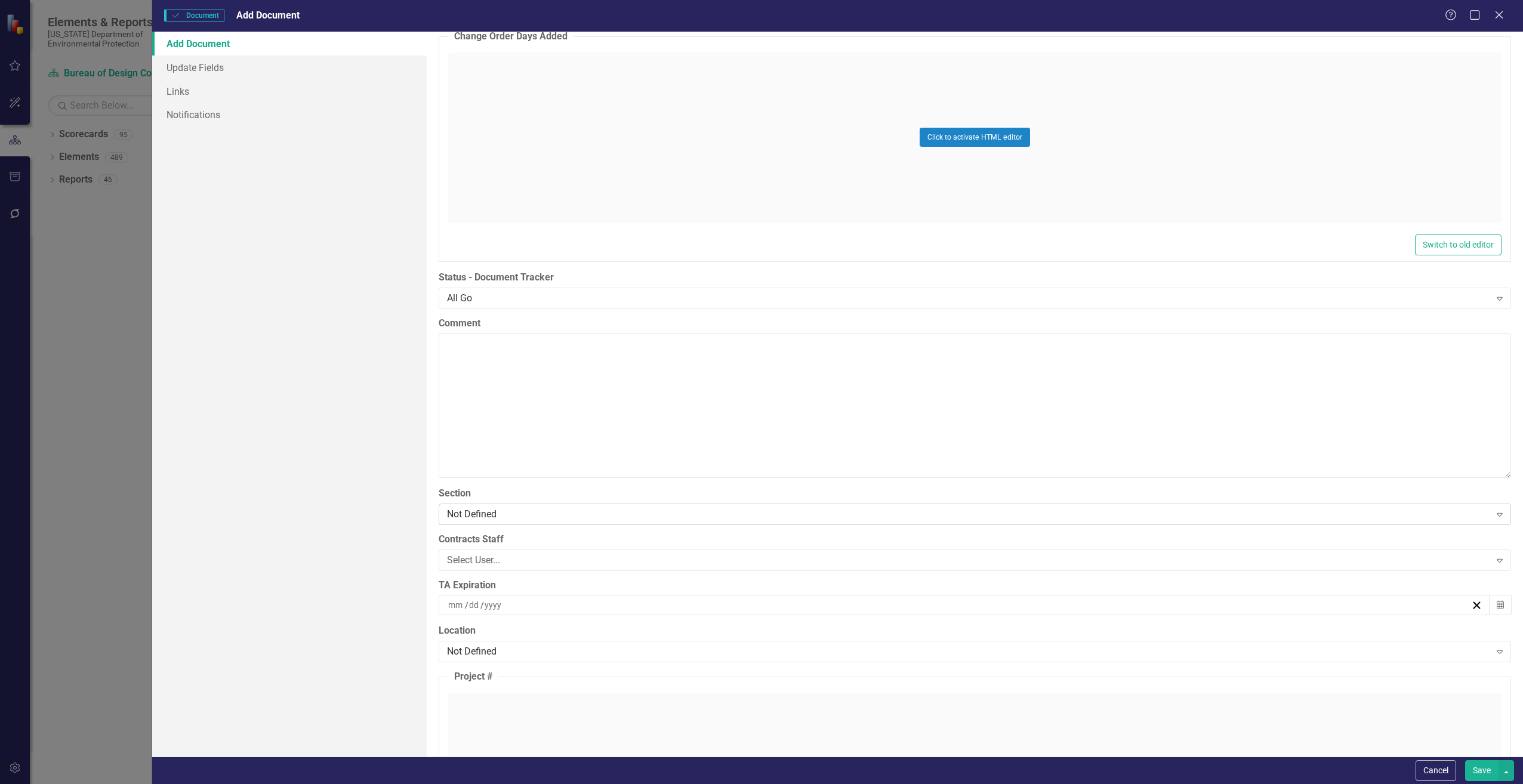
click at [499, 509] on div "Not Defined" at bounding box center [968, 513] width 1043 height 13
click at [476, 562] on div "Select User..." at bounding box center [968, 560] width 1043 height 13
type input "ali"
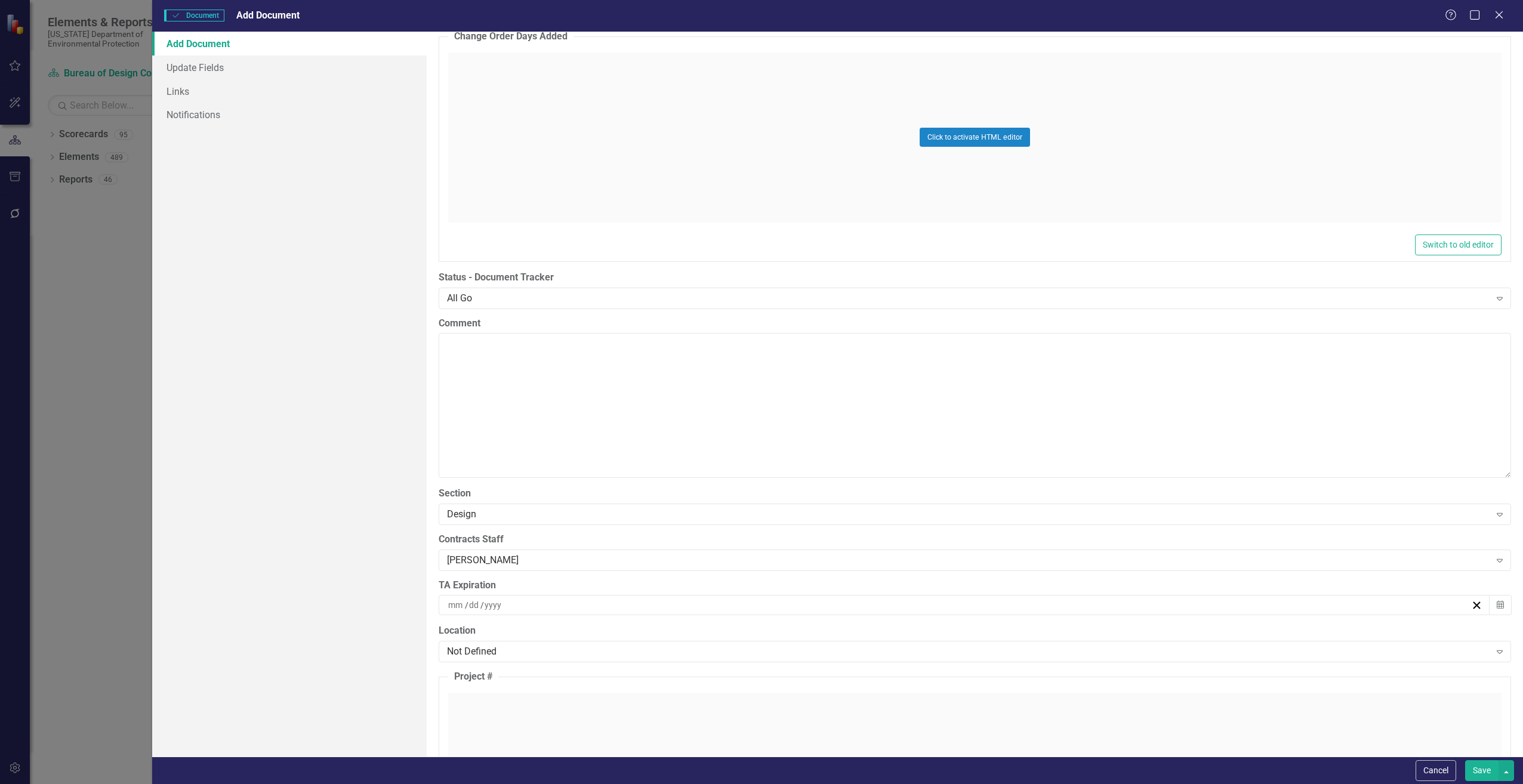
click at [1480, 771] on button "Save" at bounding box center [1481, 771] width 34 height 21
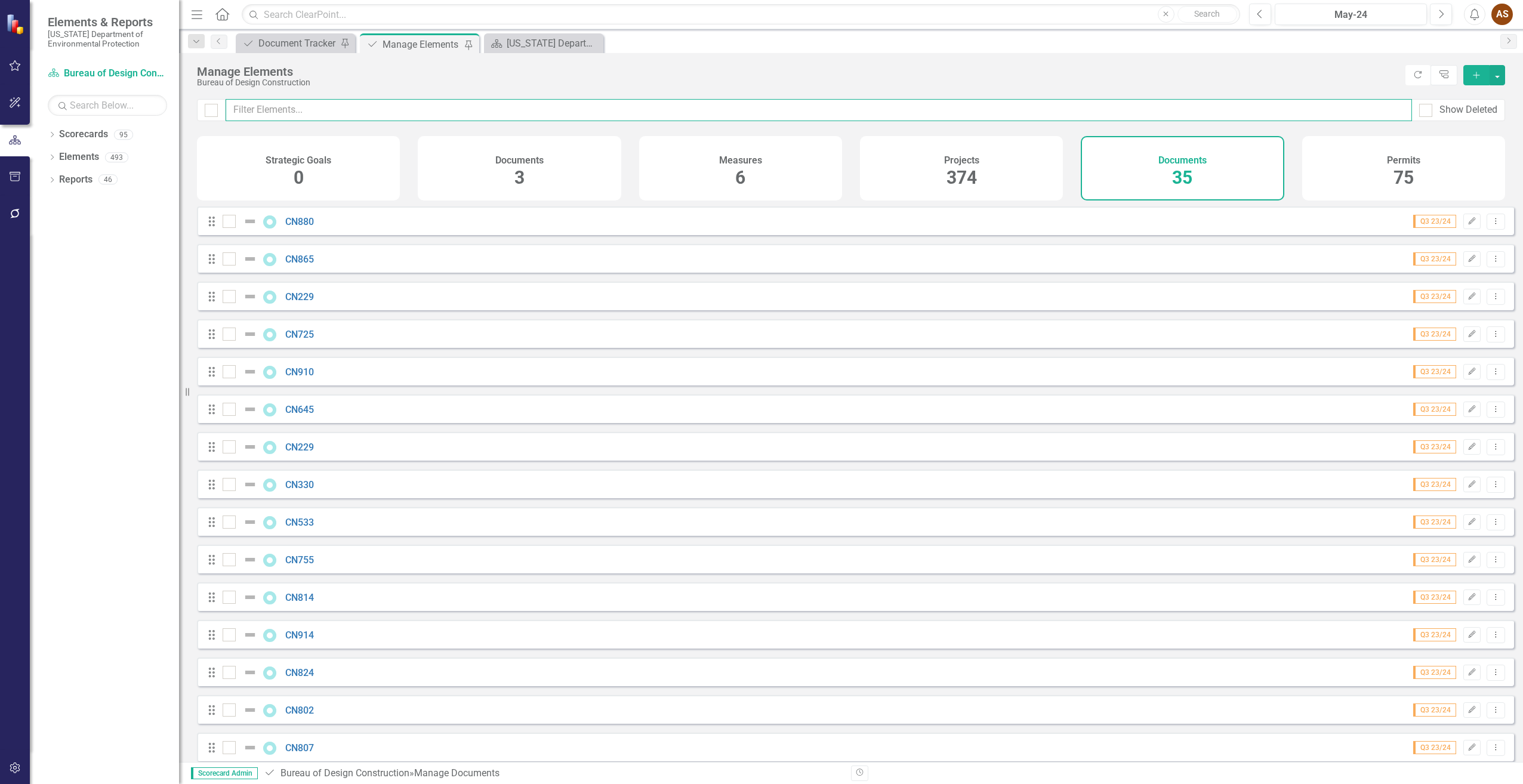
click at [265, 115] on input "text" at bounding box center [819, 110] width 1187 height 22
type input "c"
checkbox input "false"
type input "cn"
checkbox input "false"
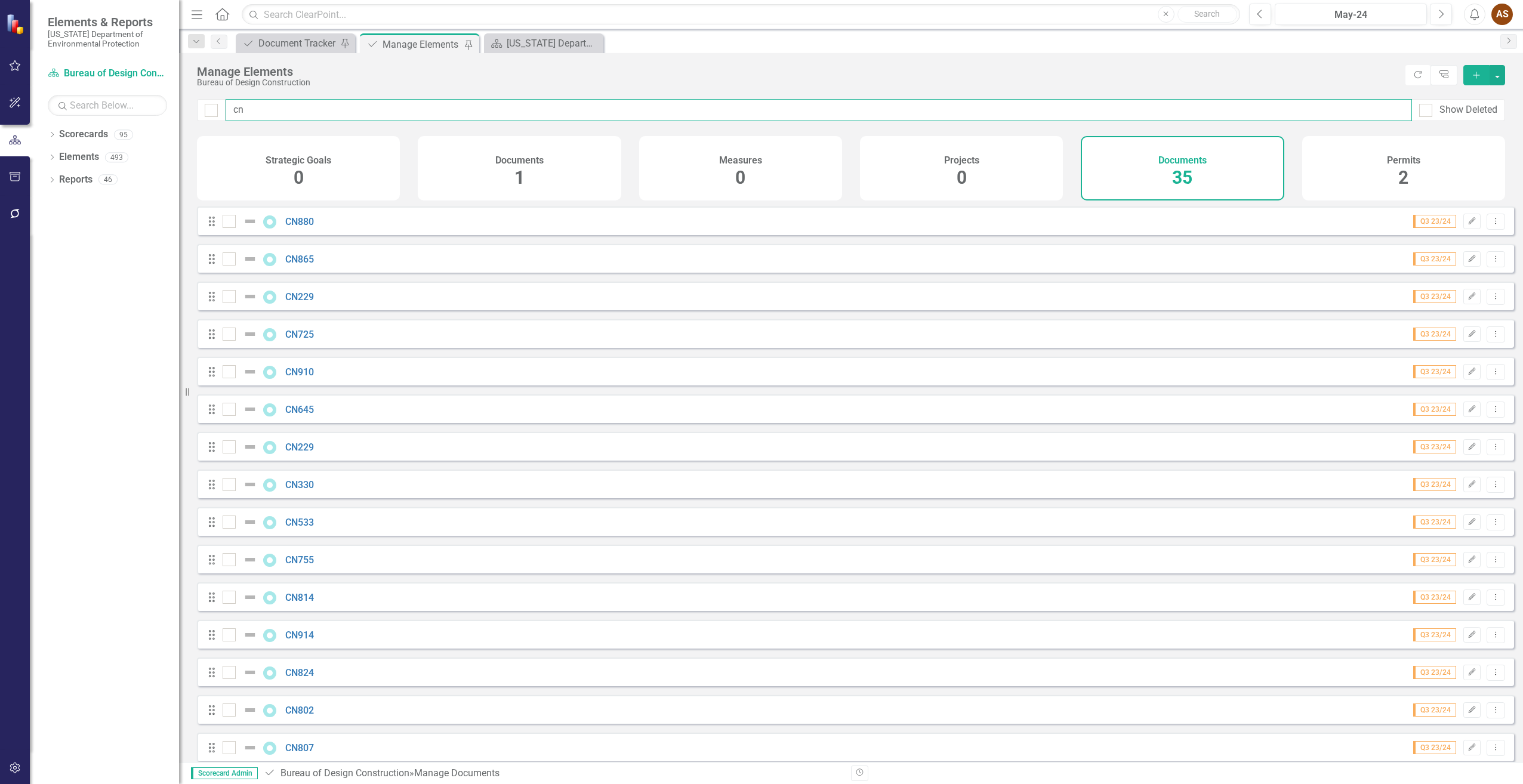
type input "cn8"
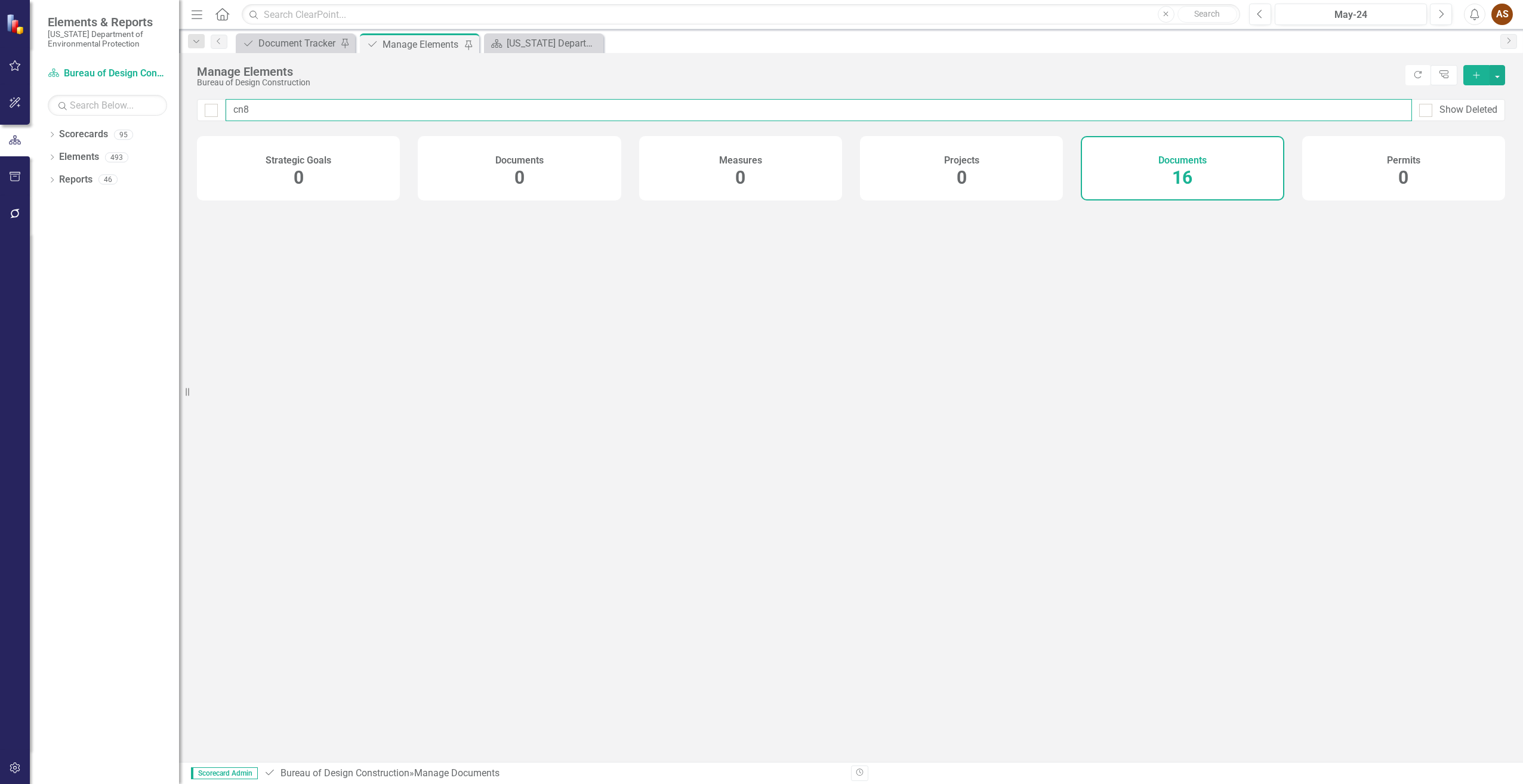
checkbox input "true"
type input "cn80"
checkbox input "false"
type input "cn807"
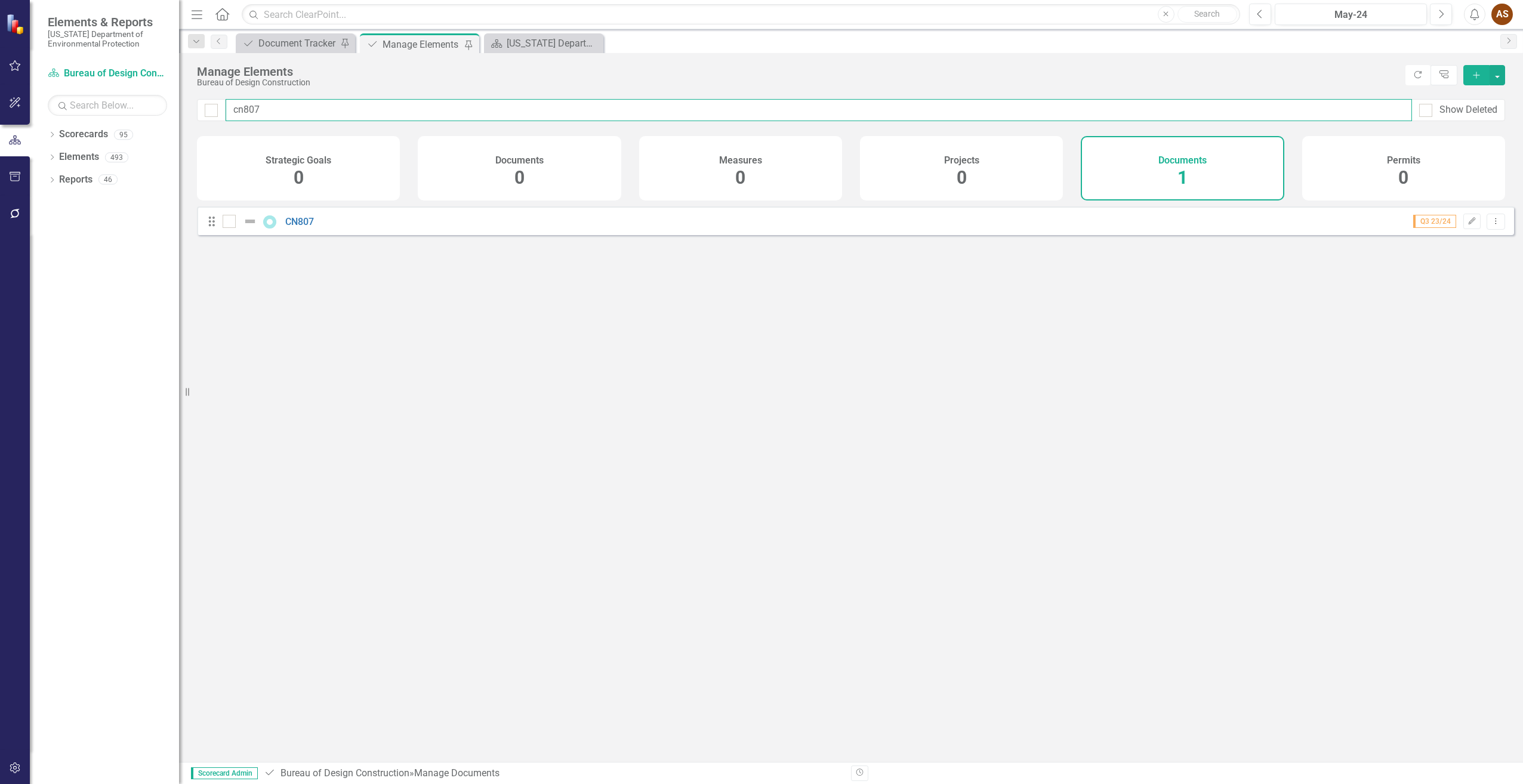
checkbox input "false"
type input "cn807"
click at [1492, 226] on button "Dropdown Menu" at bounding box center [1495, 222] width 19 height 16
click at [302, 227] on link "CN807" at bounding box center [300, 221] width 28 height 11
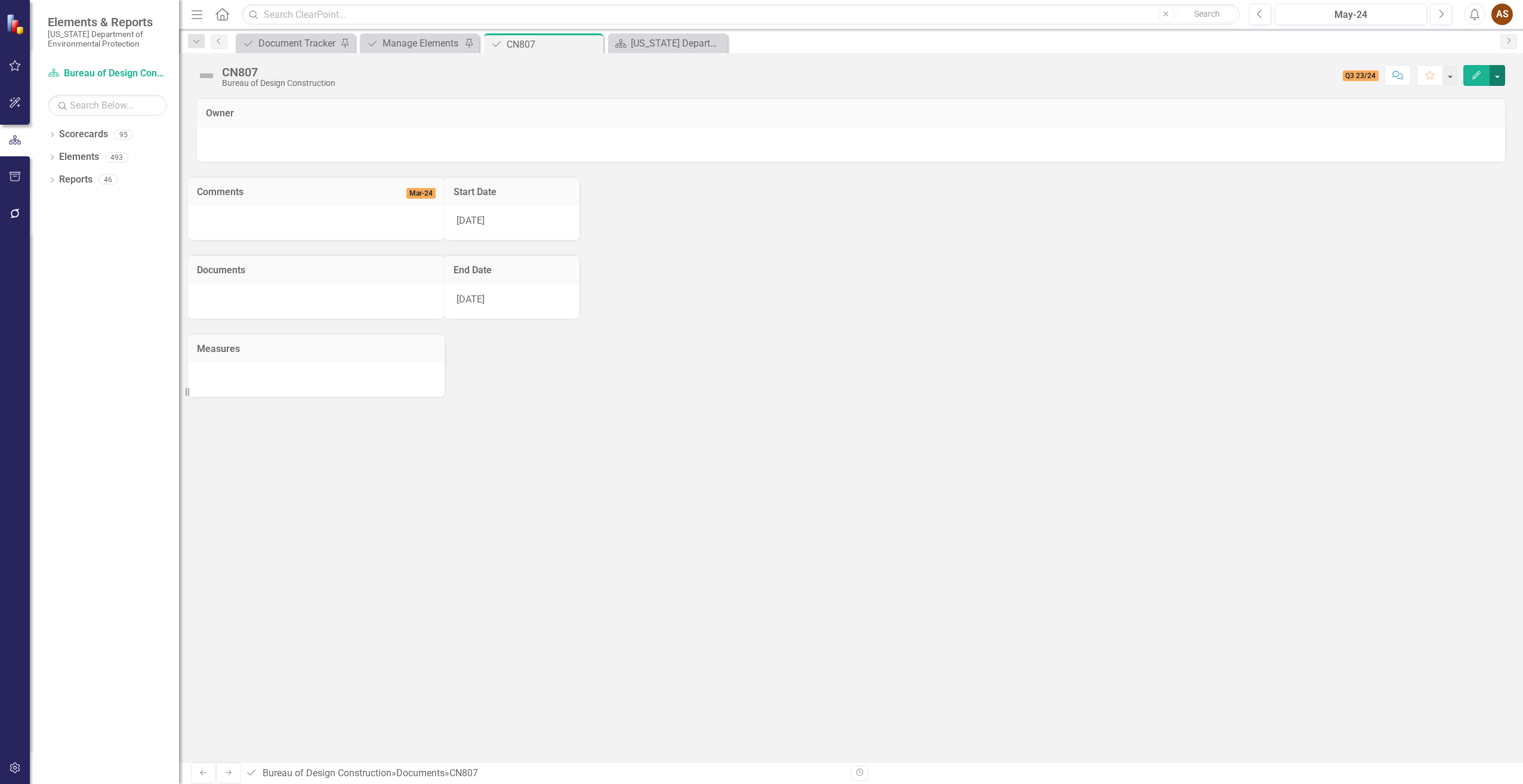
click at [1493, 80] on button "button" at bounding box center [1497, 75] width 16 height 21
click at [1484, 98] on link "Edit Edit Document" at bounding box center [1457, 98] width 97 height 22
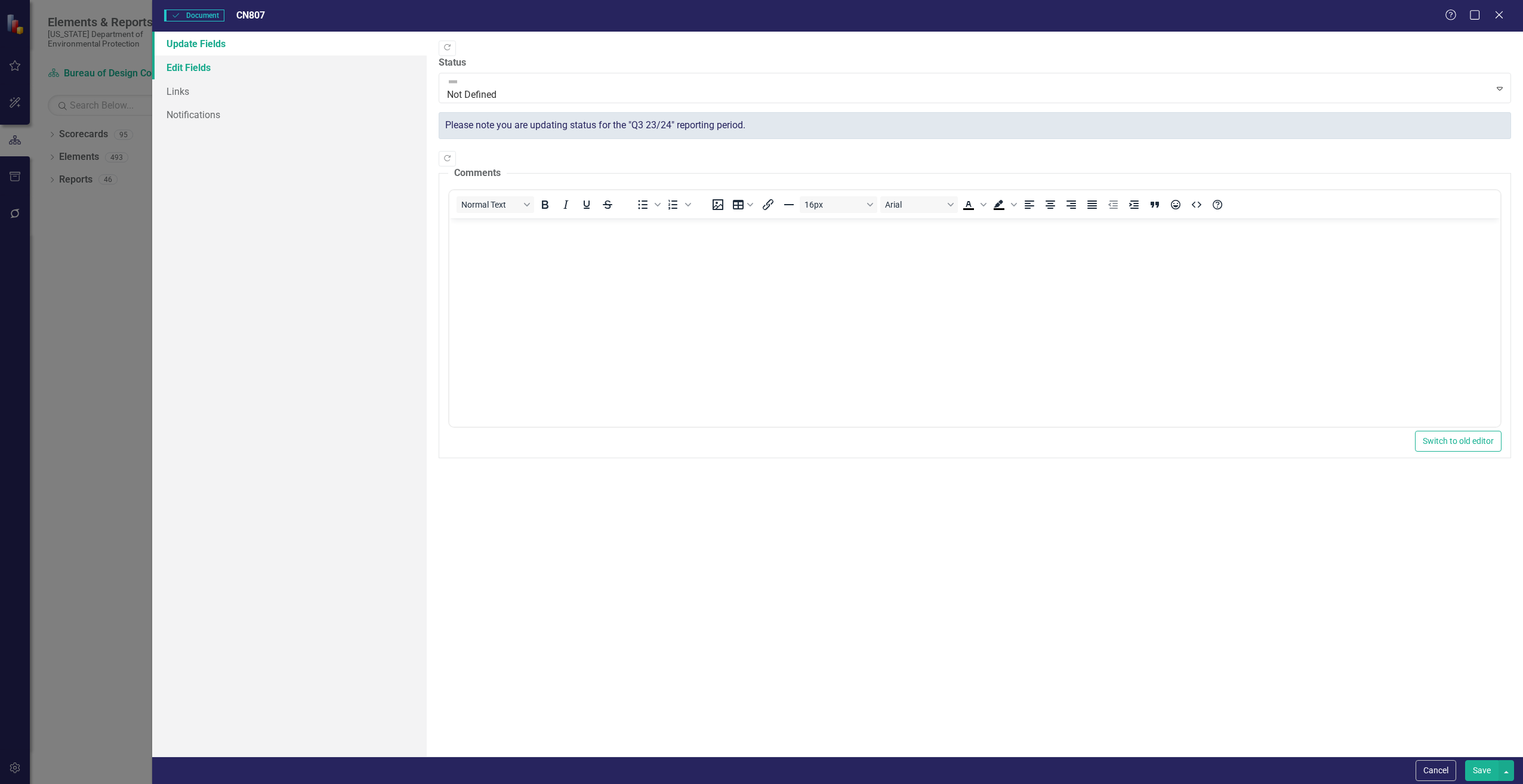
click at [199, 66] on link "Edit Fields" at bounding box center [288, 67] width 274 height 24
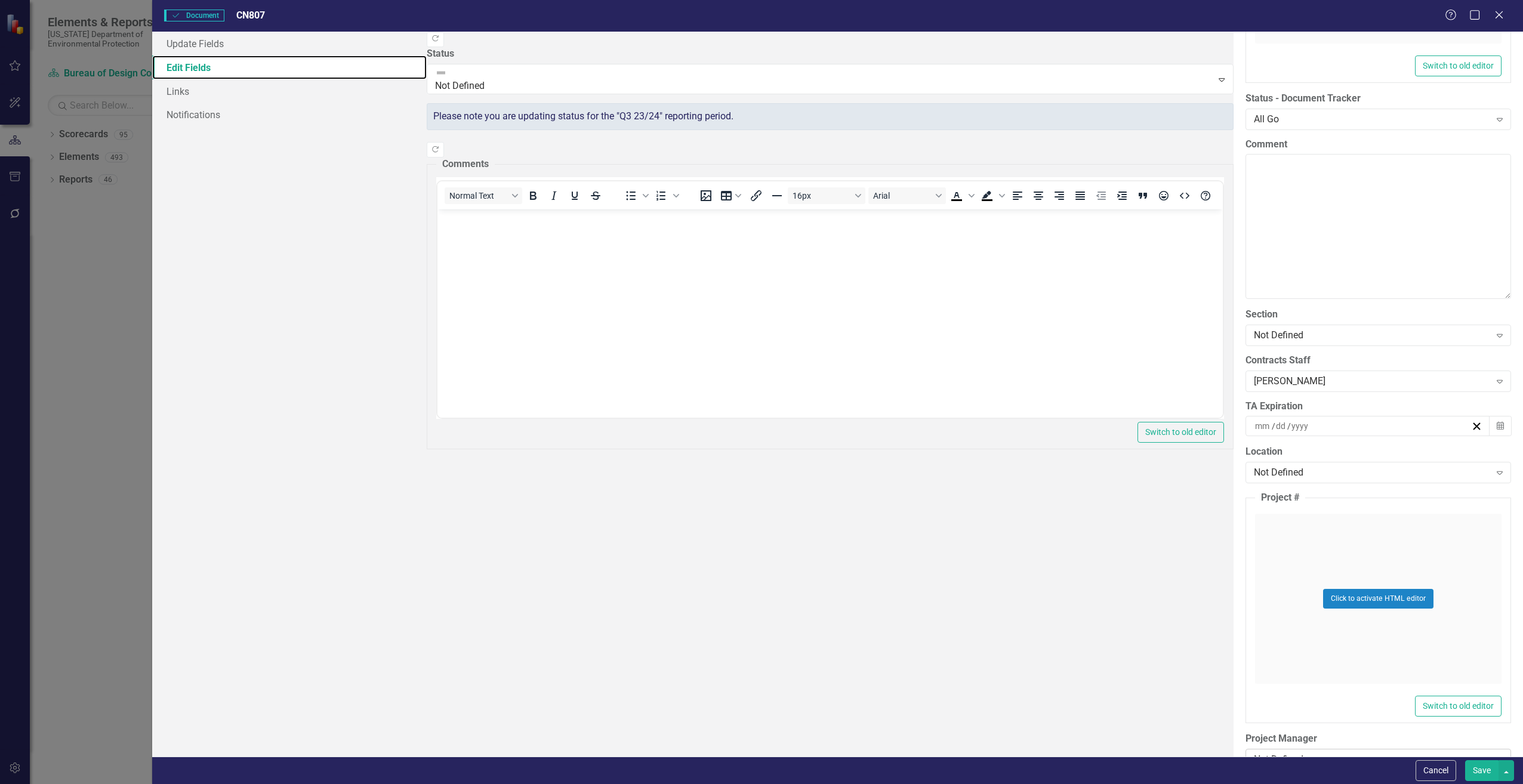
scroll to position [2446, 0]
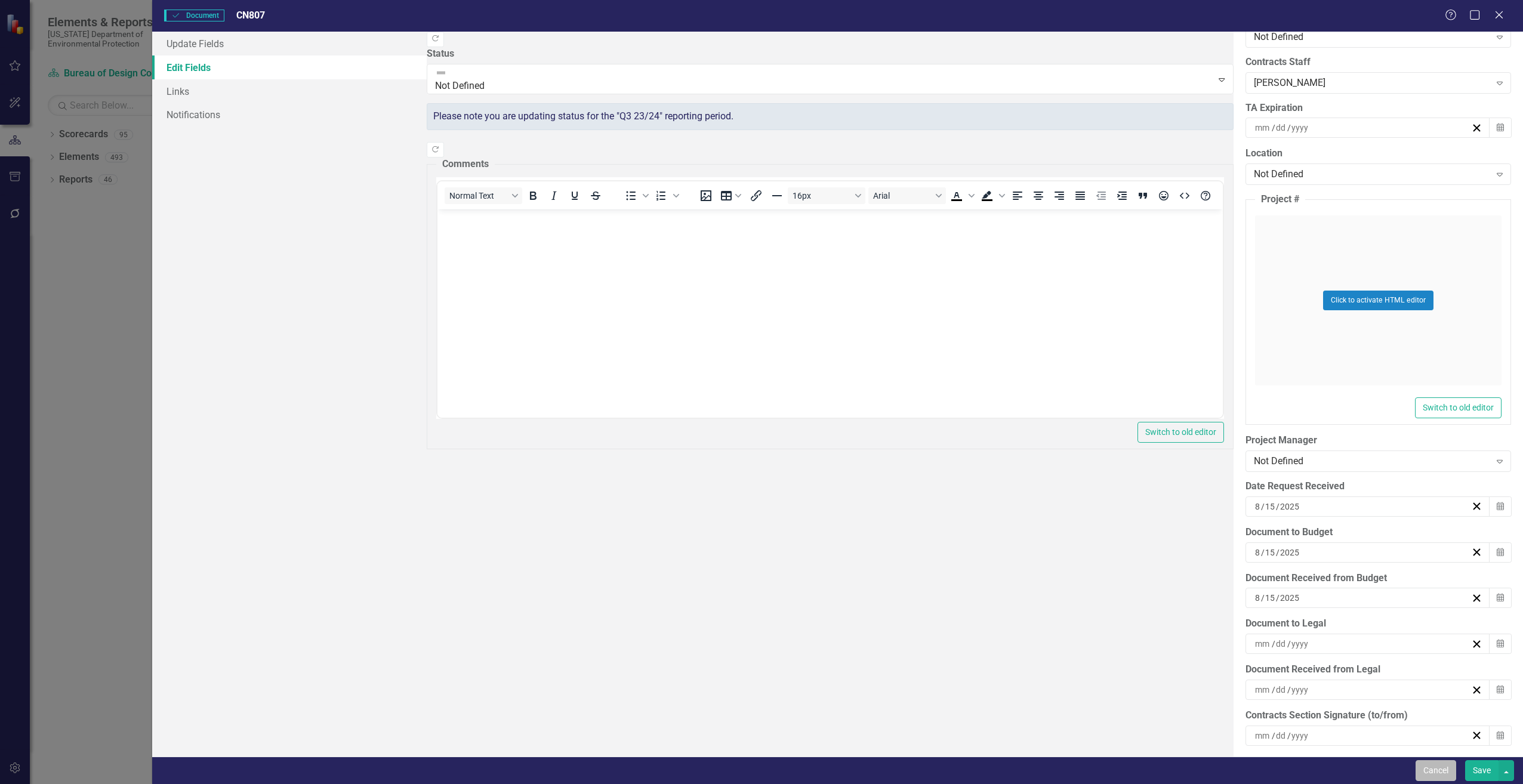
click at [1440, 777] on button "Cancel" at bounding box center [1436, 771] width 40 height 21
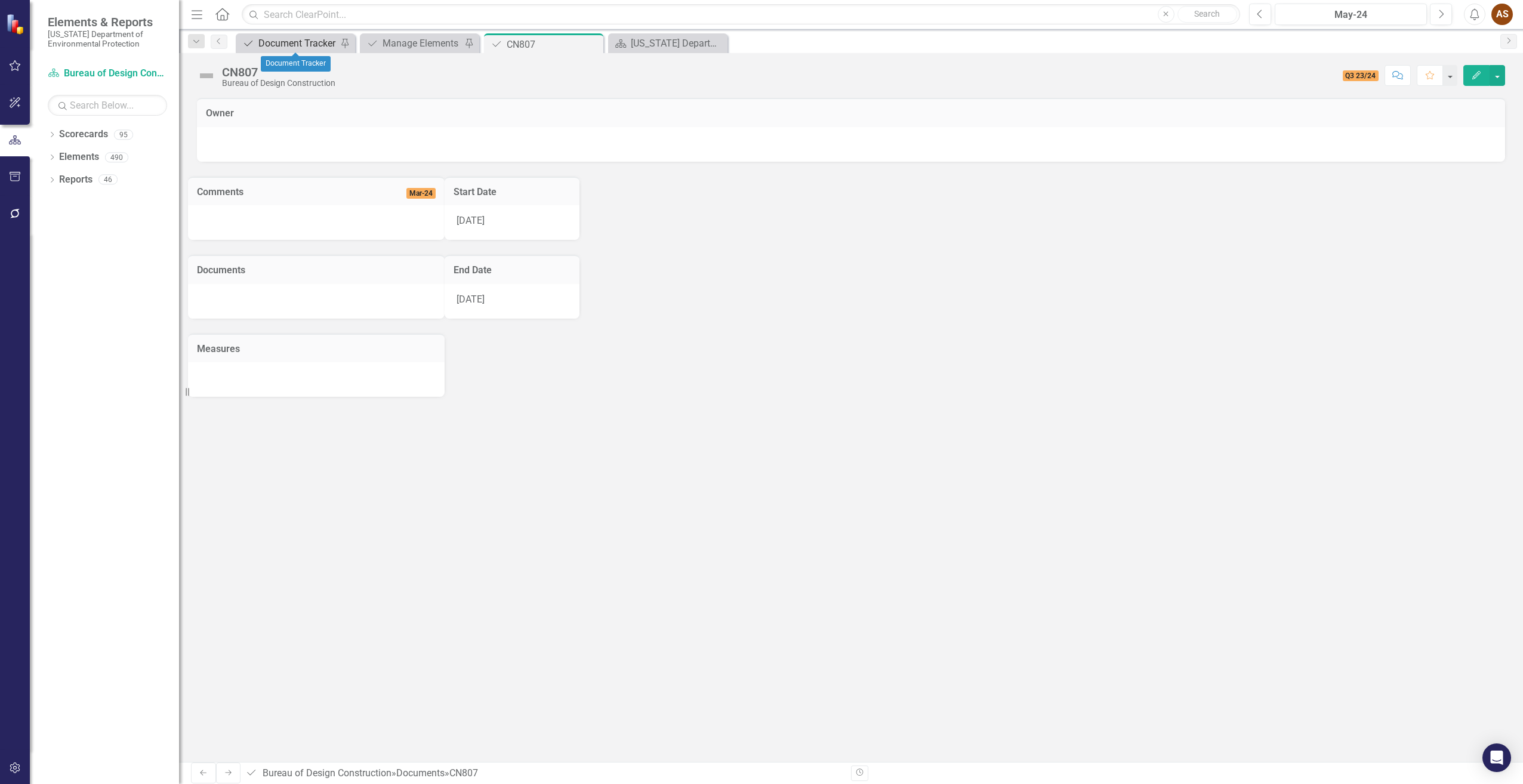
click at [274, 45] on div "Document Tracker" at bounding box center [298, 43] width 79 height 15
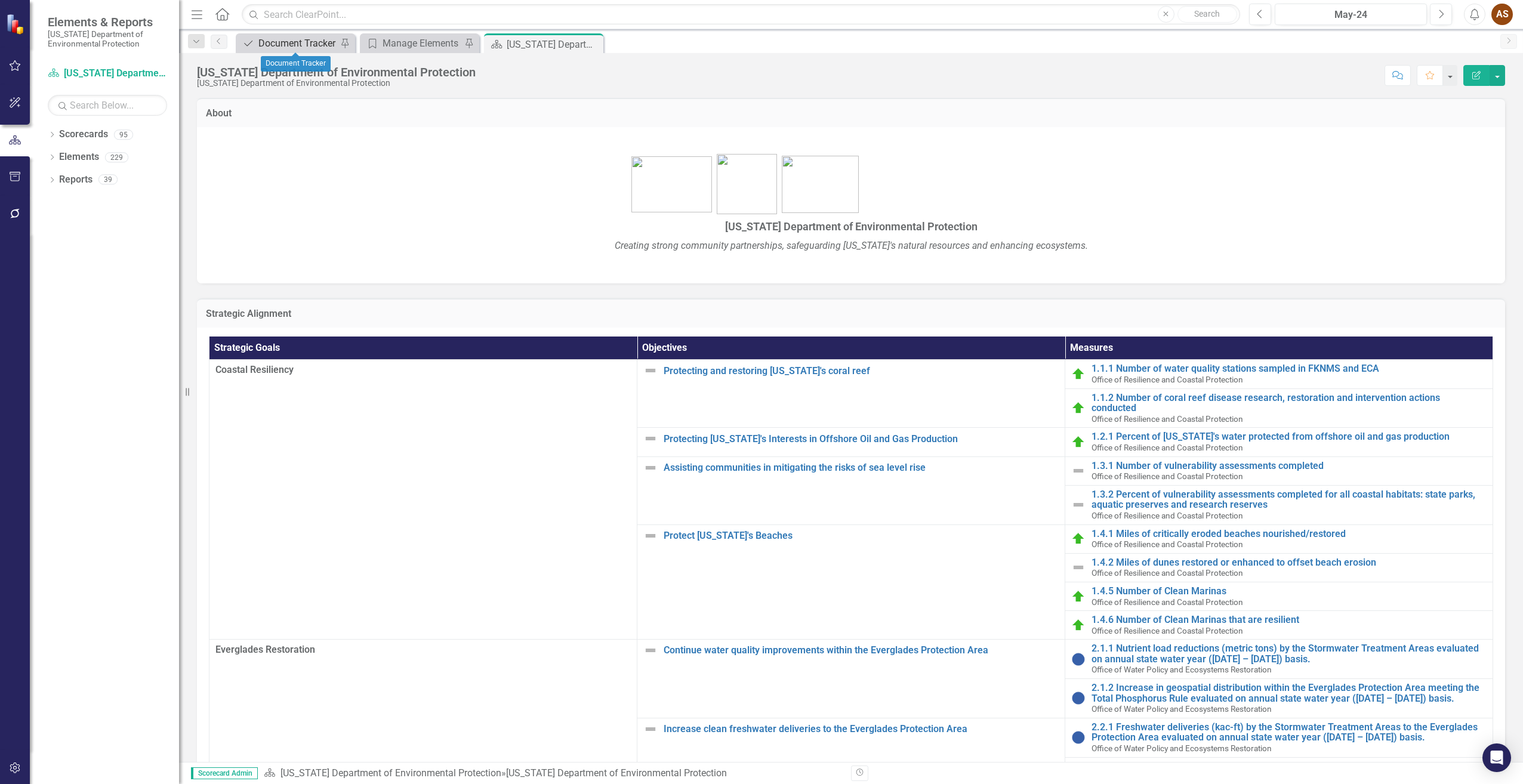
click at [286, 42] on div "Document Tracker" at bounding box center [298, 43] width 79 height 15
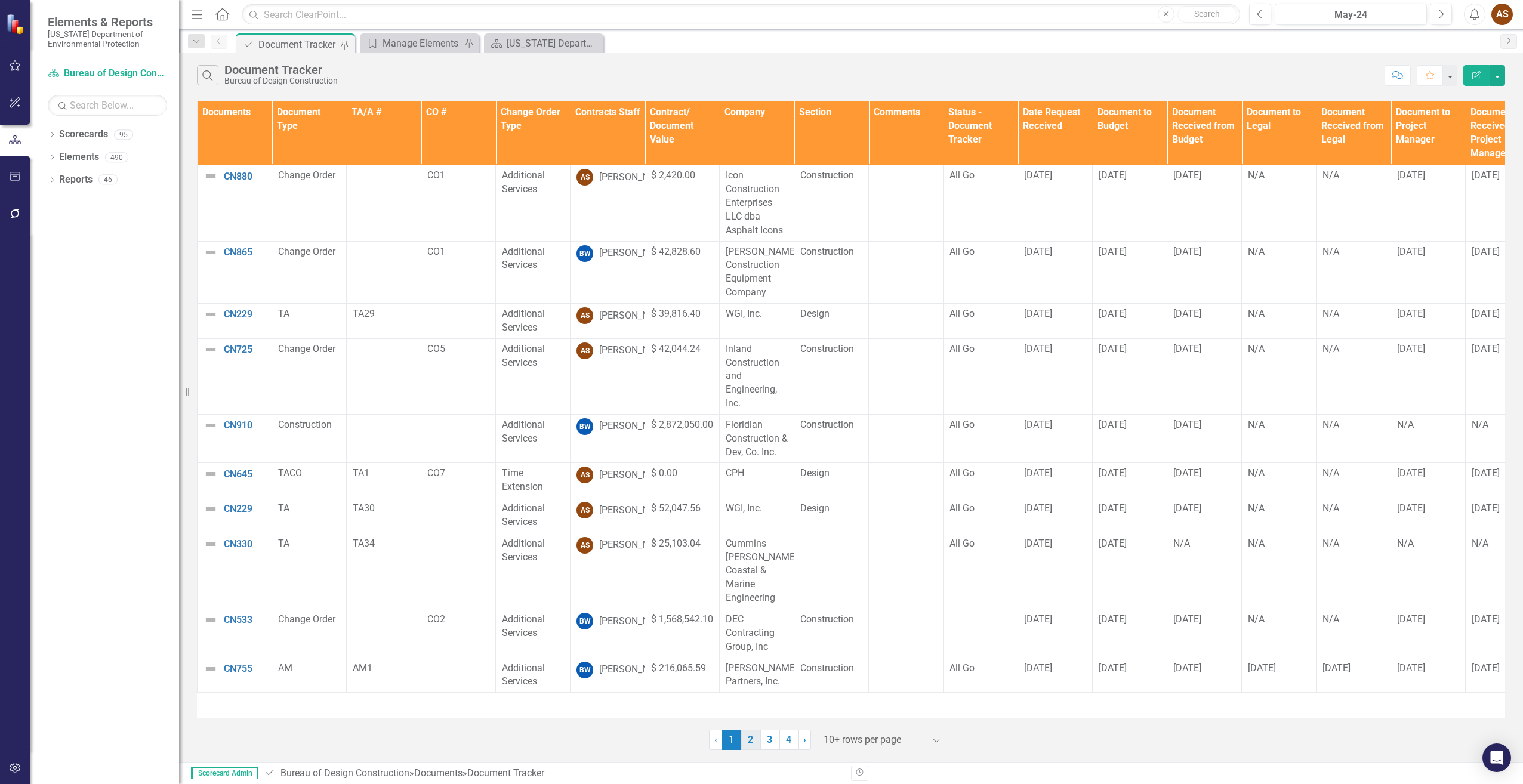
click at [754, 739] on link "2" at bounding box center [751, 739] width 19 height 20
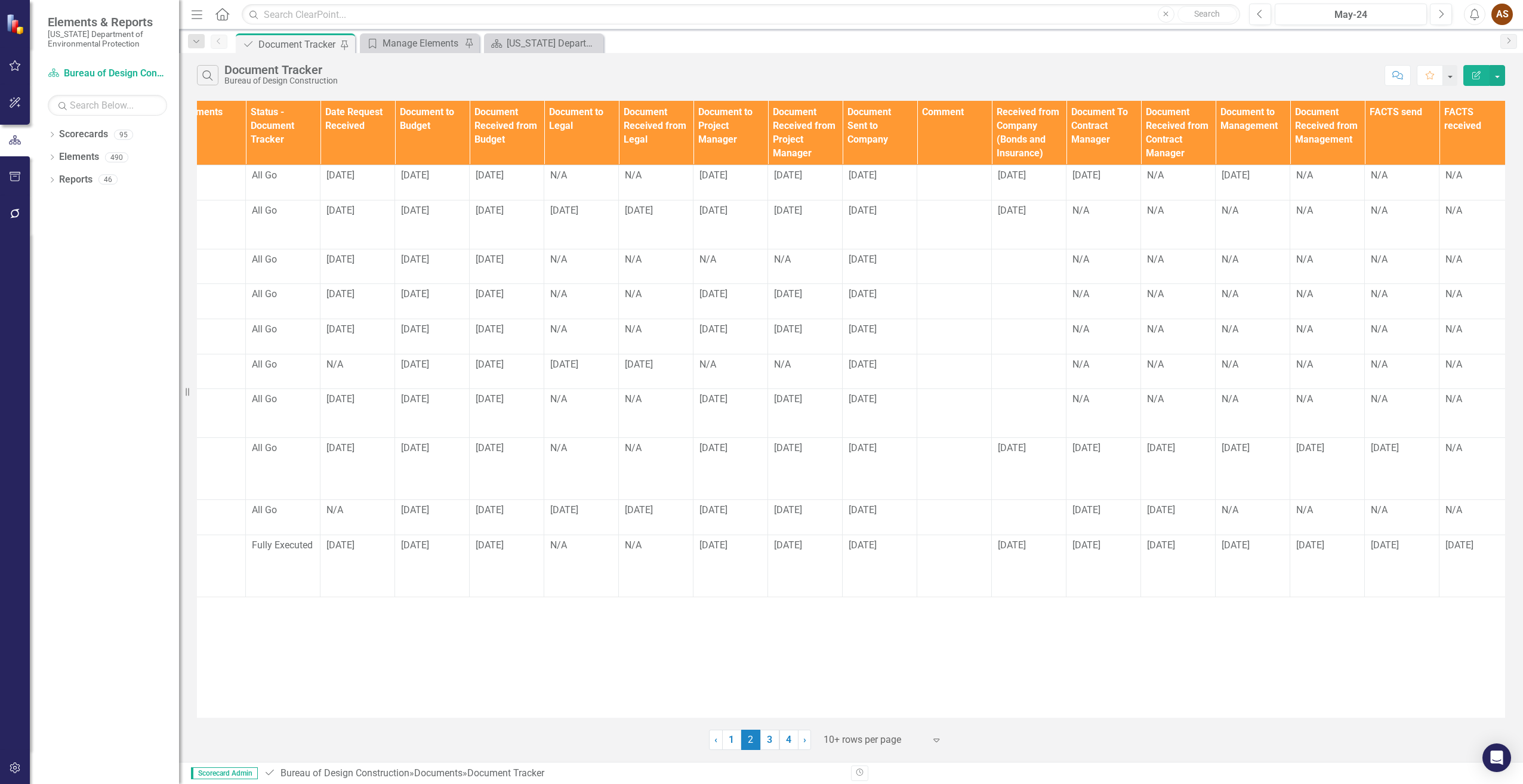
scroll to position [0, 707]
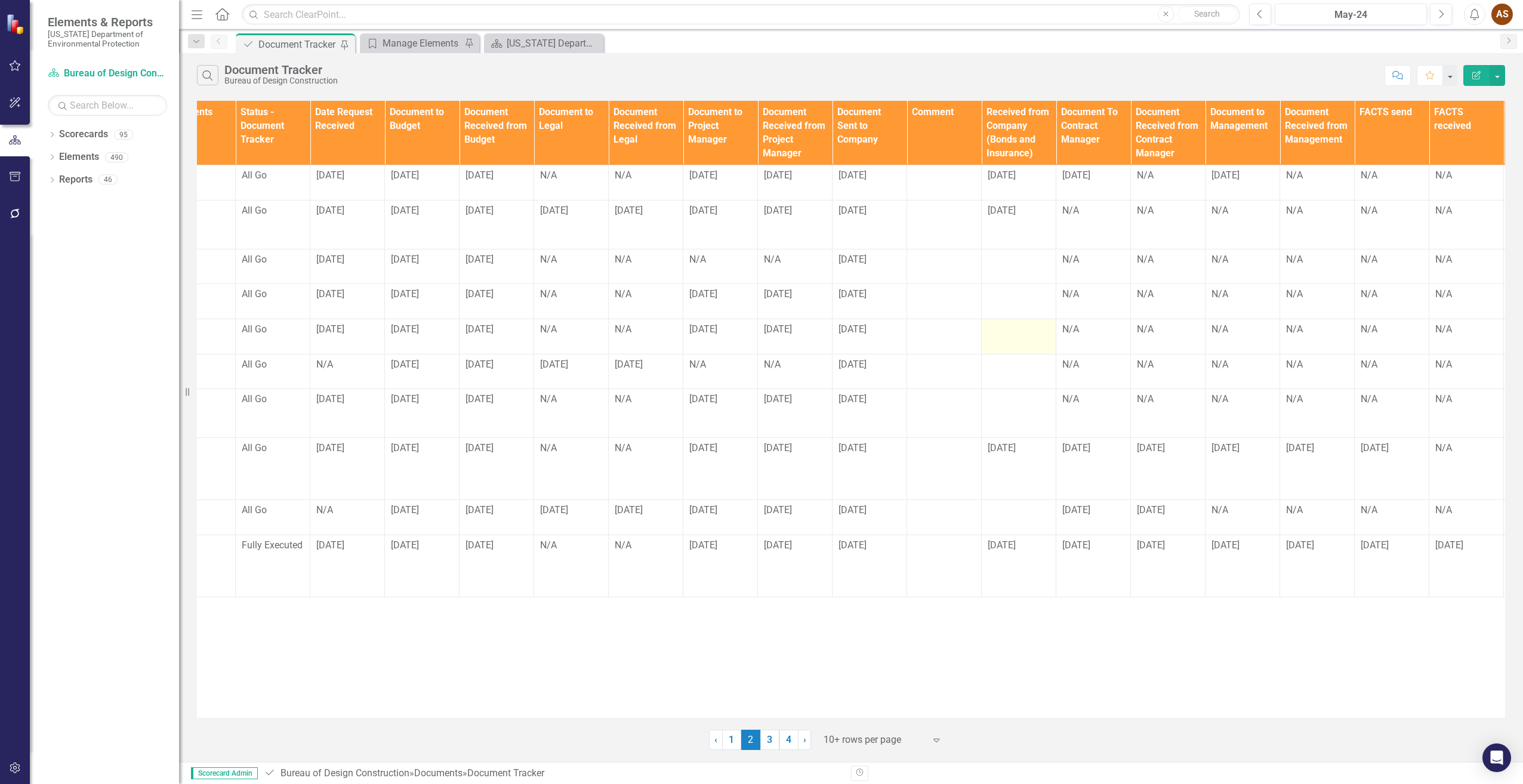
click at [1022, 343] on td at bounding box center [1019, 336] width 75 height 35
click at [1019, 343] on td at bounding box center [1019, 336] width 75 height 35
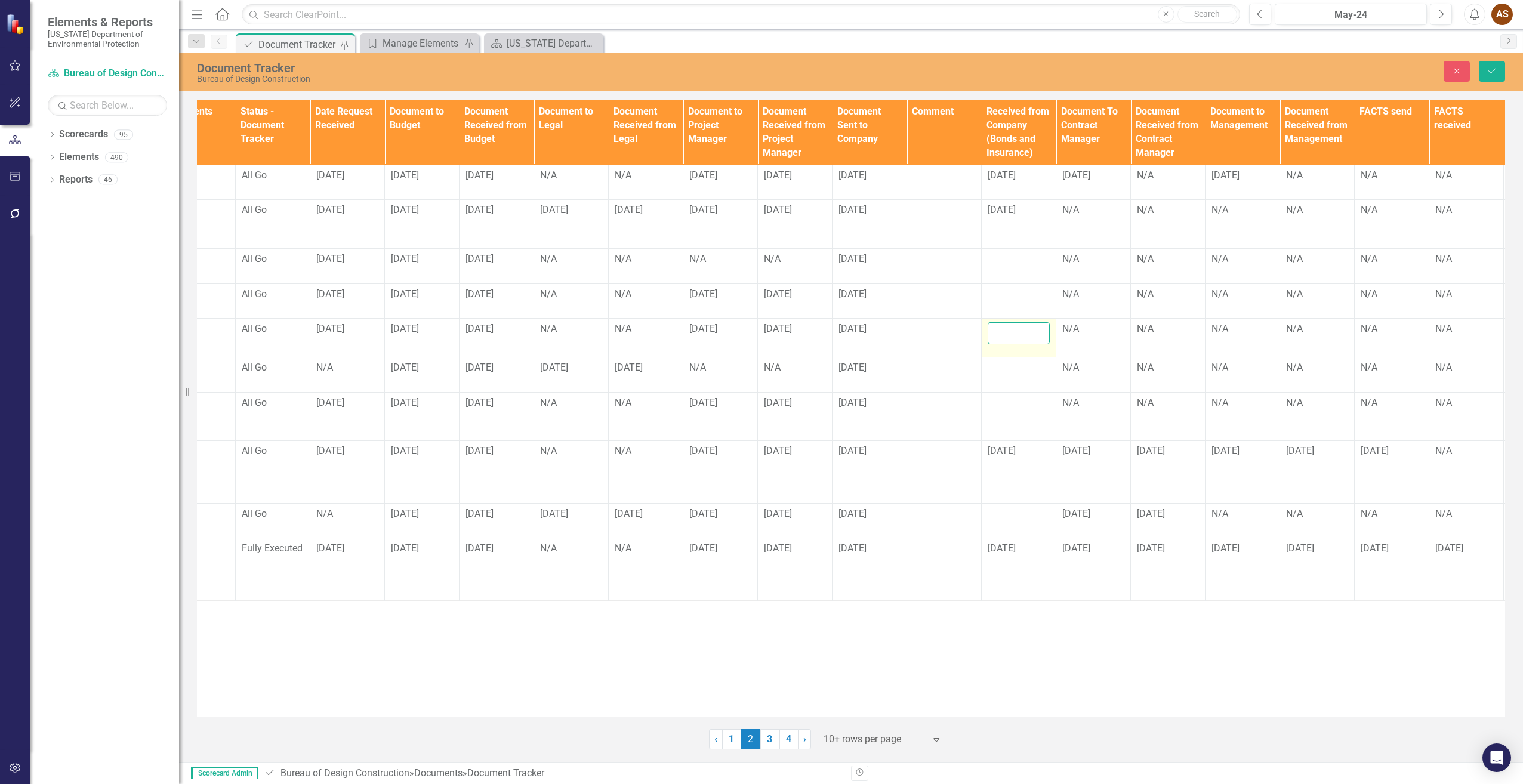
drag, startPoint x: 1019, startPoint y: 343, endPoint x: 1013, endPoint y: 335, distance: 10.0
click at [1013, 335] on input "text" at bounding box center [1018, 333] width 62 height 22
type input "[DATE]"
click at [1085, 335] on div "N/A" at bounding box center [1093, 329] width 62 height 13
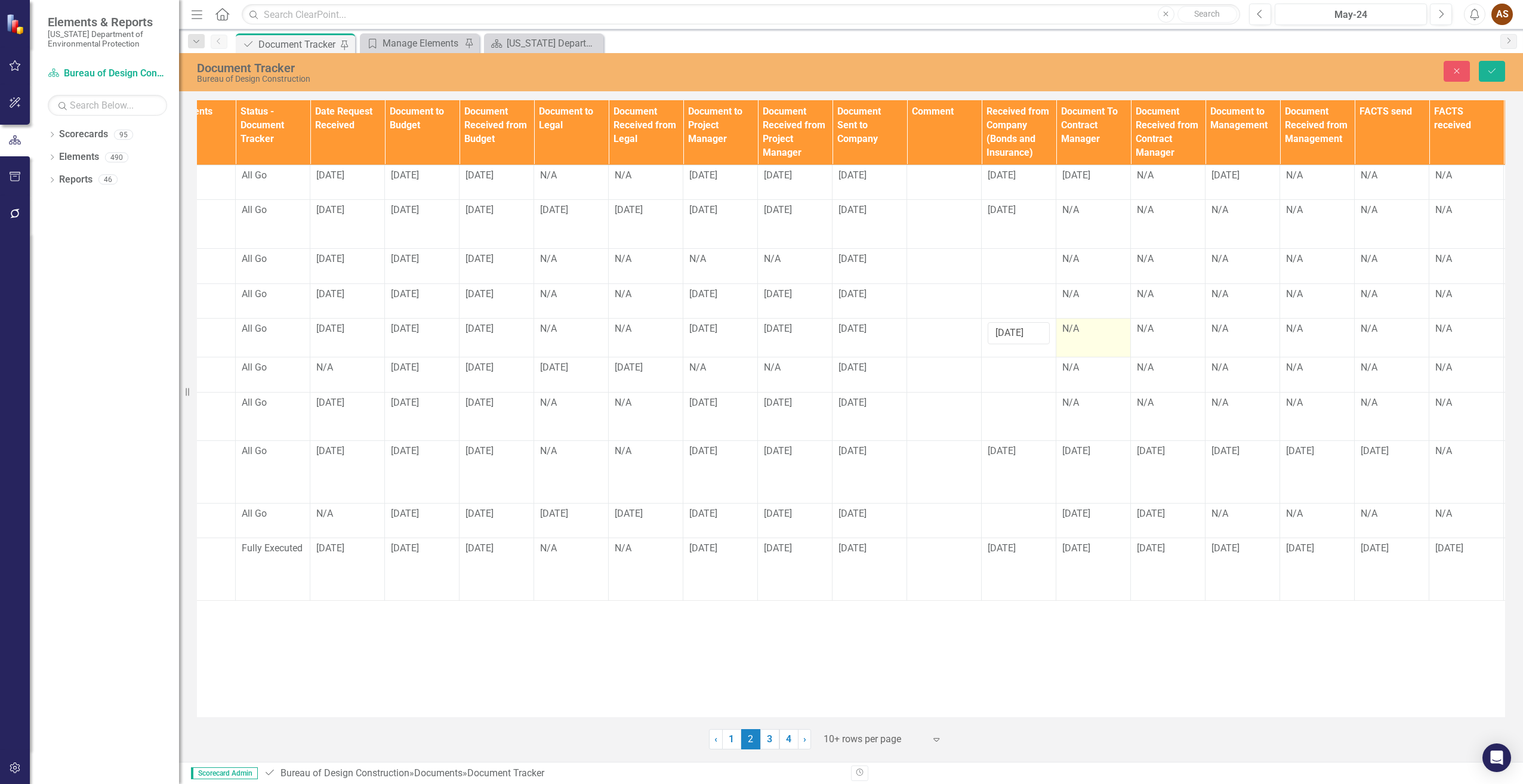
click at [1085, 335] on div "N/A" at bounding box center [1093, 329] width 62 height 13
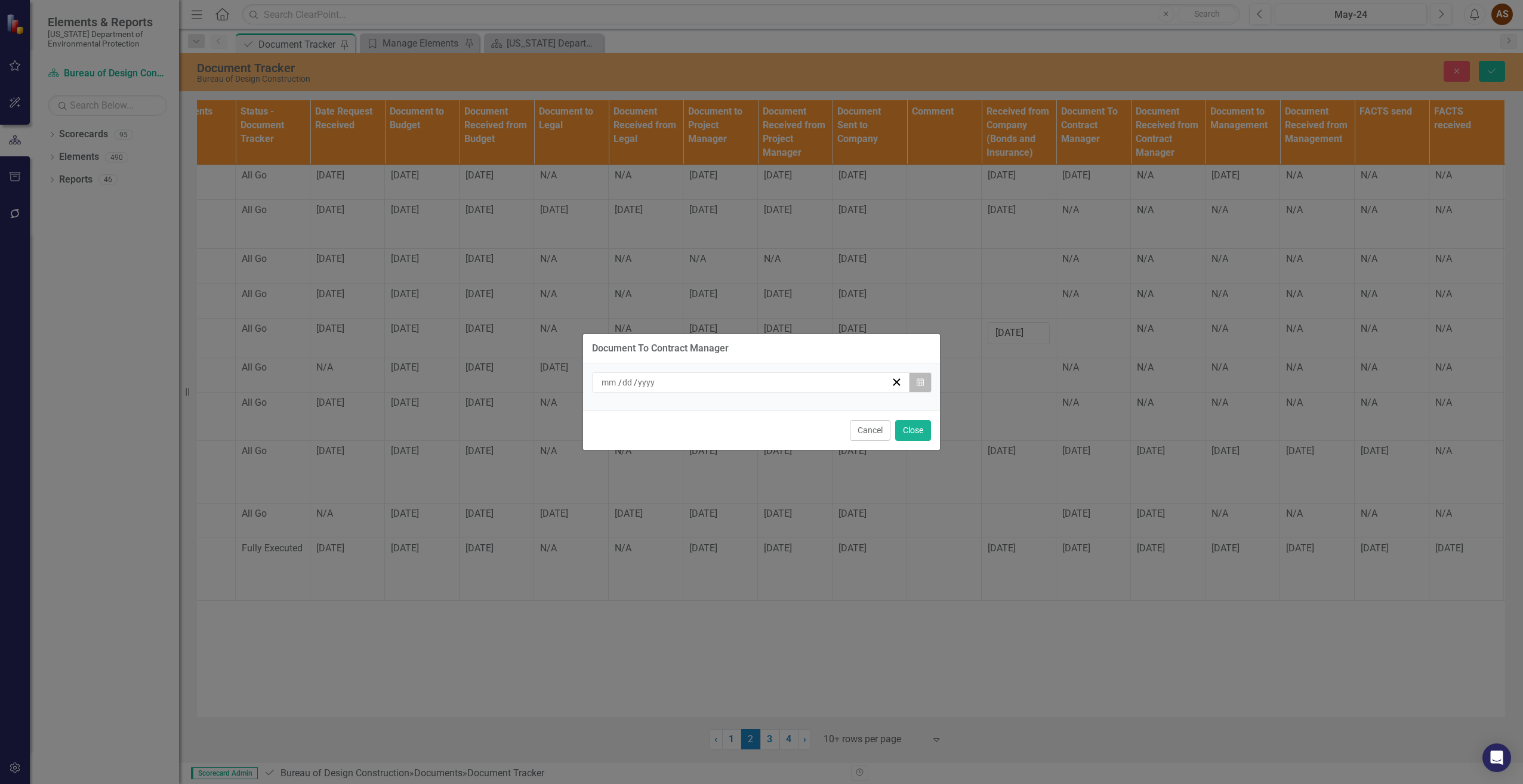
click at [917, 379] on icon "Calendar" at bounding box center [921, 382] width 7 height 8
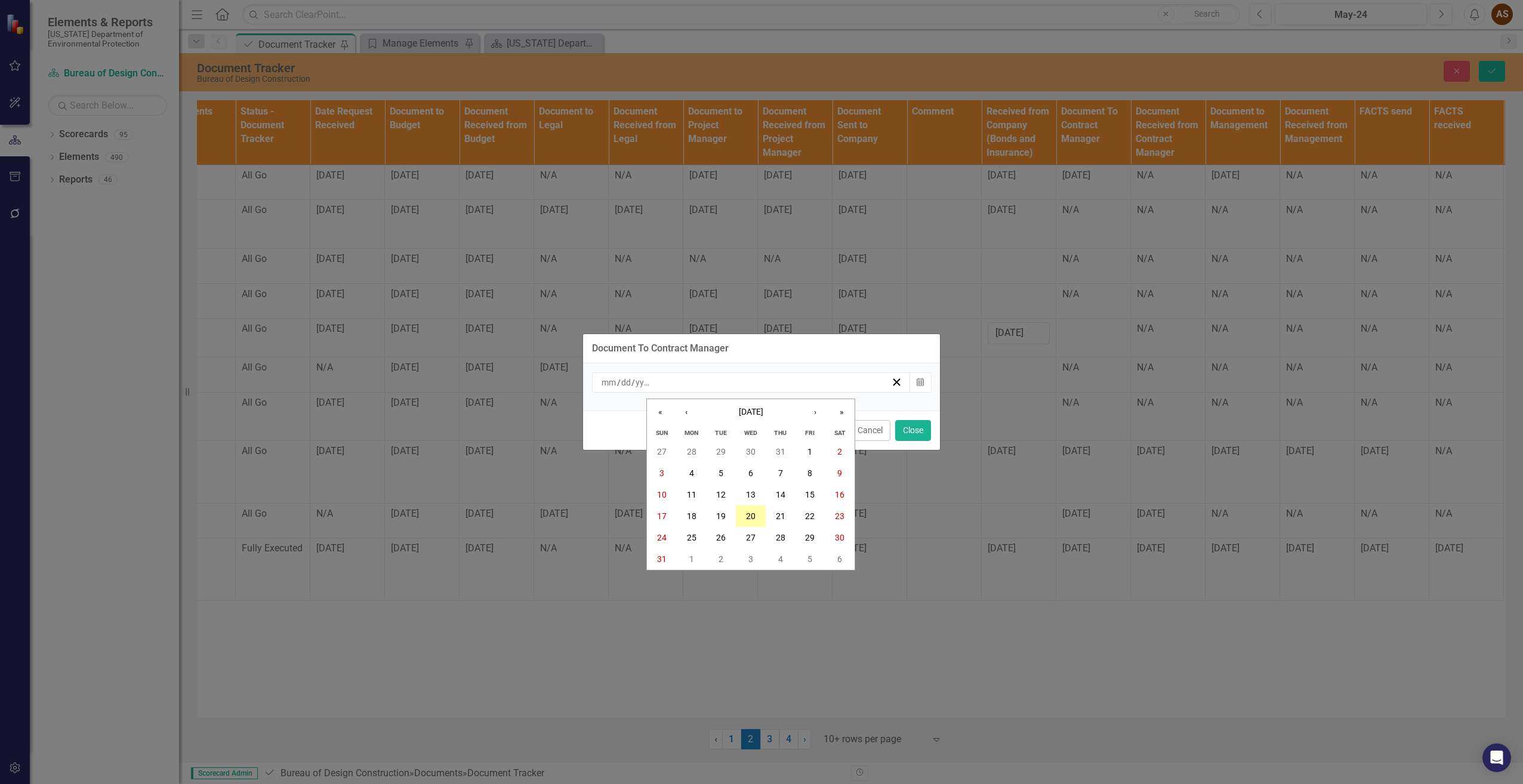
click at [743, 516] on button "20" at bounding box center [751, 516] width 30 height 22
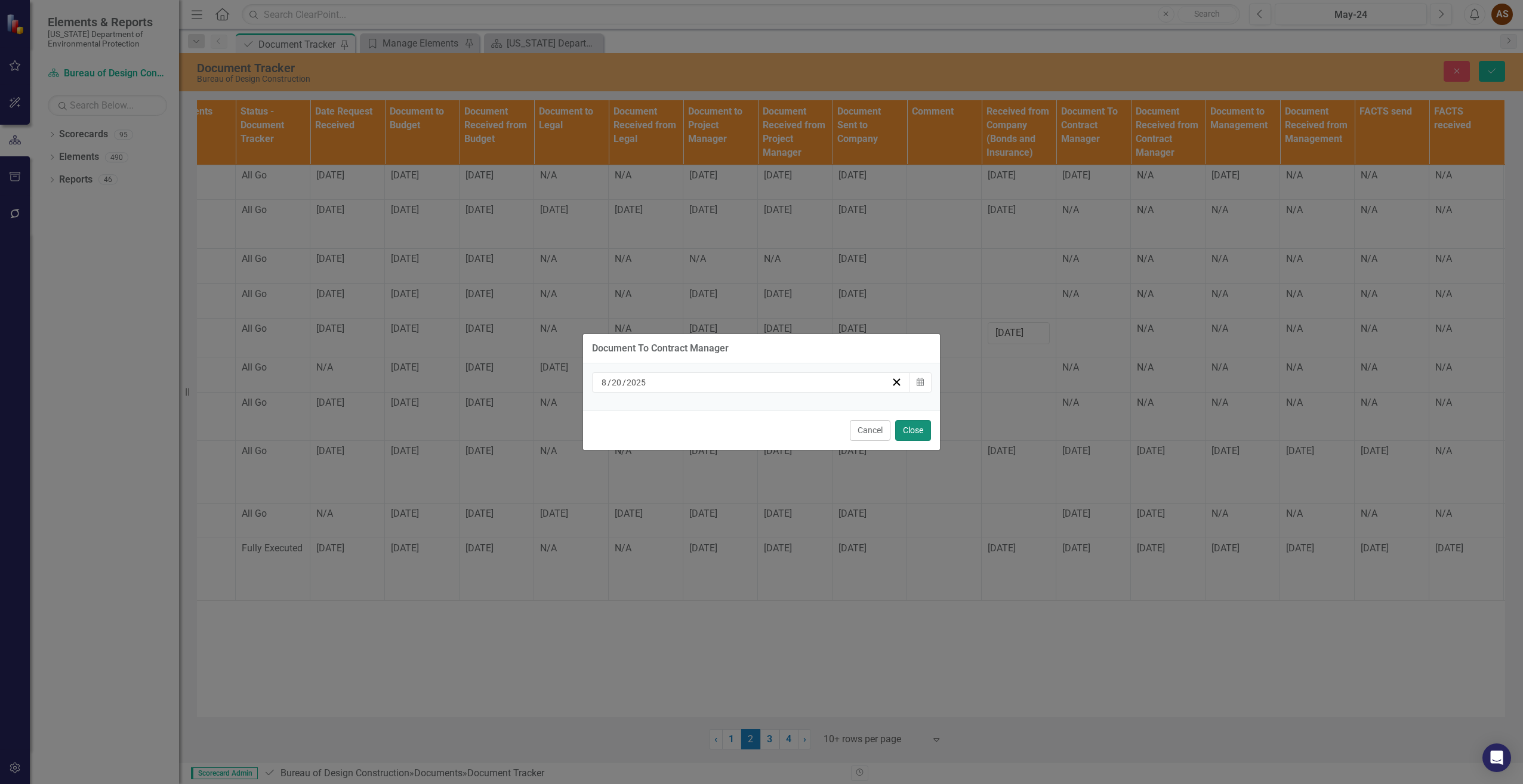
click at [911, 433] on button "Close" at bounding box center [913, 431] width 36 height 21
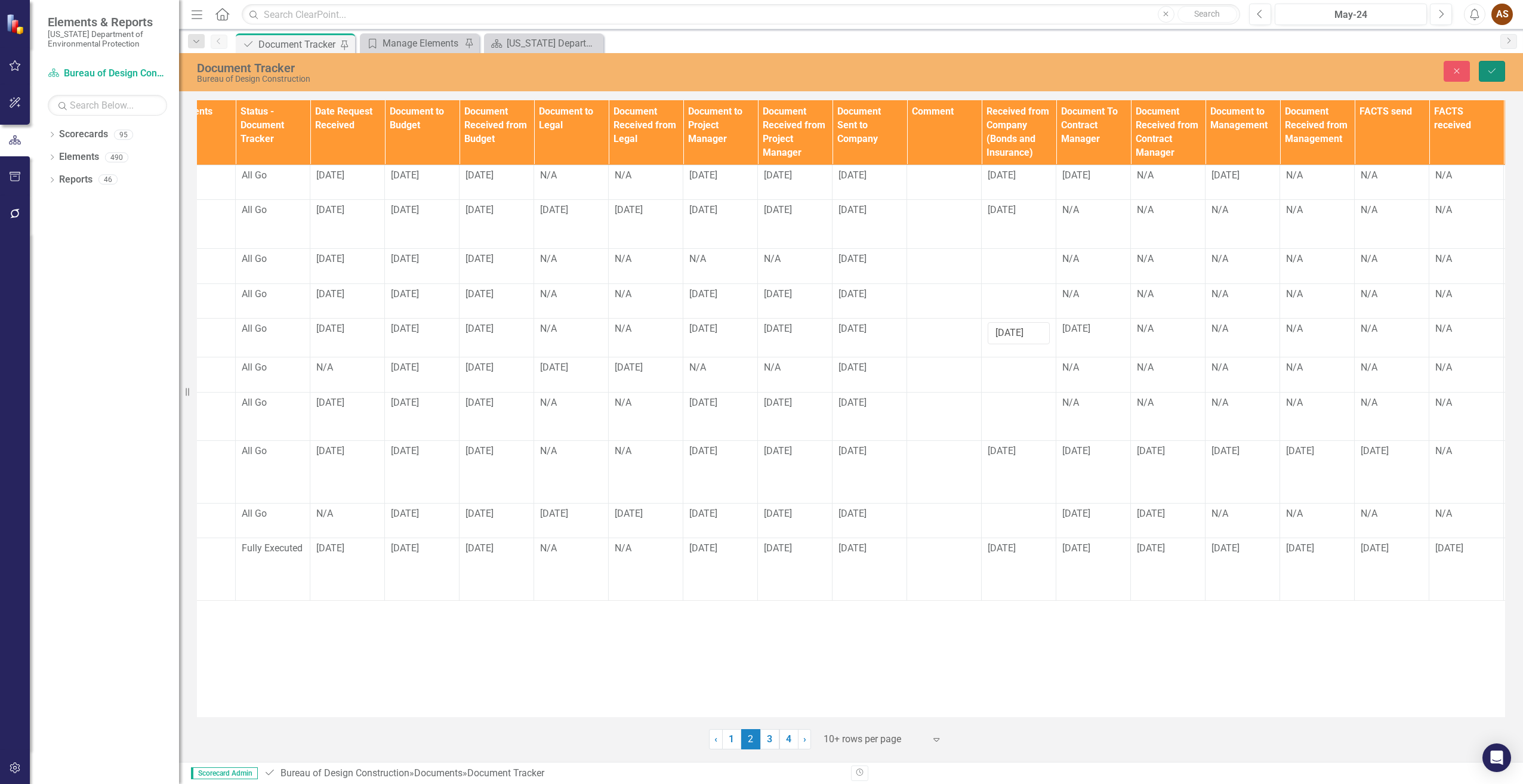
click at [1490, 70] on icon "Save" at bounding box center [1492, 71] width 10 height 8
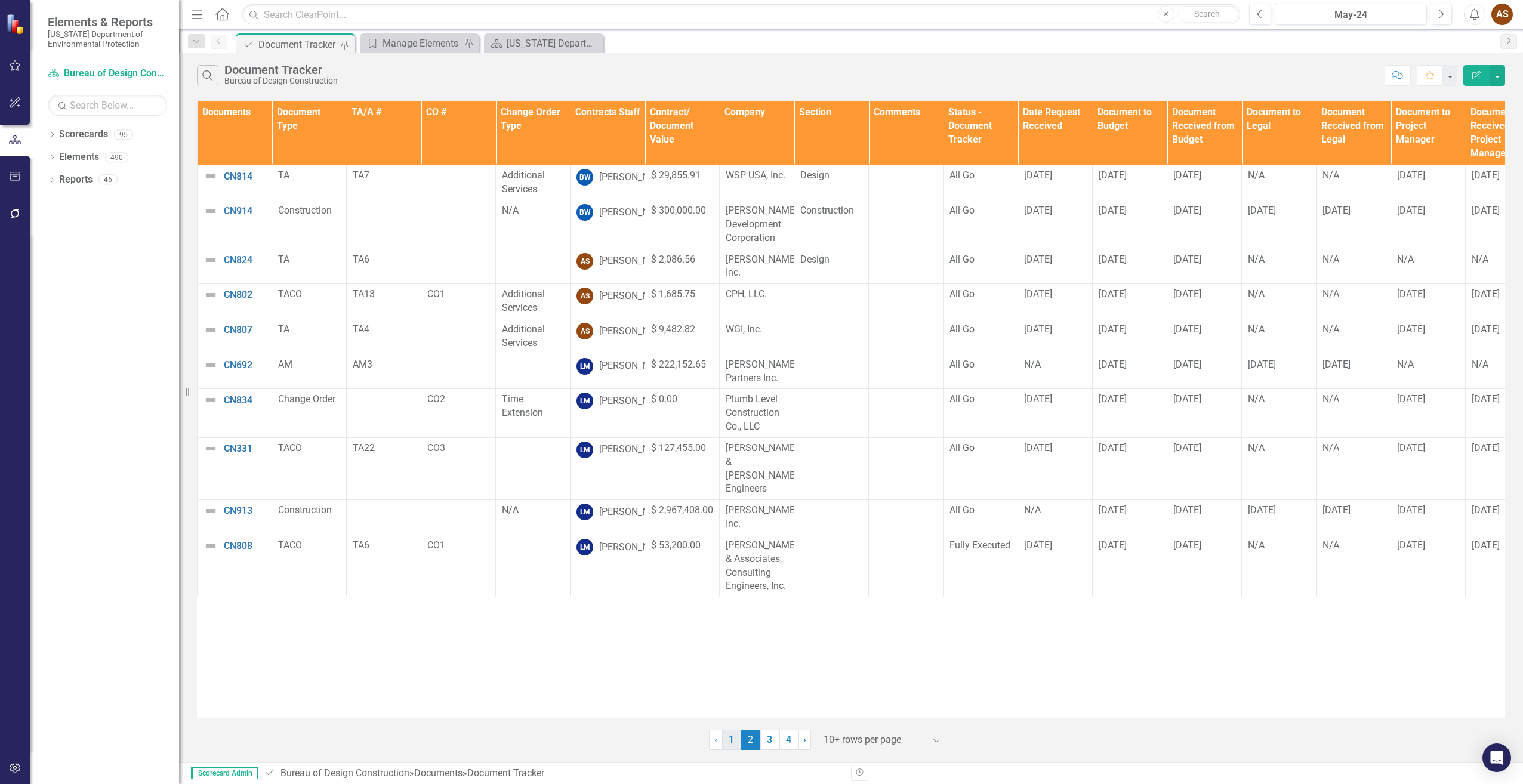
click at [729, 739] on link "1" at bounding box center [732, 739] width 19 height 20
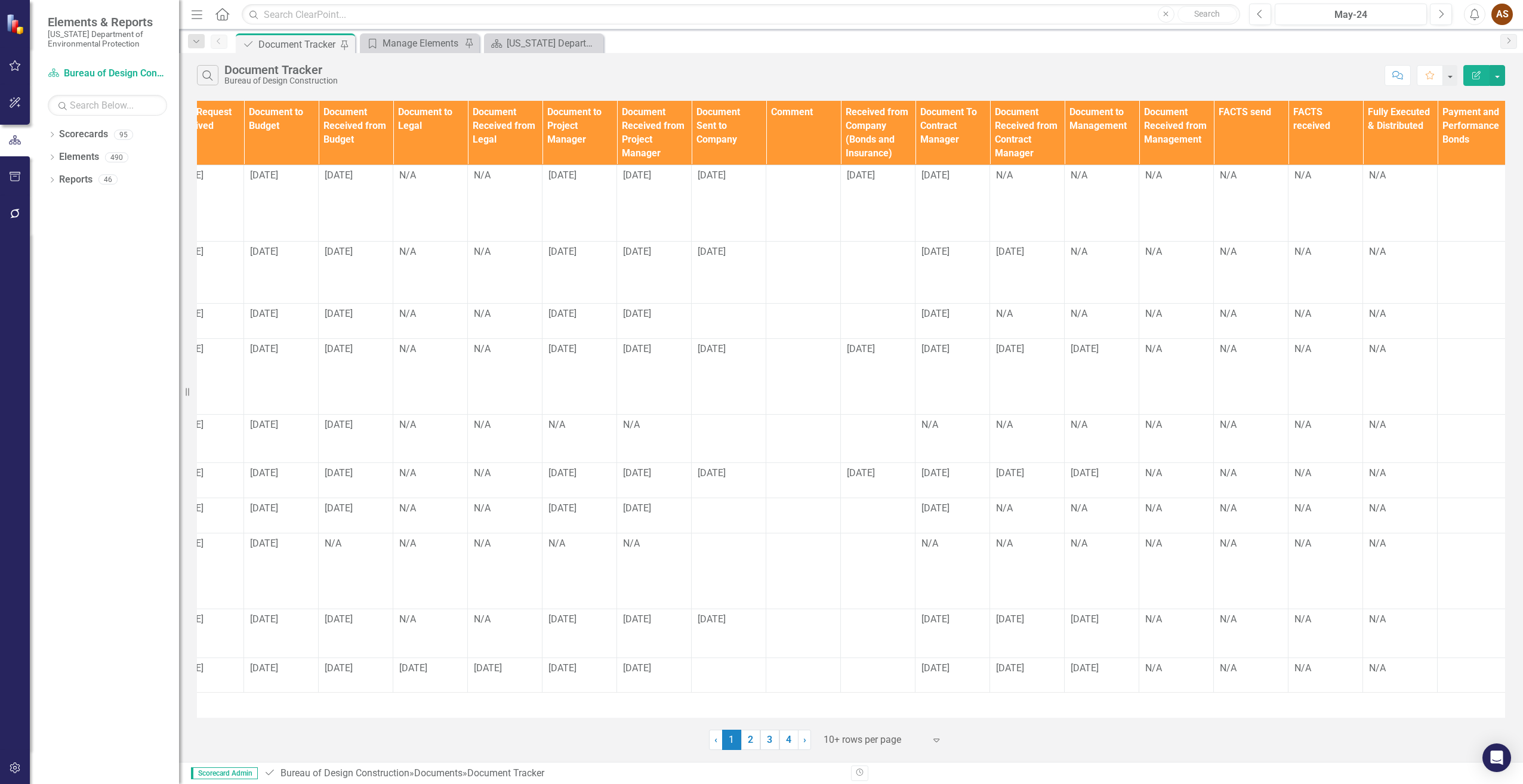
scroll to position [0, 856]
click at [781, 477] on div at bounding box center [795, 473] width 62 height 14
click at [775, 476] on div at bounding box center [795, 473] width 62 height 14
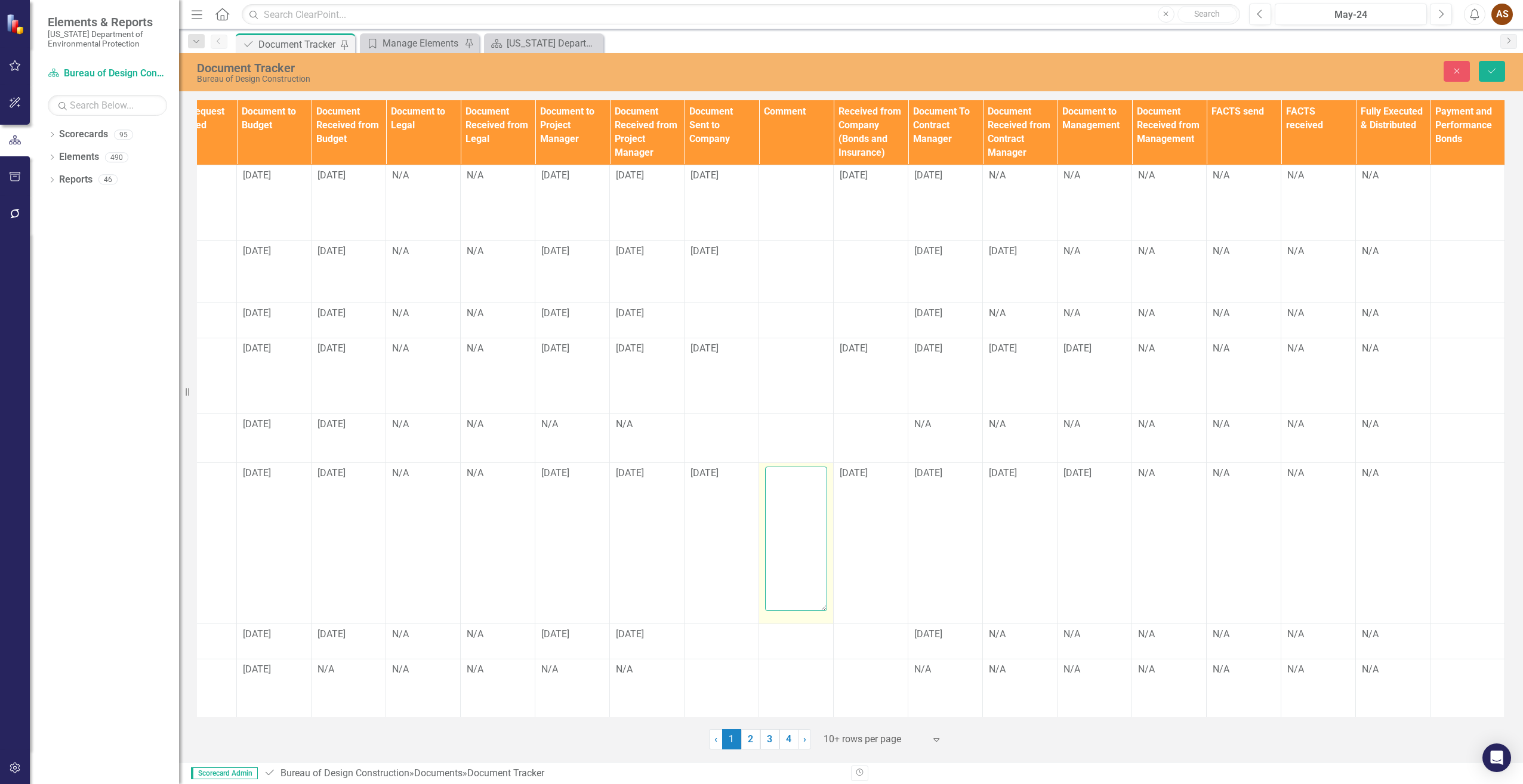
drag, startPoint x: 775, startPoint y: 476, endPoint x: 796, endPoint y: 499, distance: 31.1
click at [796, 499] on textarea at bounding box center [795, 539] width 62 height 145
type textarea "In Michael's folder"
click at [1492, 75] on icon "Save" at bounding box center [1492, 71] width 10 height 8
